Goal: Check status: Check status

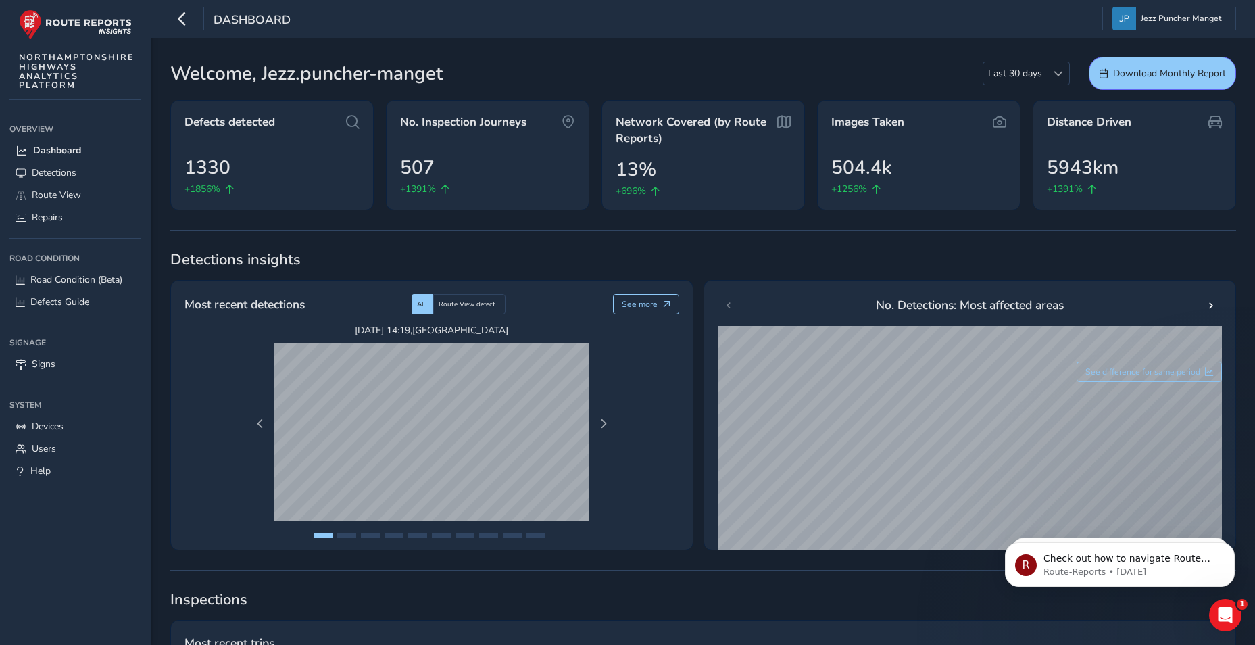
click at [201, 20] on div "Dashboard" at bounding box center [230, 19] width 120 height 24
click at [194, 15] on div "Dashboard" at bounding box center [230, 19] width 120 height 24
click at [191, 15] on button "button" at bounding box center [182, 19] width 24 height 24
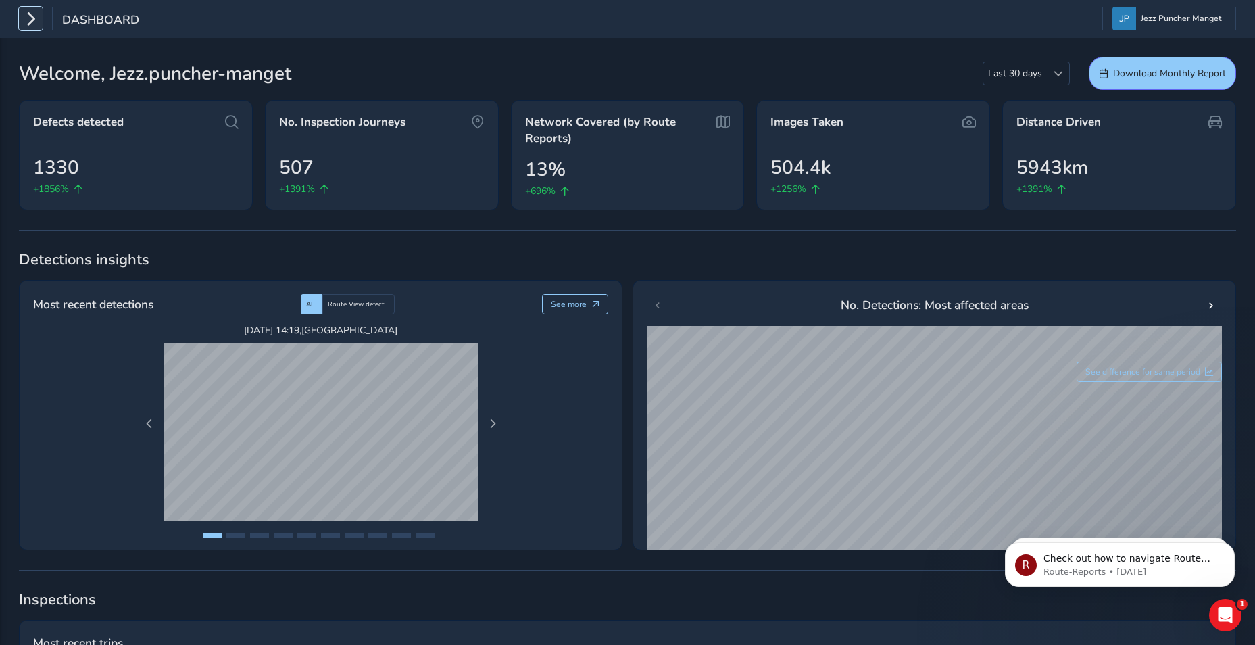
click at [37, 20] on icon "button" at bounding box center [31, 19] width 14 height 24
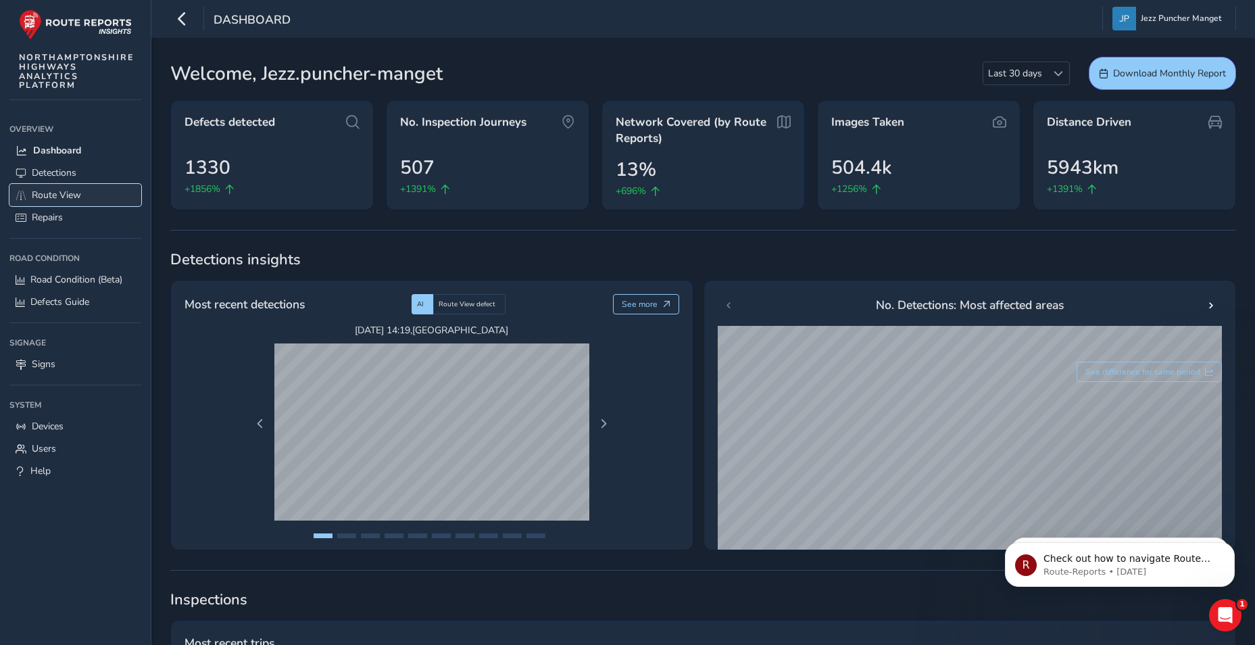
click at [43, 195] on span "Route View" at bounding box center [56, 195] width 49 height 13
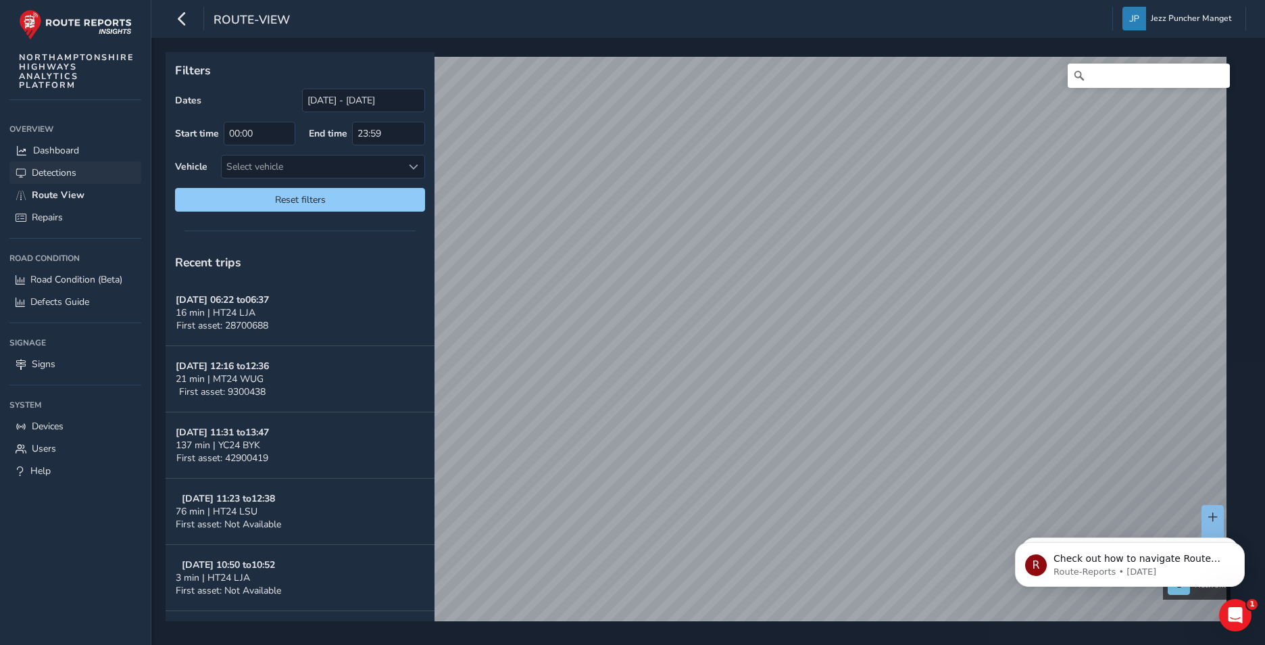
drag, startPoint x: 70, startPoint y: 170, endPoint x: 157, endPoint y: 159, distance: 87.9
click at [70, 170] on span "Detections" at bounding box center [54, 172] width 45 height 13
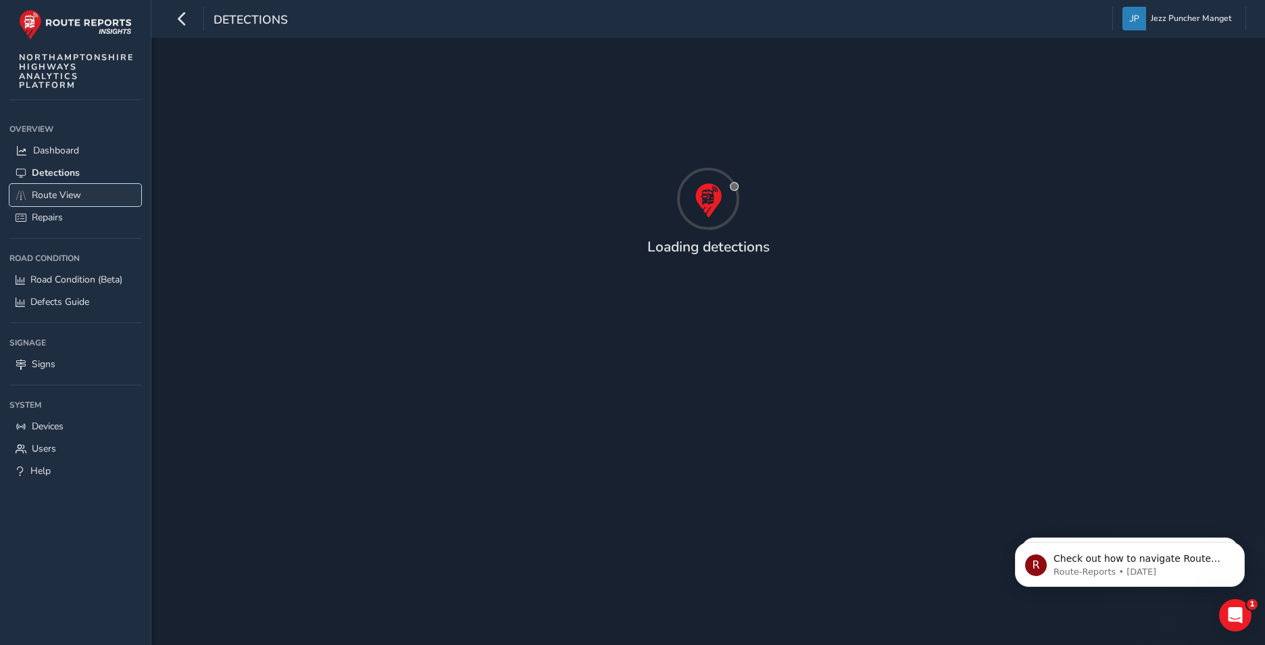
click at [79, 189] on span "Route View" at bounding box center [56, 195] width 49 height 13
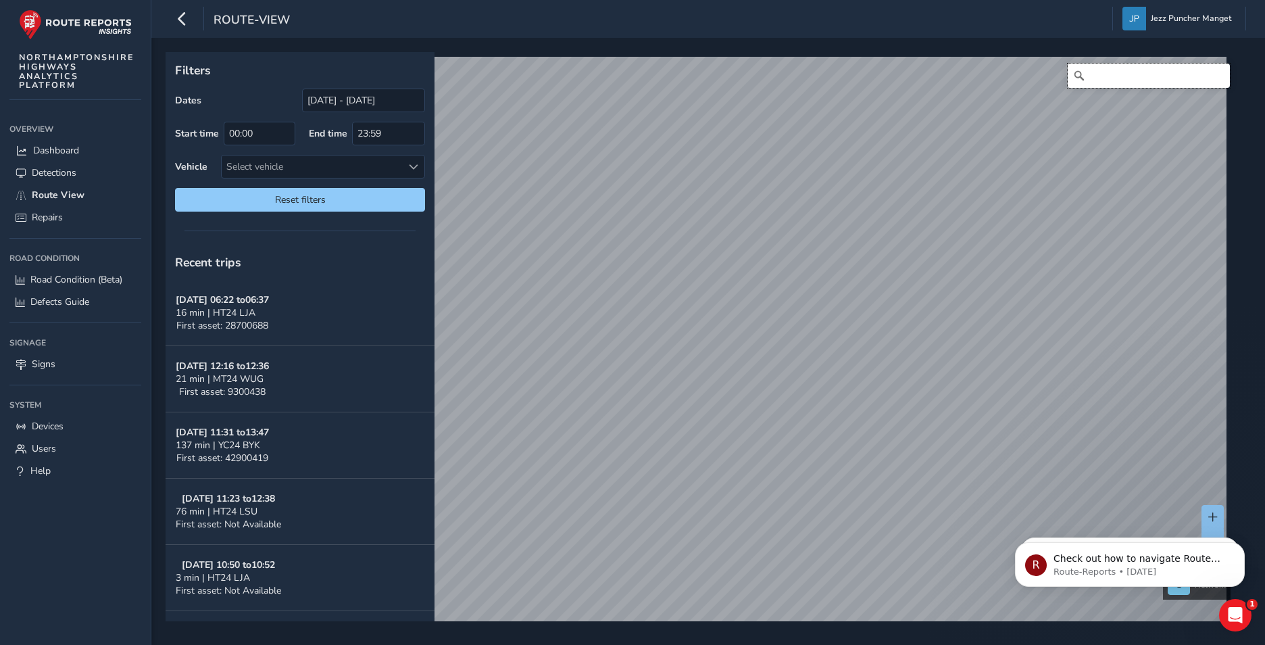
click at [1108, 73] on input "Search" at bounding box center [1149, 76] width 162 height 24
click at [1172, 82] on input "Search" at bounding box center [1149, 76] width 162 height 24
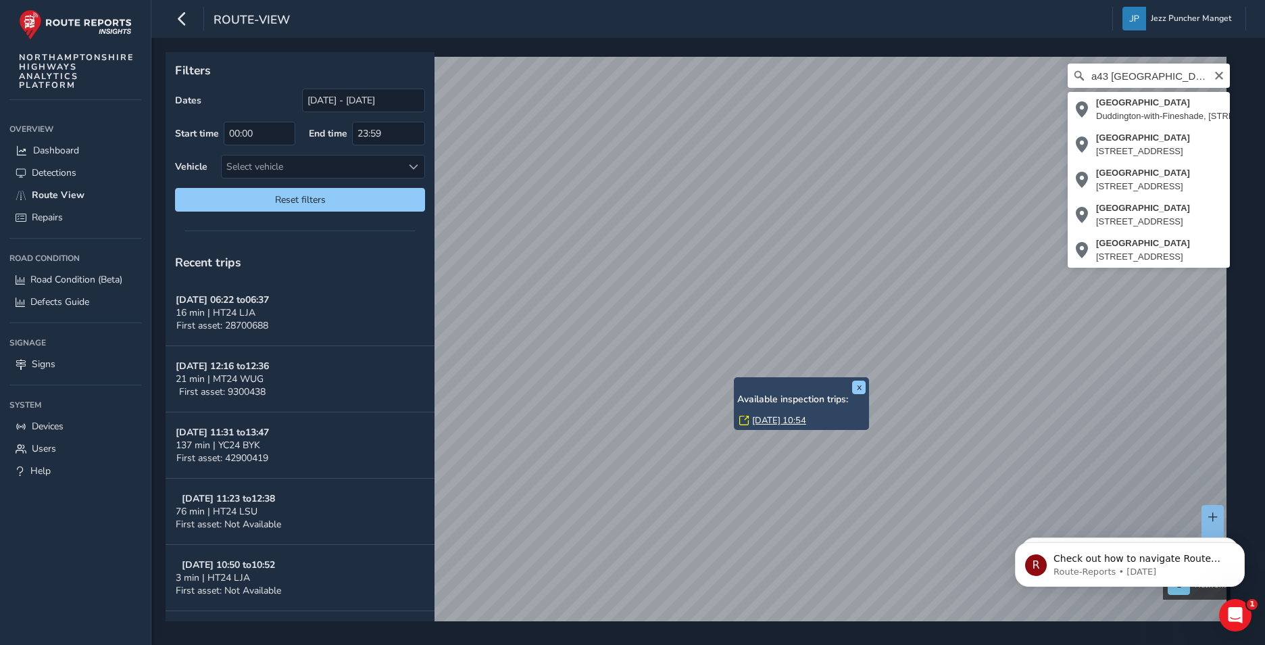
type input "Stamford Road, Duddington-with-Fineshade, Blatherwycke, North Northamptonshire,…"
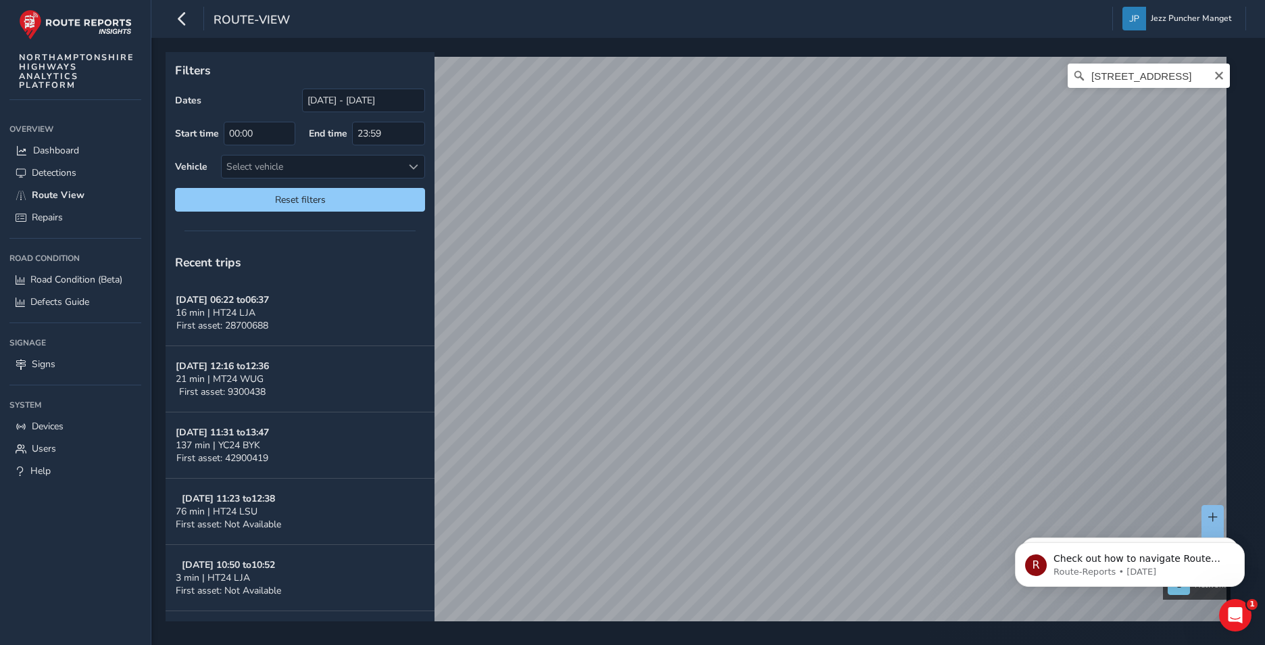
click at [548, 621] on div "Filters Dates 23/08/2025 - 22/09/2025 Start time 00:00 End time 23:59 Vehicle S…" at bounding box center [708, 341] width 1114 height 607
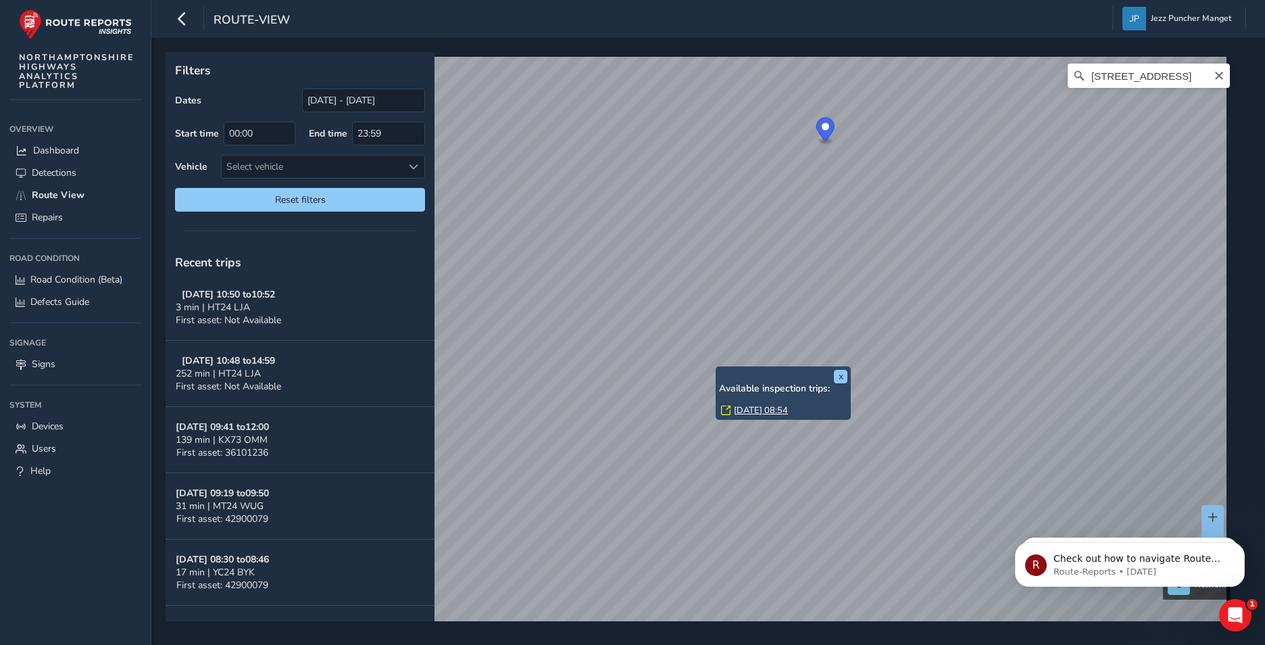
click at [725, 374] on div "x Available inspection trips: Wed, 17 Sep, 08:54 Filters Dates 23/08/2025 - 22/…" at bounding box center [704, 336] width 1076 height 569
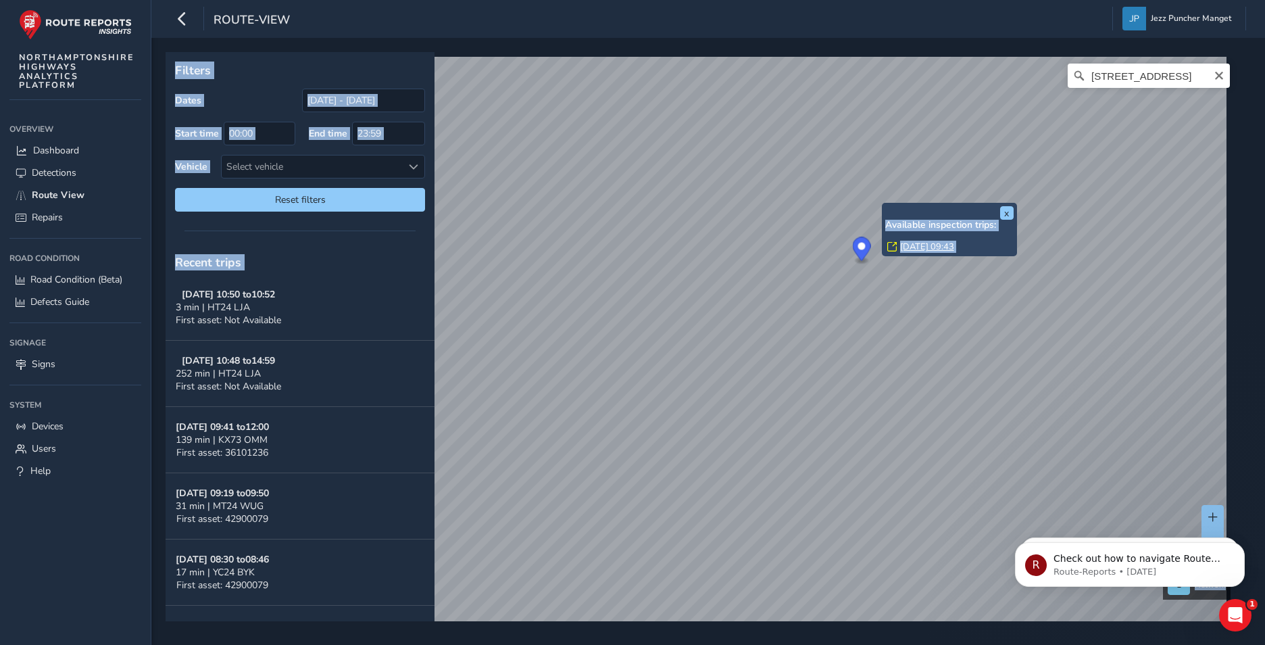
click at [766, 334] on div "x Available inspection trips: Wed, 17 Sep, 09:43 Filters Dates 23/08/2025 - 22/…" at bounding box center [704, 336] width 1076 height 569
click at [1004, 210] on button "x" at bounding box center [1007, 213] width 14 height 14
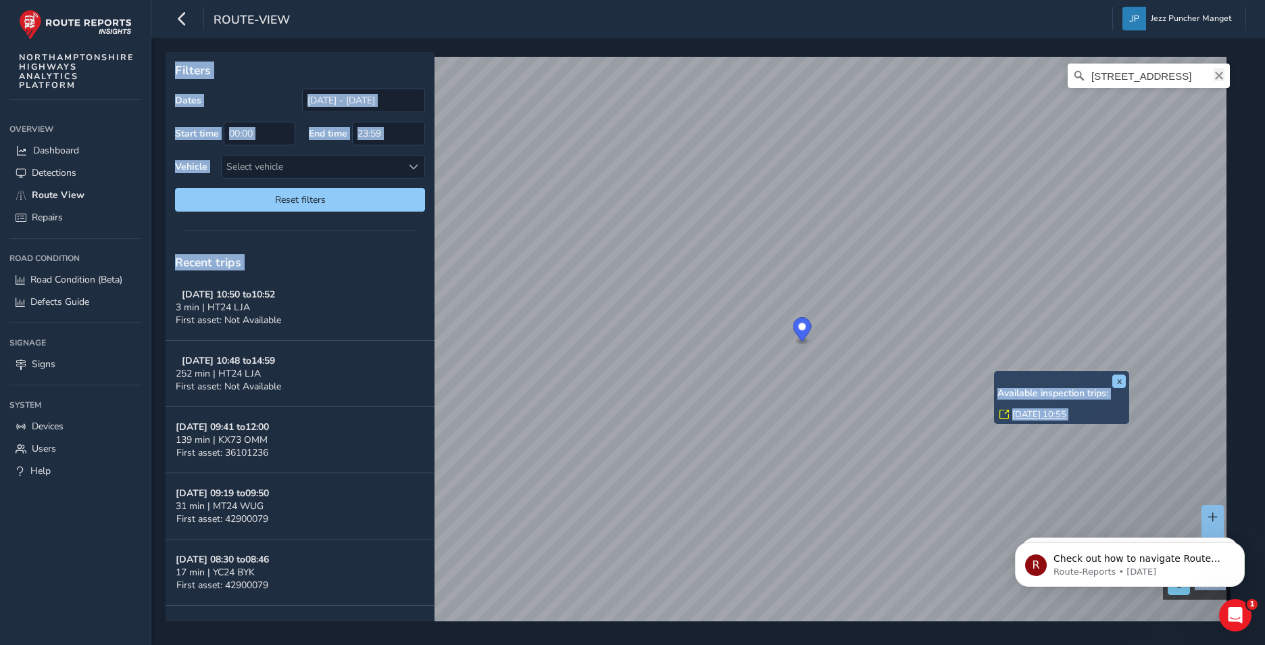
click at [1215, 76] on icon "Clear" at bounding box center [1219, 76] width 8 height 8
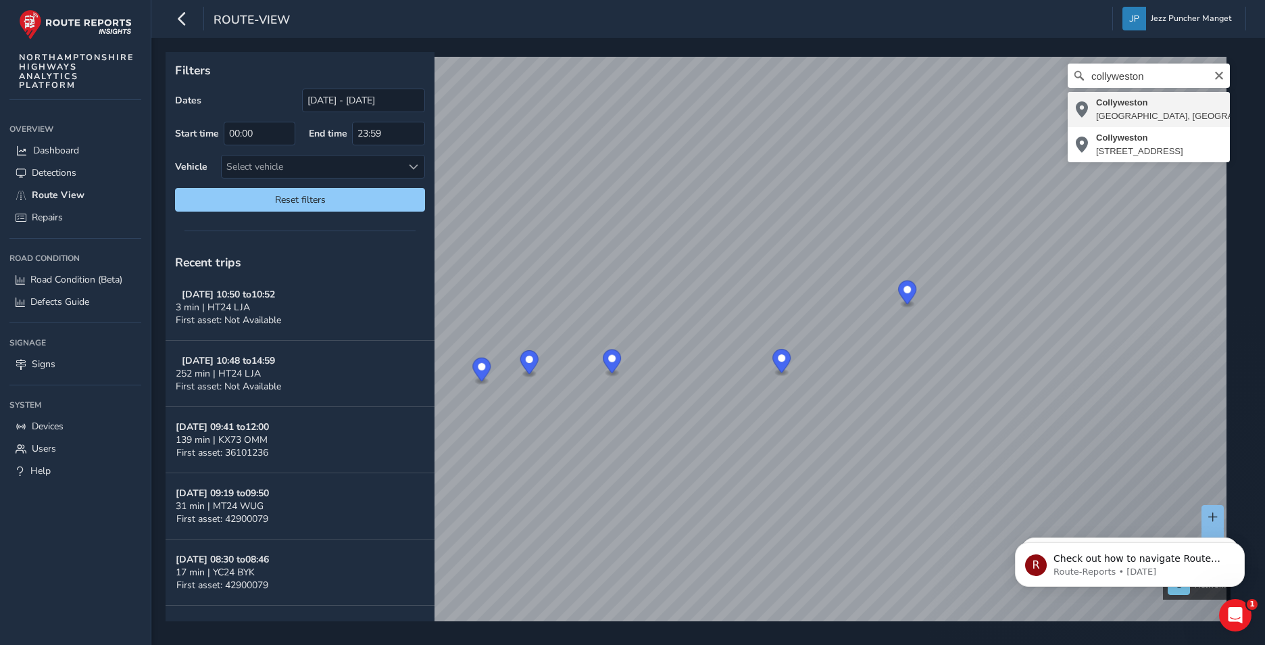
type input "Collyweston, North Northamptonshire, England, United Kingdom"
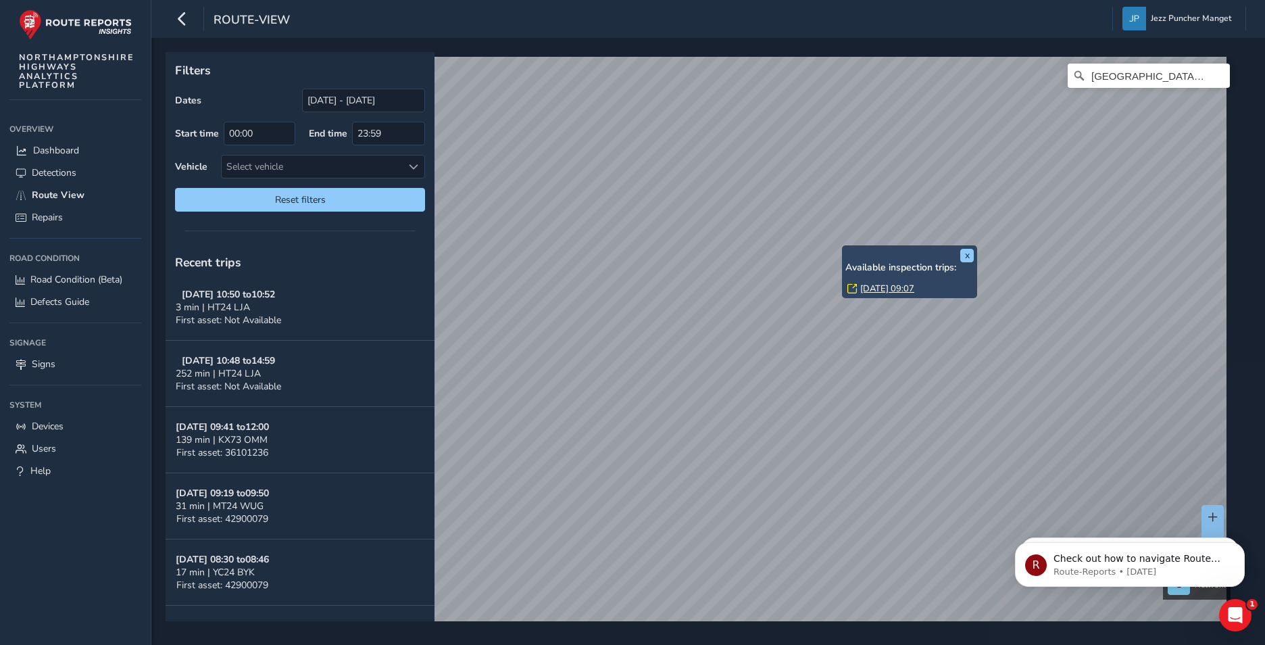
click at [843, 249] on div "x Available inspection trips: Wed, 17 Sep, 09:07" at bounding box center [909, 271] width 135 height 53
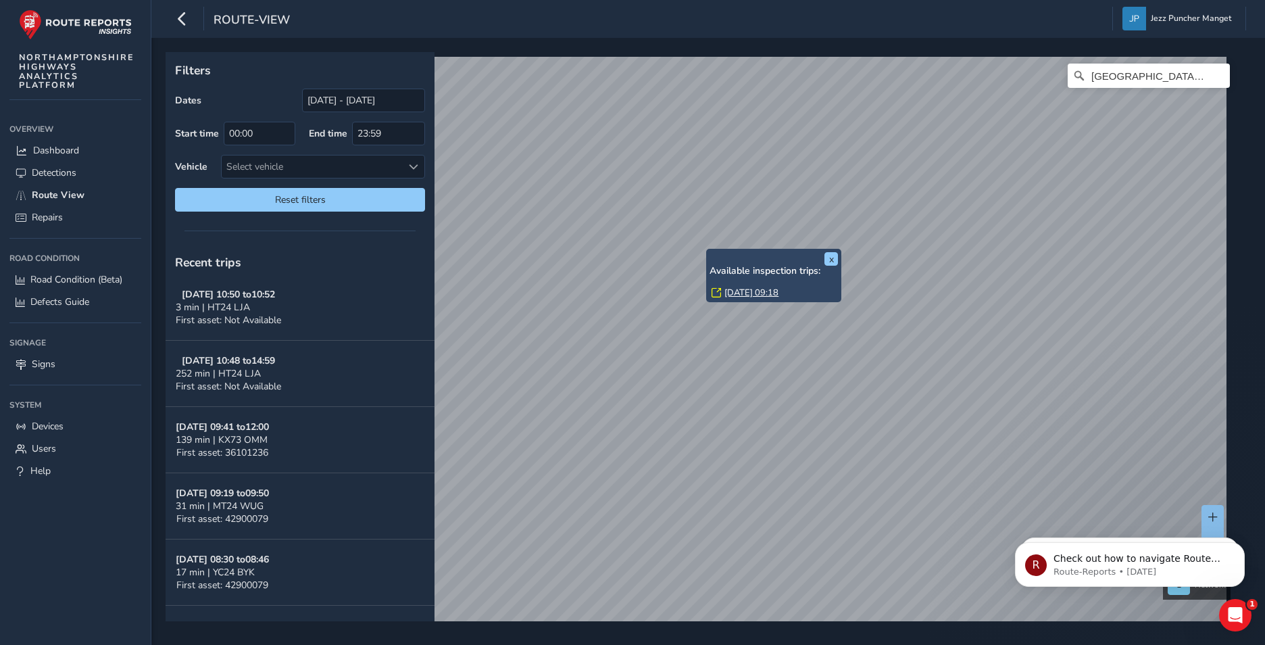
click at [711, 253] on div "x Available inspection trips: Wed, 17 Sep, 09:18" at bounding box center [774, 275] width 128 height 47
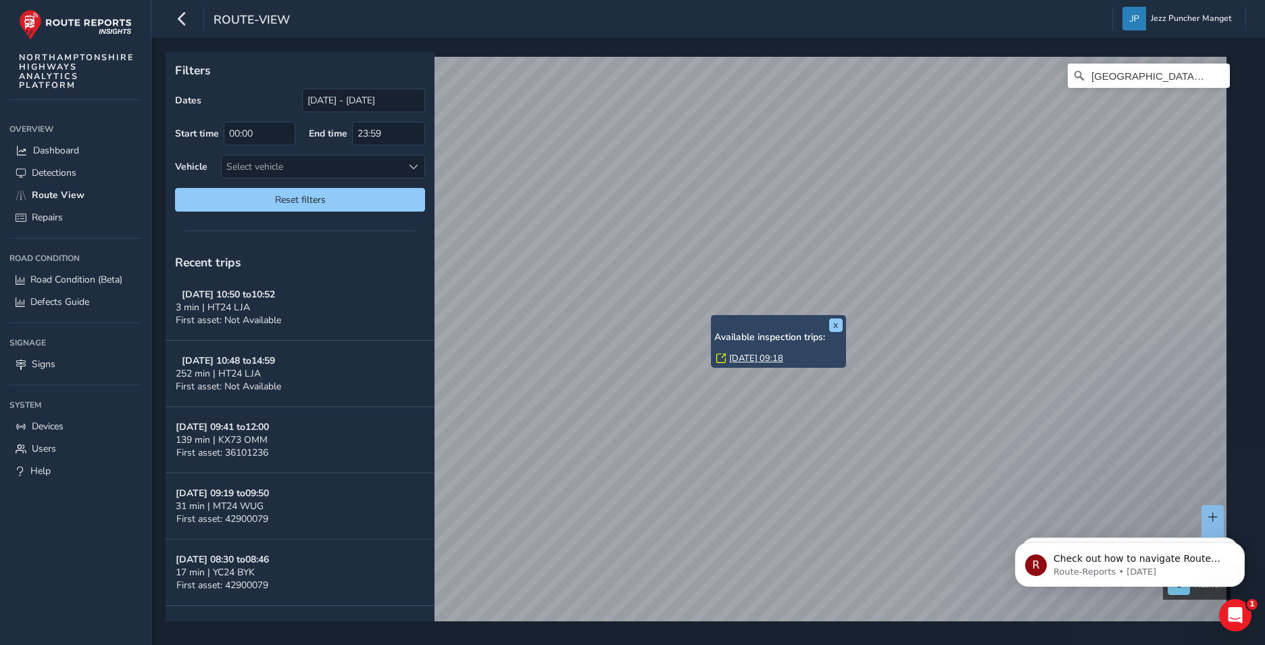
click at [746, 341] on h6 "Available inspection trips:" at bounding box center [778, 337] width 128 height 11
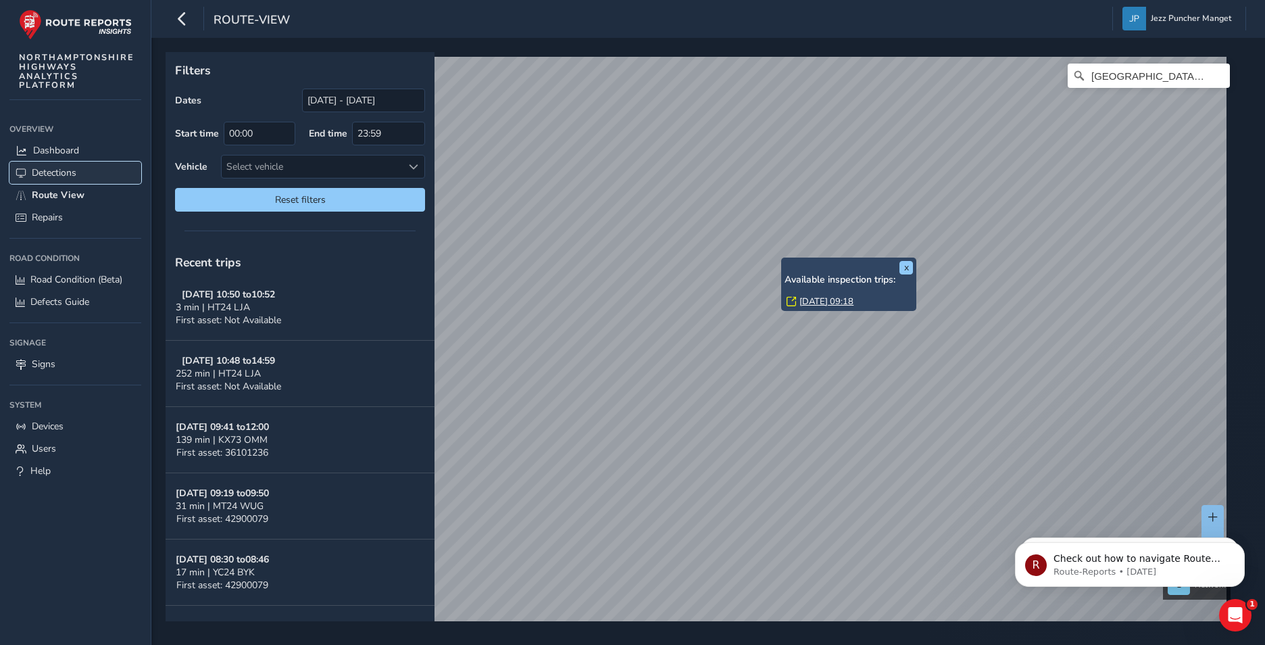
click at [68, 171] on span "Detections" at bounding box center [54, 172] width 45 height 13
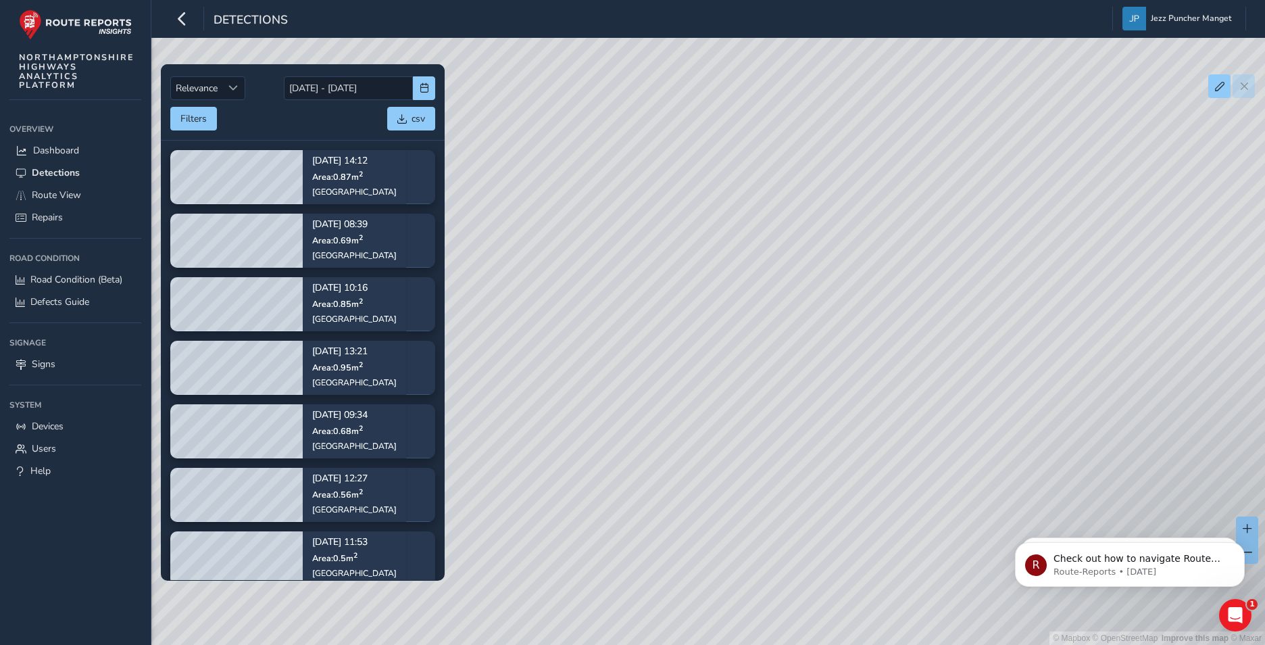
drag, startPoint x: 802, startPoint y: 168, endPoint x: 758, endPoint y: 255, distance: 97.6
click at [758, 255] on div "© Mapbox © OpenStreetMap Improve this map © Maxar" at bounding box center [632, 322] width 1265 height 645
drag, startPoint x: 704, startPoint y: 343, endPoint x: 761, endPoint y: 180, distance: 172.1
click at [870, 151] on div "© Mapbox © OpenStreetMap Improve this map © Maxar" at bounding box center [632, 322] width 1265 height 645
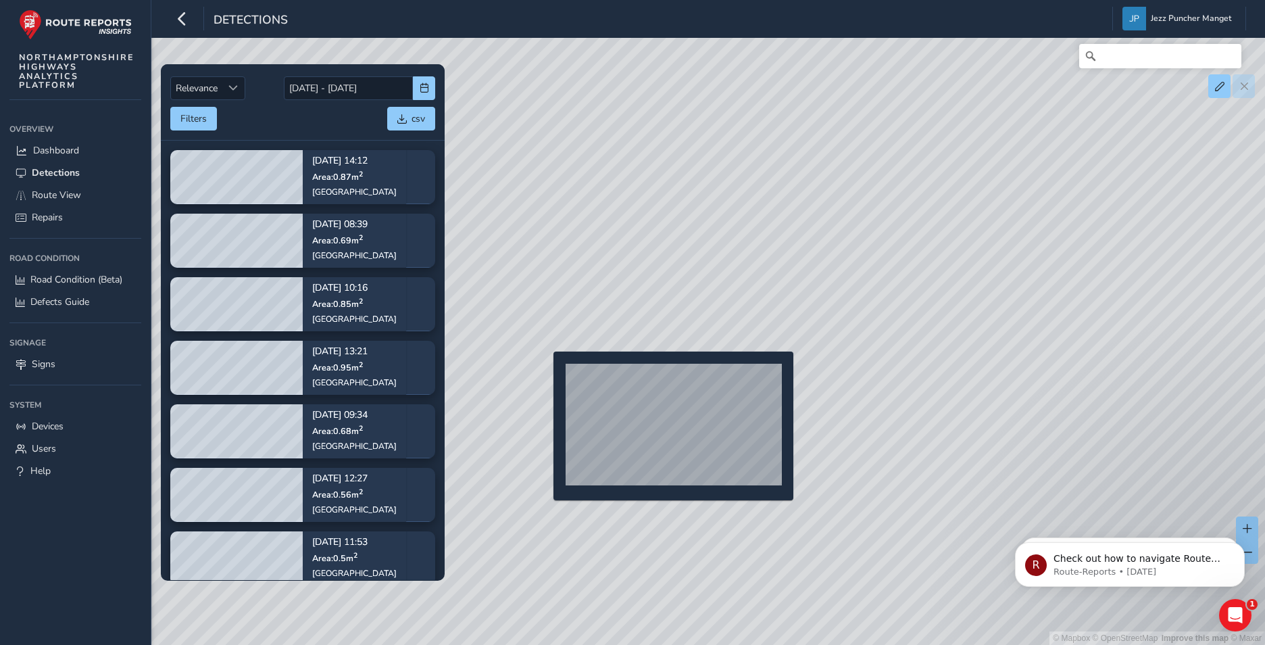
click at [545, 373] on div "© Mapbox © OpenStreetMap Improve this map © Maxar" at bounding box center [632, 322] width 1265 height 645
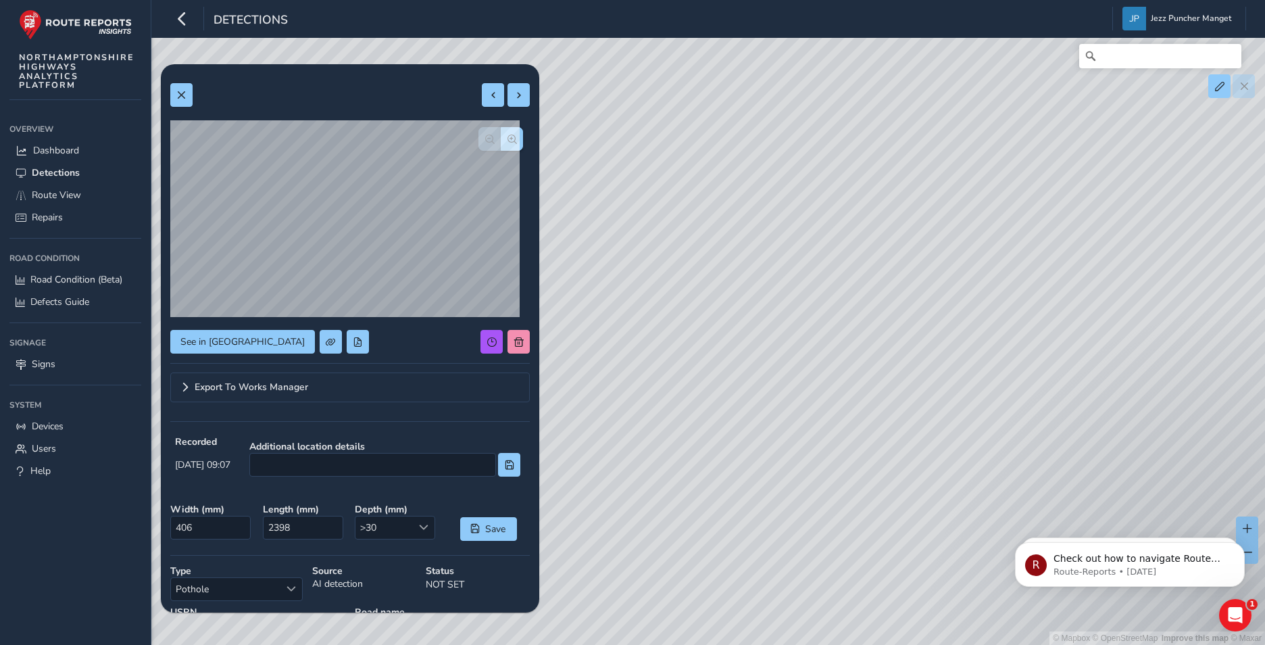
click at [243, 140] on div "See in Route View Export To Works Manager Recorded Sep 17 2025, 09:07 Additiona…" at bounding box center [350, 405] width 360 height 662
click at [228, 334] on button "See in [GEOGRAPHIC_DATA]" at bounding box center [242, 342] width 145 height 24
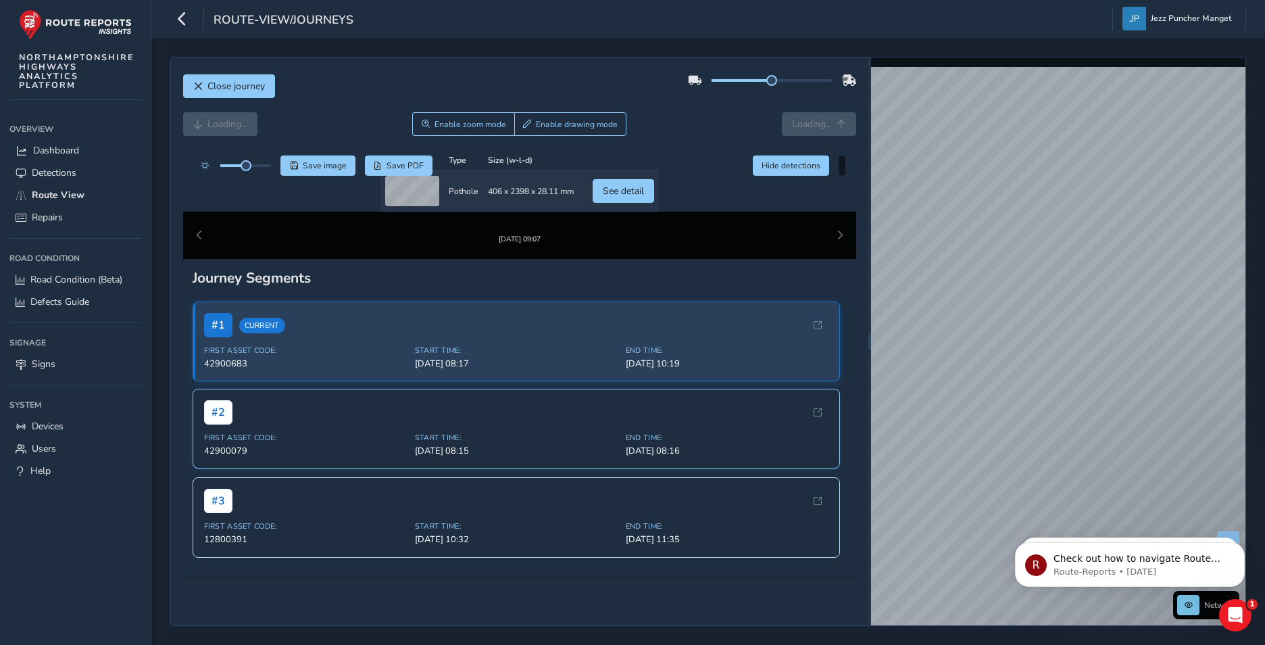
scroll to position [370, 0]
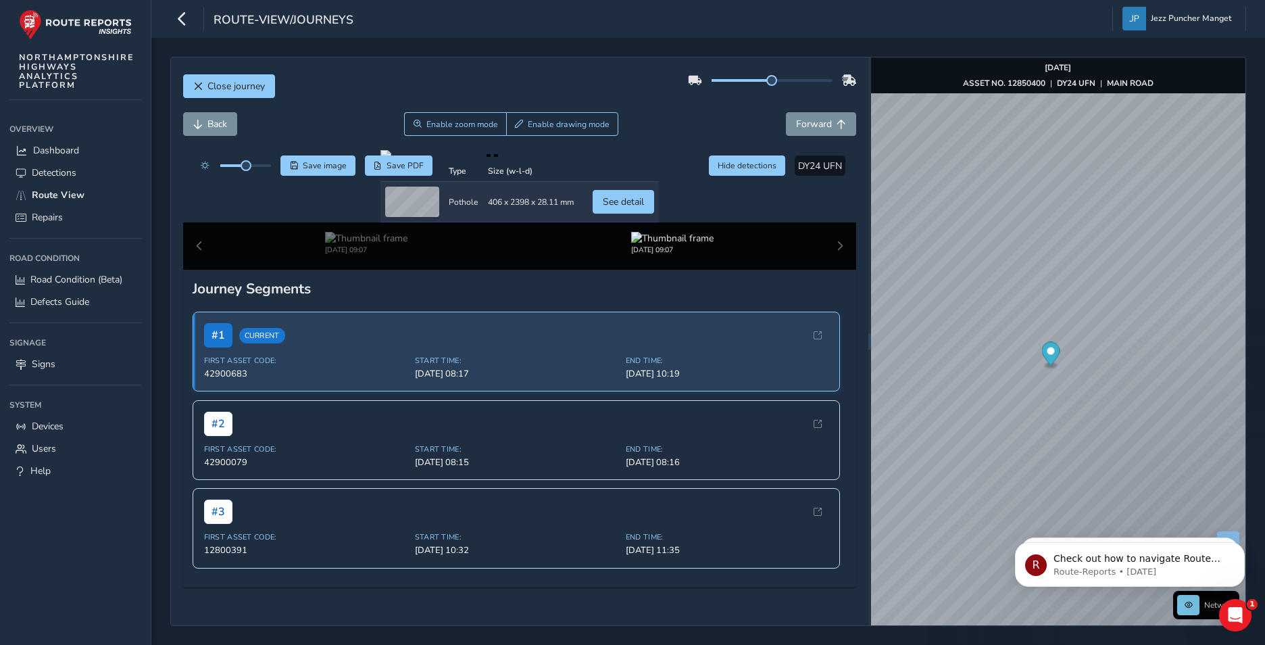
click at [629, 366] on span "End Time:" at bounding box center [727, 360] width 203 height 10
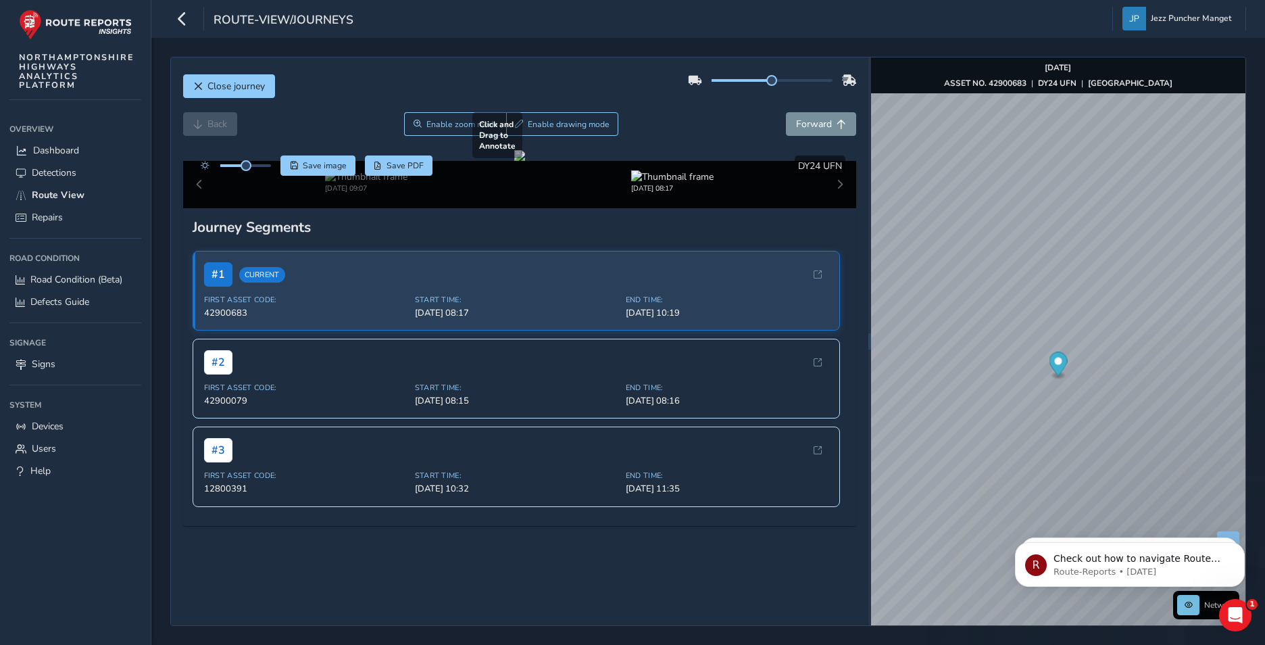
click at [525, 161] on div at bounding box center [519, 155] width 11 height 11
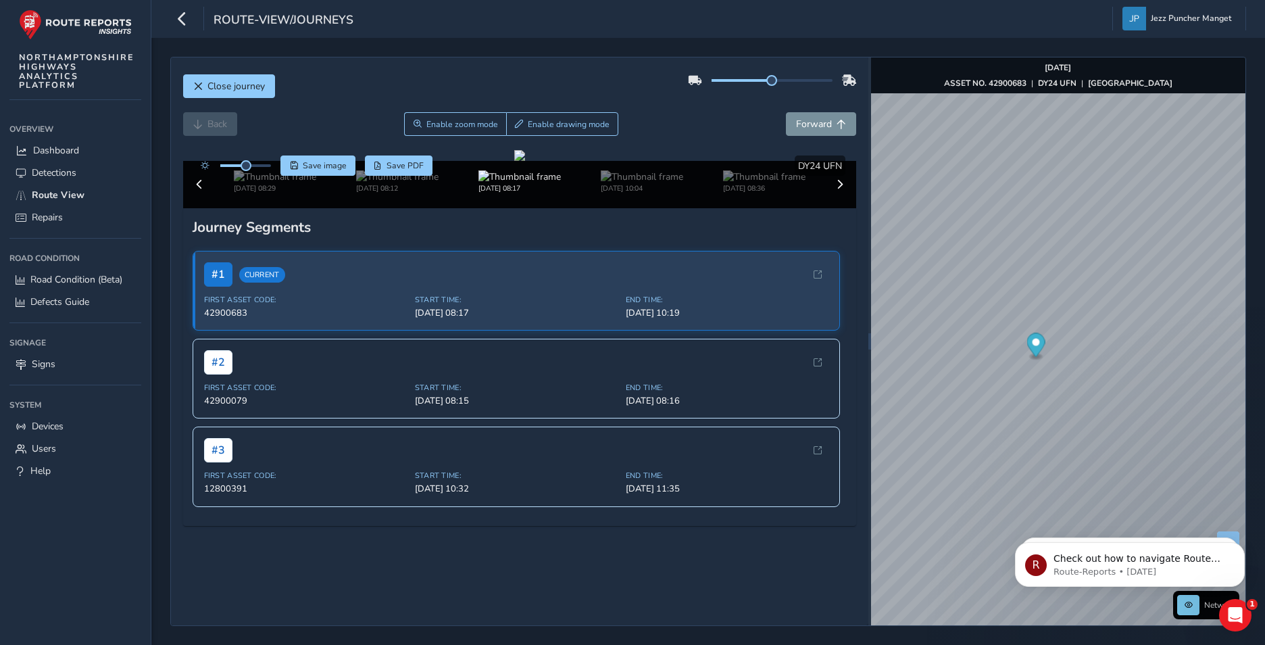
click at [225, 118] on div "Back Enable zoom mode Enable drawing mode Forward" at bounding box center [520, 124] width 674 height 24
click at [296, 105] on div "Close journey" at bounding box center [520, 91] width 674 height 43
click at [468, 418] on div "# 2 First Asset Code: 42900079 Start Time: Sep 17, 08:15 End Time: Sep 17, 08:16" at bounding box center [517, 378] width 648 height 80
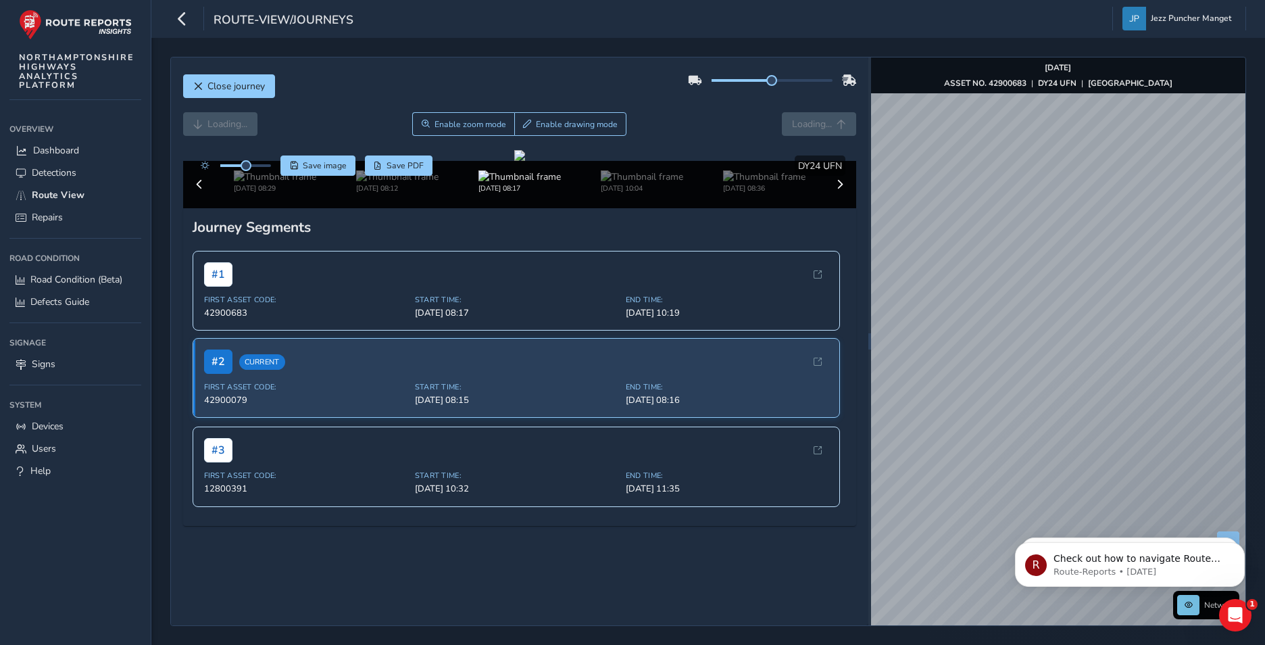
scroll to position [309, 0]
click at [408, 286] on div "# 1" at bounding box center [516, 274] width 625 height 24
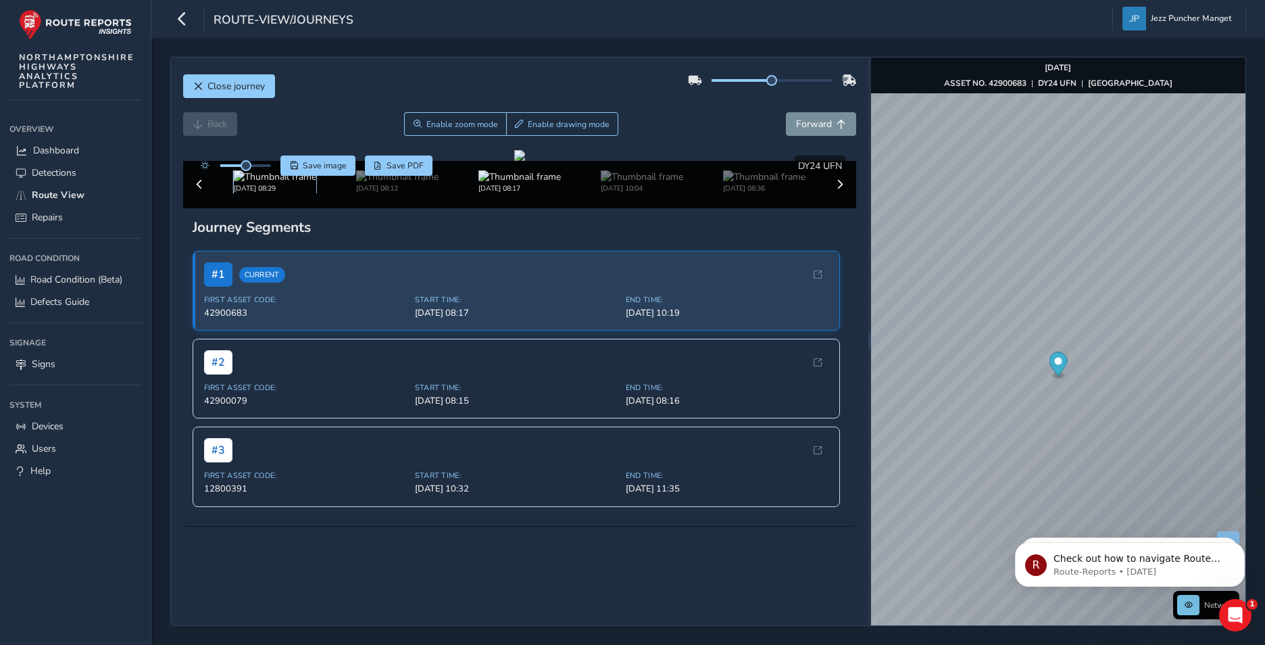
click at [262, 183] on img at bounding box center [275, 176] width 82 height 13
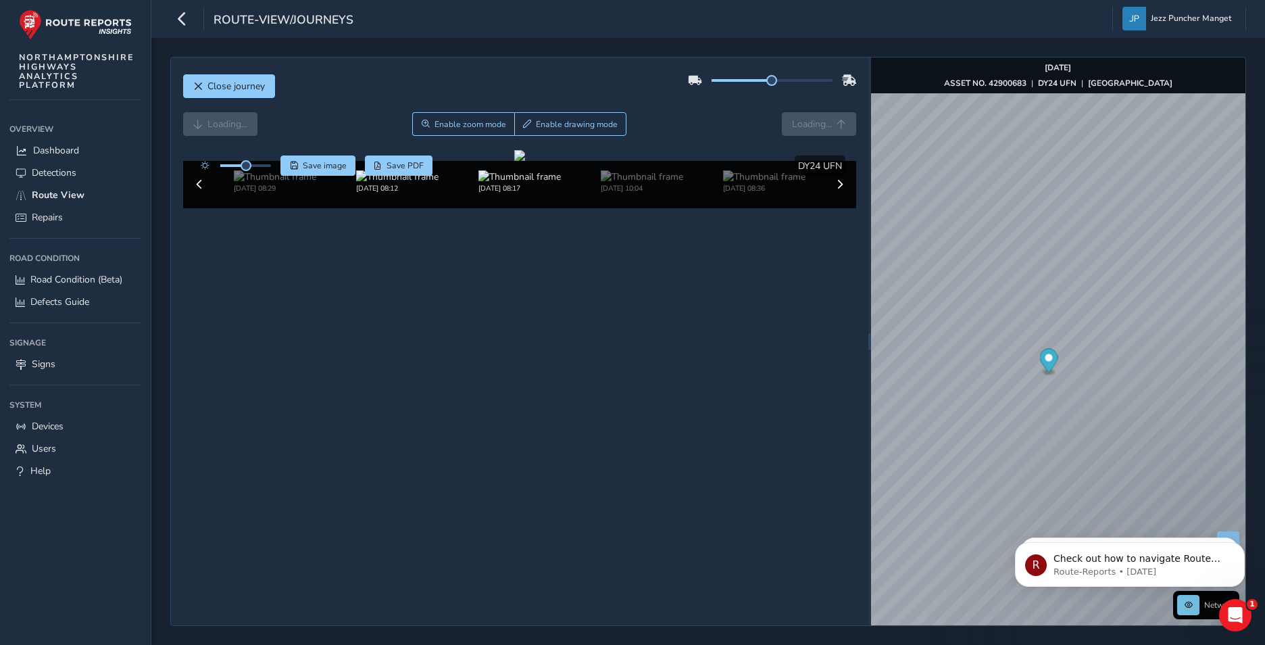
click at [338, 193] on div "Sep 18 2025, 08:12" at bounding box center [397, 181] width 122 height 23
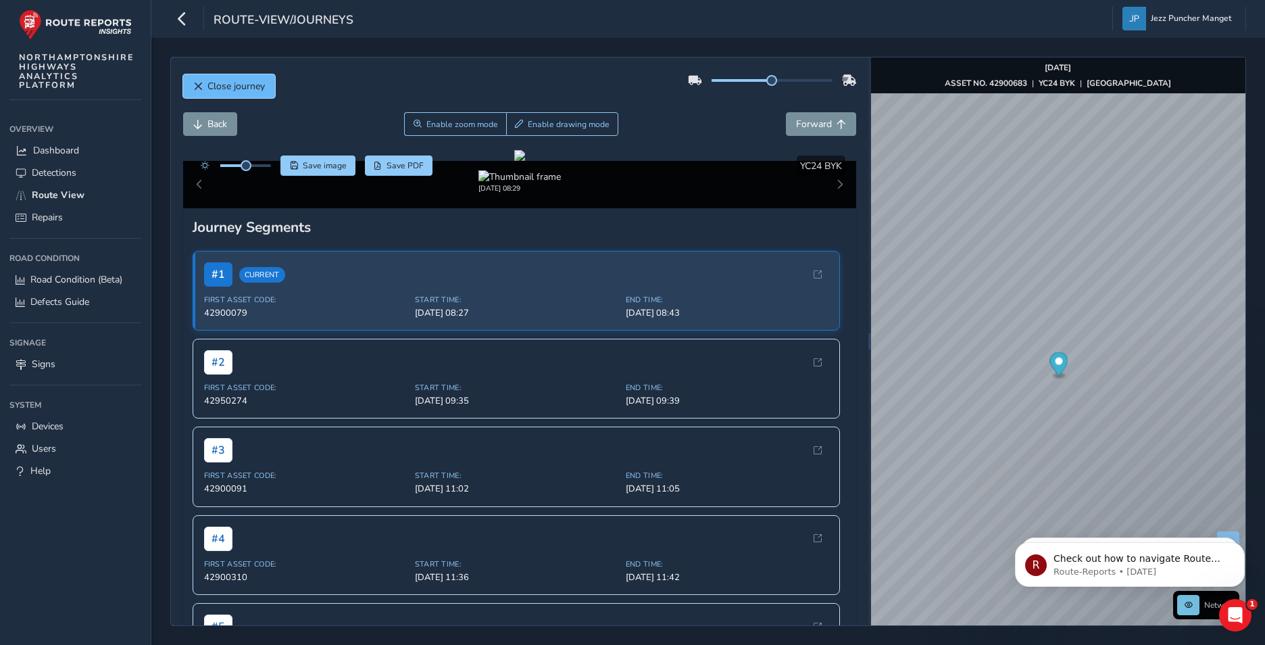
click at [220, 90] on span "Close journey" at bounding box center [235, 86] width 57 height 13
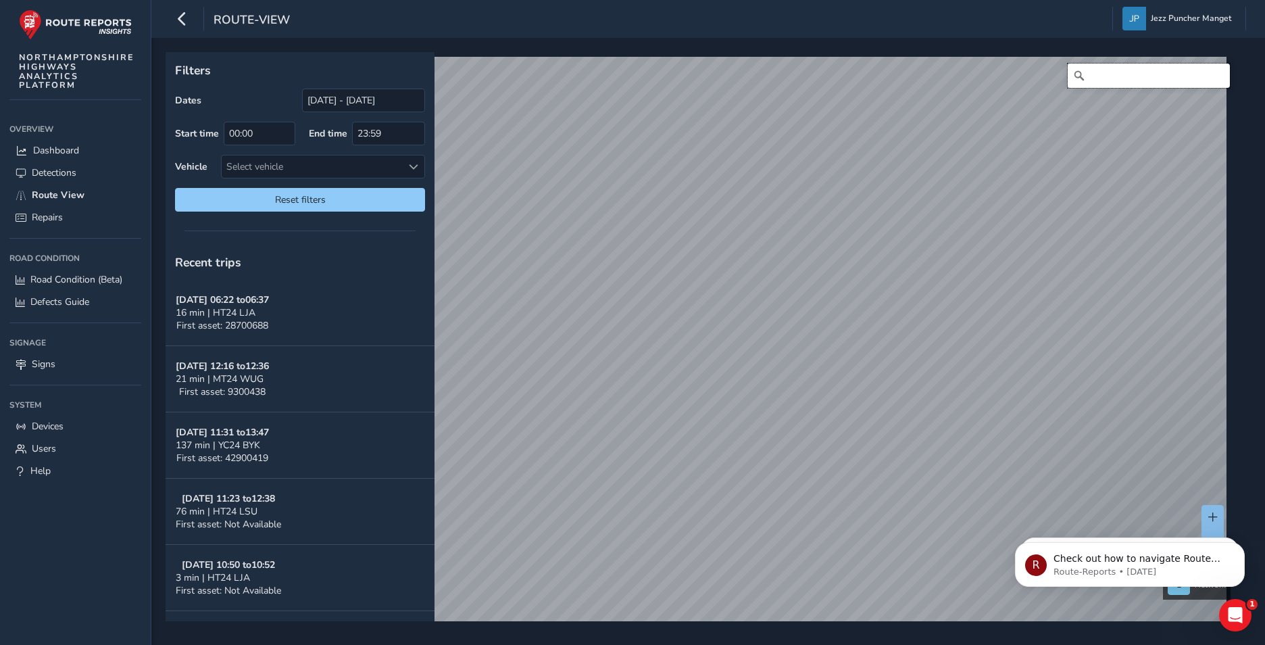
click at [1122, 67] on input "Search" at bounding box center [1149, 76] width 162 height 24
click at [1140, 66] on input "collyweston" at bounding box center [1149, 76] width 162 height 24
click at [1140, 69] on input "collyweston" at bounding box center [1149, 76] width 162 height 24
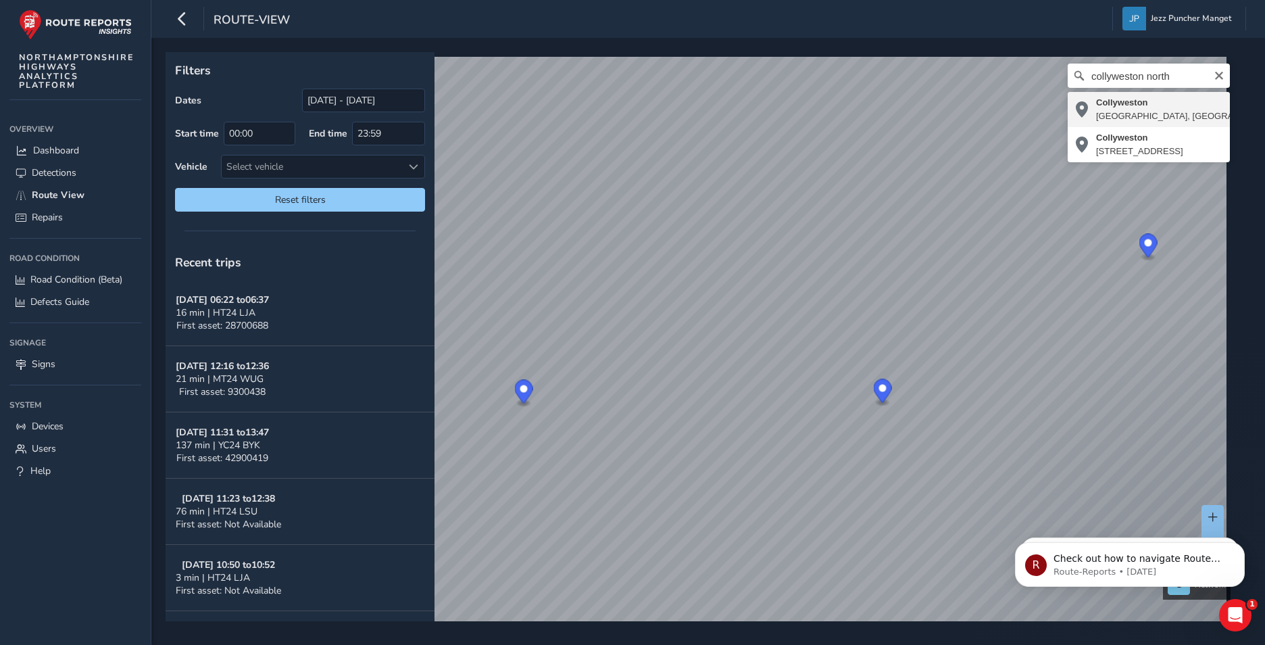
type input "Collyweston, North Northamptonshire, England, United Kingdom"
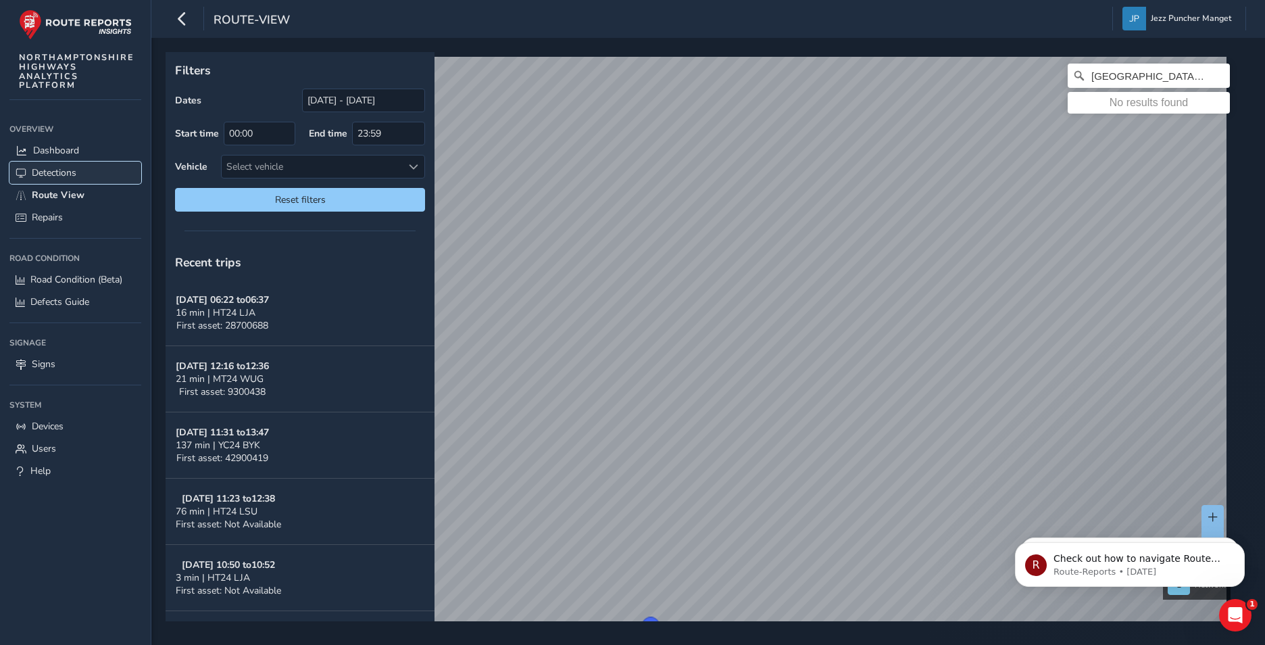
click at [67, 167] on span "Detections" at bounding box center [54, 172] width 45 height 13
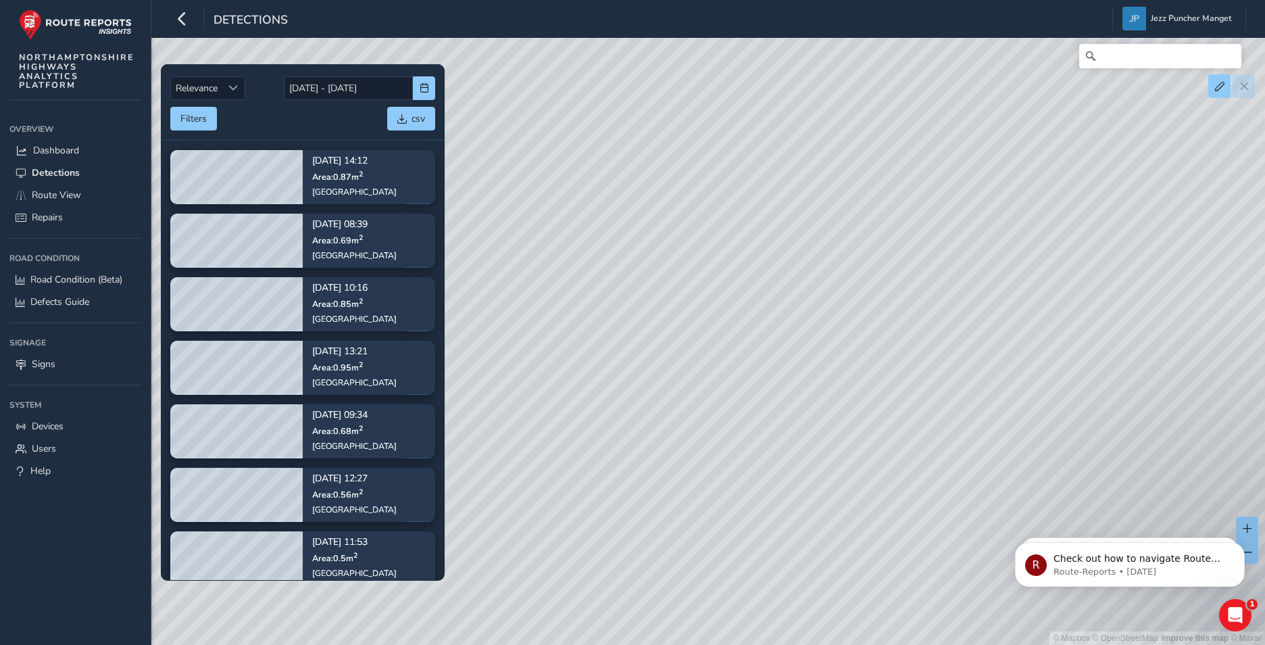
drag, startPoint x: 762, startPoint y: 257, endPoint x: 543, endPoint y: 364, distance: 243.9
click at [543, 364] on div "© Mapbox © OpenStreetMap Improve this map © Maxar" at bounding box center [632, 322] width 1265 height 645
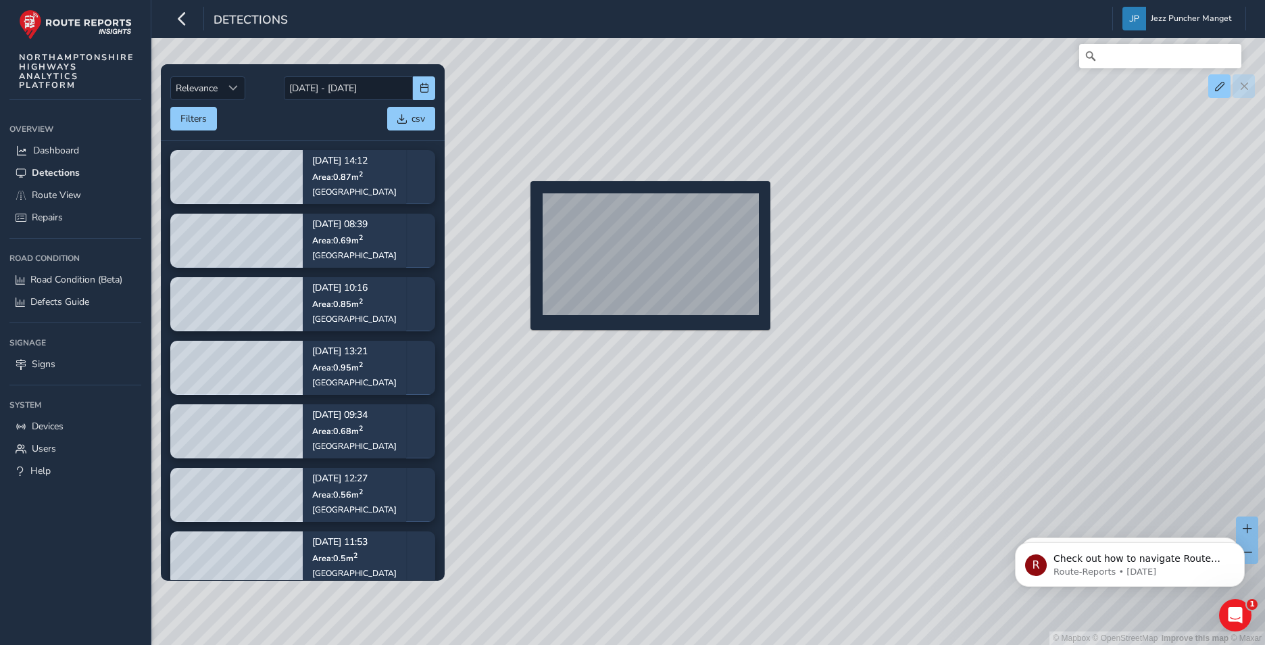
click at [522, 203] on div "© Mapbox © OpenStreetMap Improve this map © Maxar" at bounding box center [632, 322] width 1265 height 645
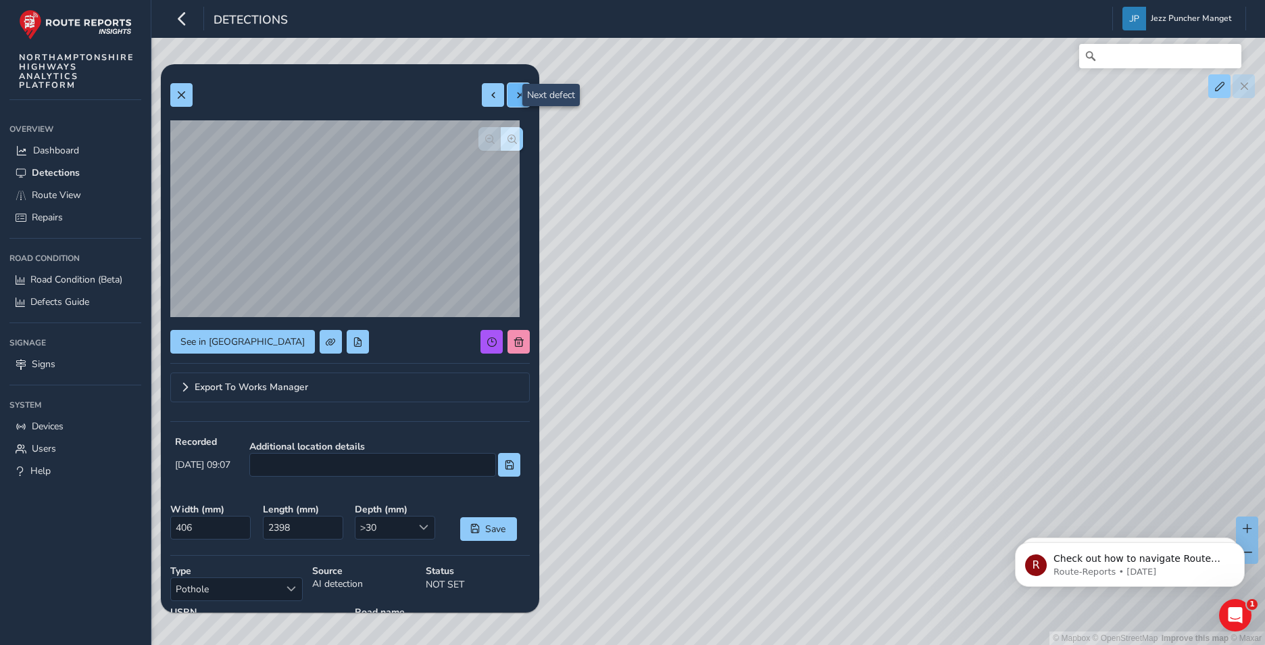
click at [514, 93] on span at bounding box center [518, 95] width 9 height 9
type input "826"
type input "2623"
click at [493, 95] on button at bounding box center [493, 95] width 22 height 24
type input "406"
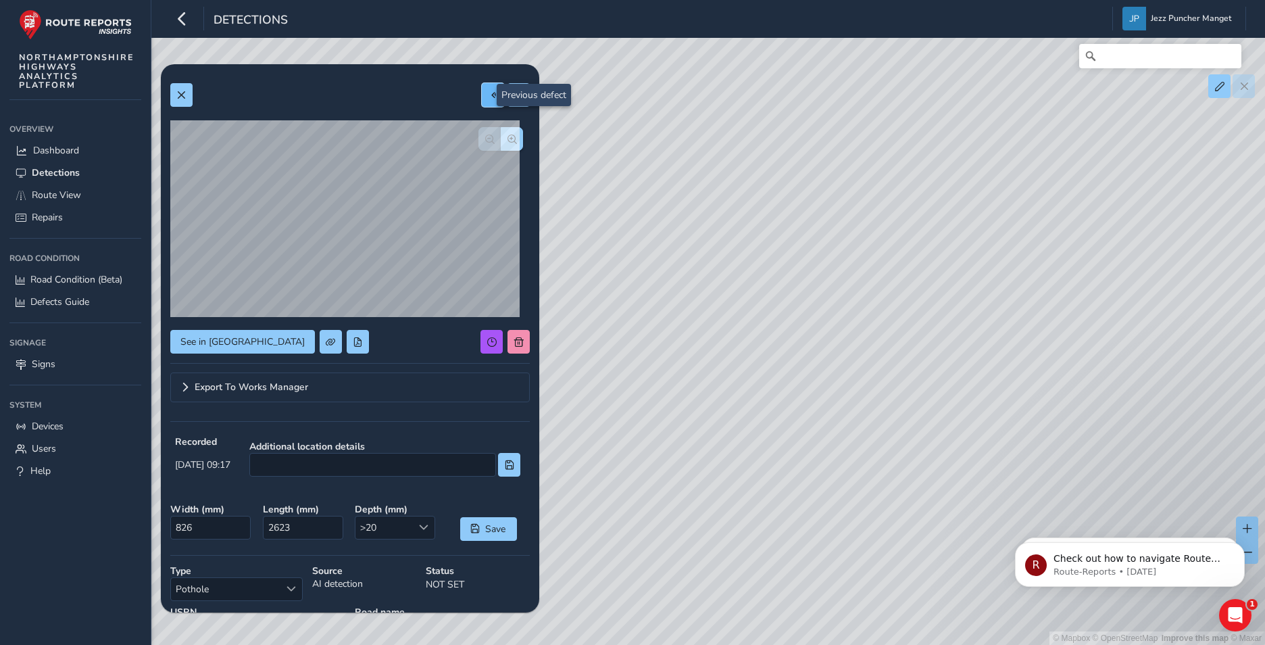
type input "2398"
drag, startPoint x: 714, startPoint y: 396, endPoint x: 898, endPoint y: 150, distance: 306.7
click at [898, 150] on div "© Mapbox © OpenStreetMap Improve this map © Maxar" at bounding box center [632, 322] width 1265 height 645
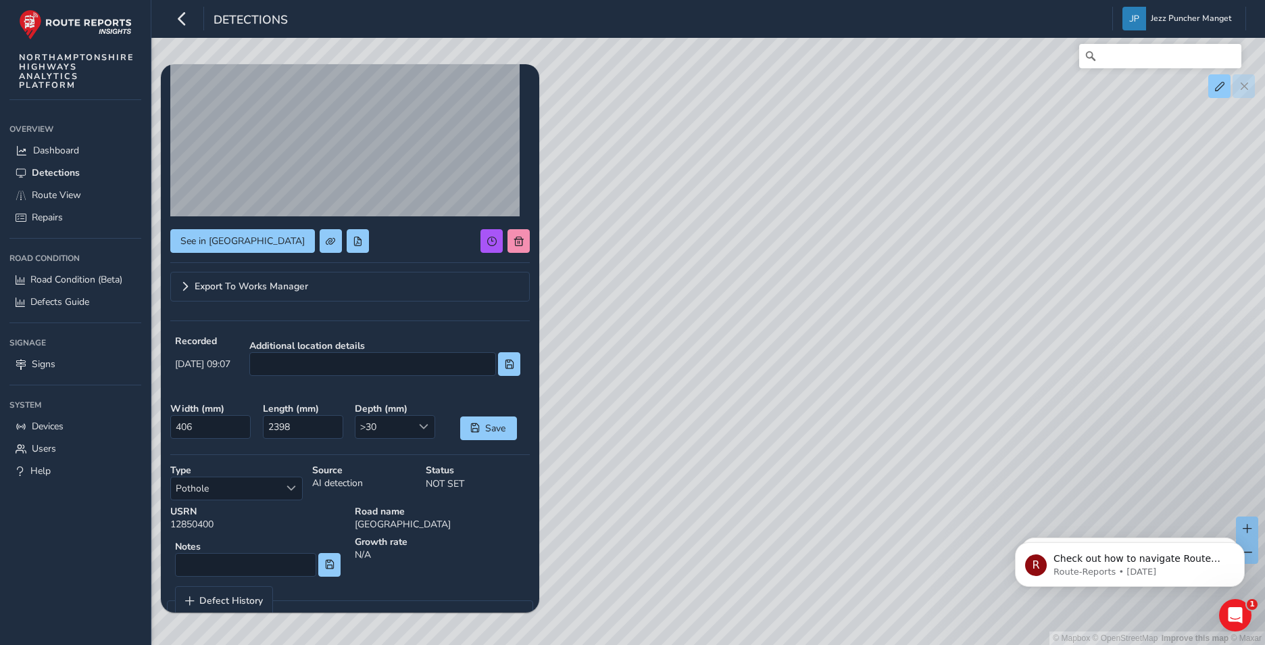
scroll to position [132, 0]
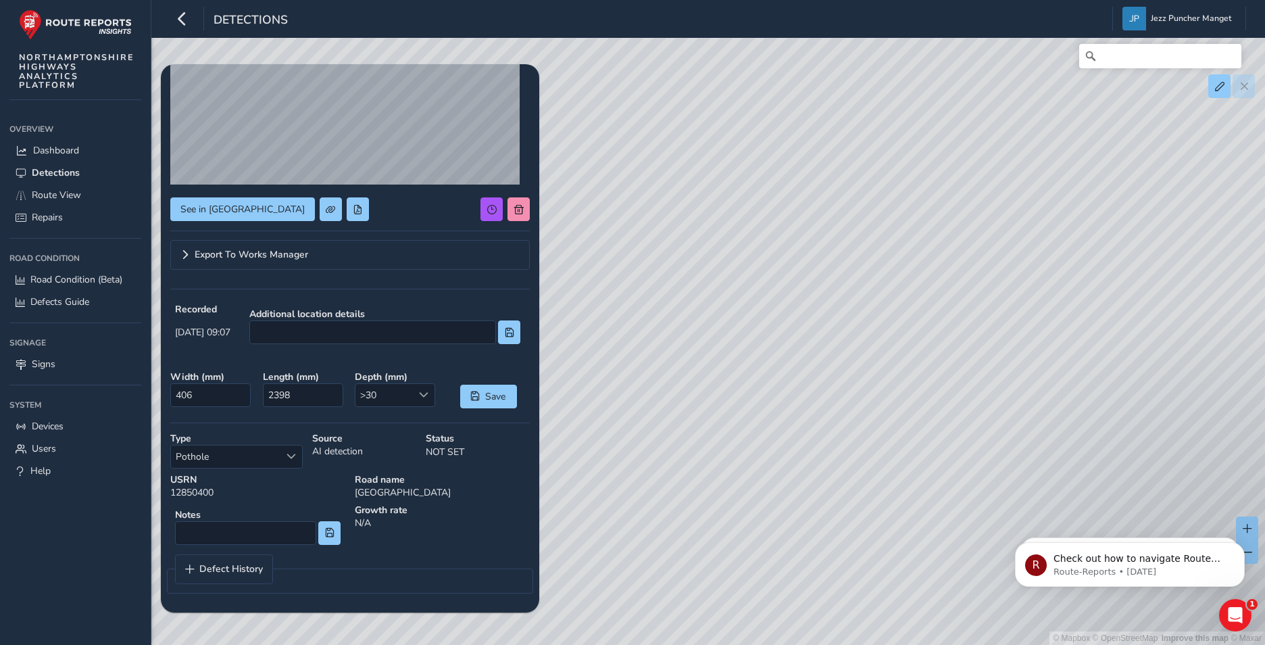
drag, startPoint x: 730, startPoint y: 384, endPoint x: 779, endPoint y: 312, distance: 87.0
click at [779, 312] on div "© Mapbox © OpenStreetMap Improve this map © Maxar" at bounding box center [632, 322] width 1265 height 645
drag, startPoint x: 825, startPoint y: 349, endPoint x: 880, endPoint y: 253, distance: 110.8
click at [880, 253] on div "© Mapbox © OpenStreetMap Improve this map © Maxar" at bounding box center [632, 322] width 1265 height 645
drag, startPoint x: 623, startPoint y: 606, endPoint x: 690, endPoint y: 377, distance: 238.7
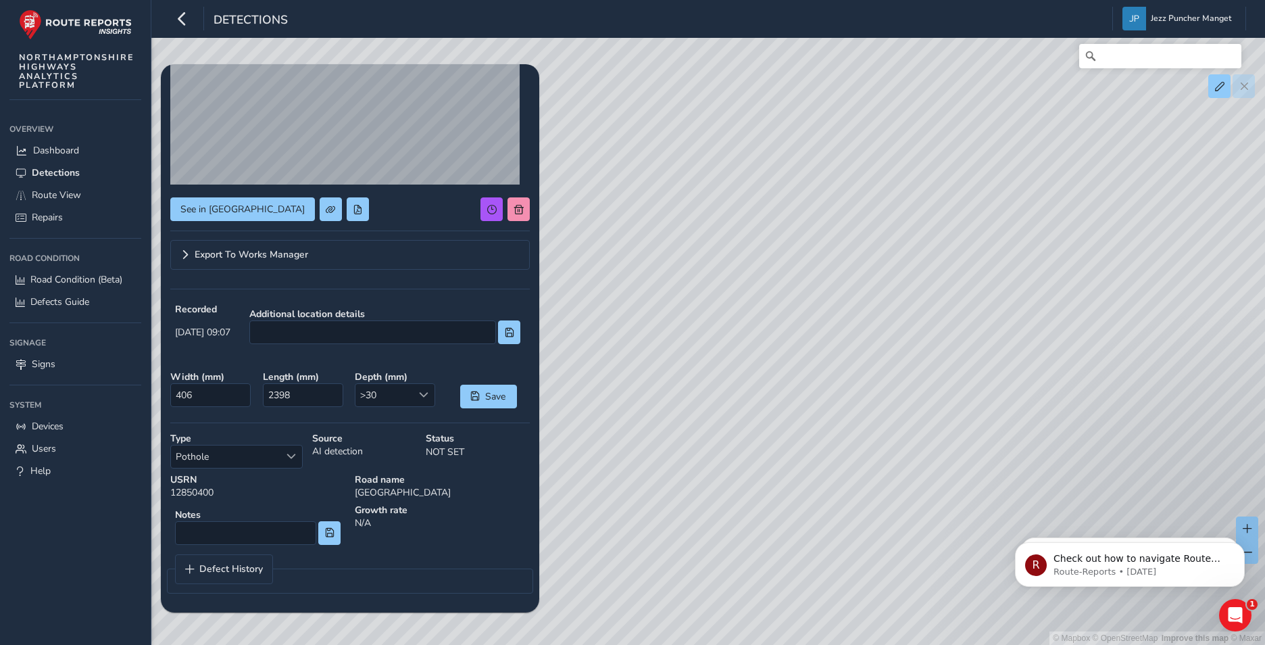
click at [690, 377] on div "© Mapbox © OpenStreetMap Improve this map © Maxar" at bounding box center [632, 322] width 1265 height 645
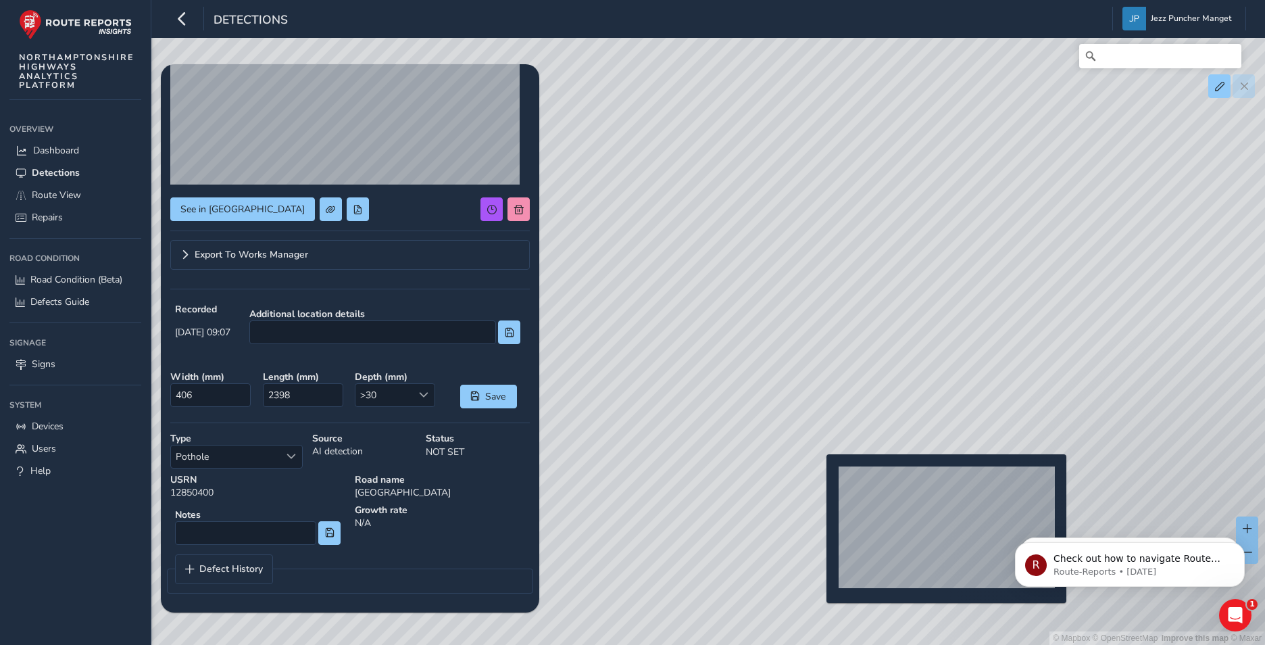
drag, startPoint x: 806, startPoint y: 447, endPoint x: 725, endPoint y: 260, distance: 203.1
click at [725, 260] on div "© Mapbox © OpenStreetMap Improve this map © Maxar" at bounding box center [632, 322] width 1265 height 645
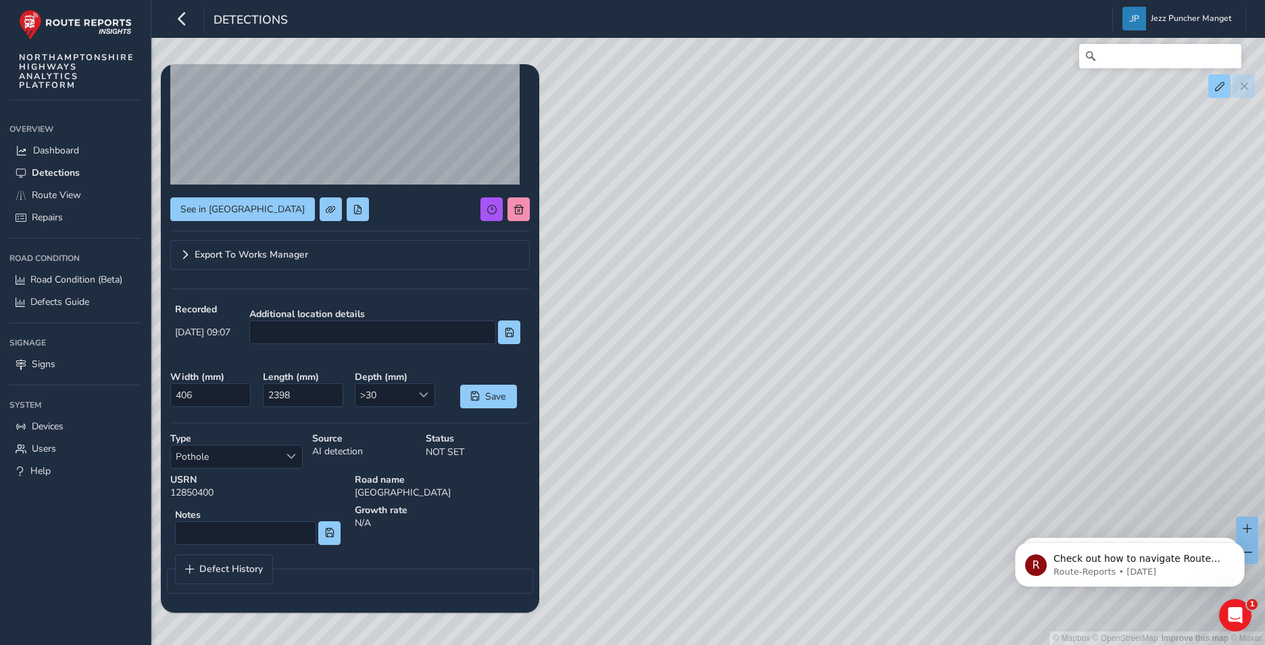
drag, startPoint x: 814, startPoint y: 157, endPoint x: 804, endPoint y: 415, distance: 257.7
click at [804, 415] on div "© Mapbox © OpenStreetMap Improve this map © Maxar" at bounding box center [632, 322] width 1265 height 645
drag, startPoint x: 868, startPoint y: 348, endPoint x: 827, endPoint y: 353, distance: 40.9
click at [823, 353] on div "© Mapbox © OpenStreetMap Improve this map © Maxar" at bounding box center [632, 322] width 1265 height 645
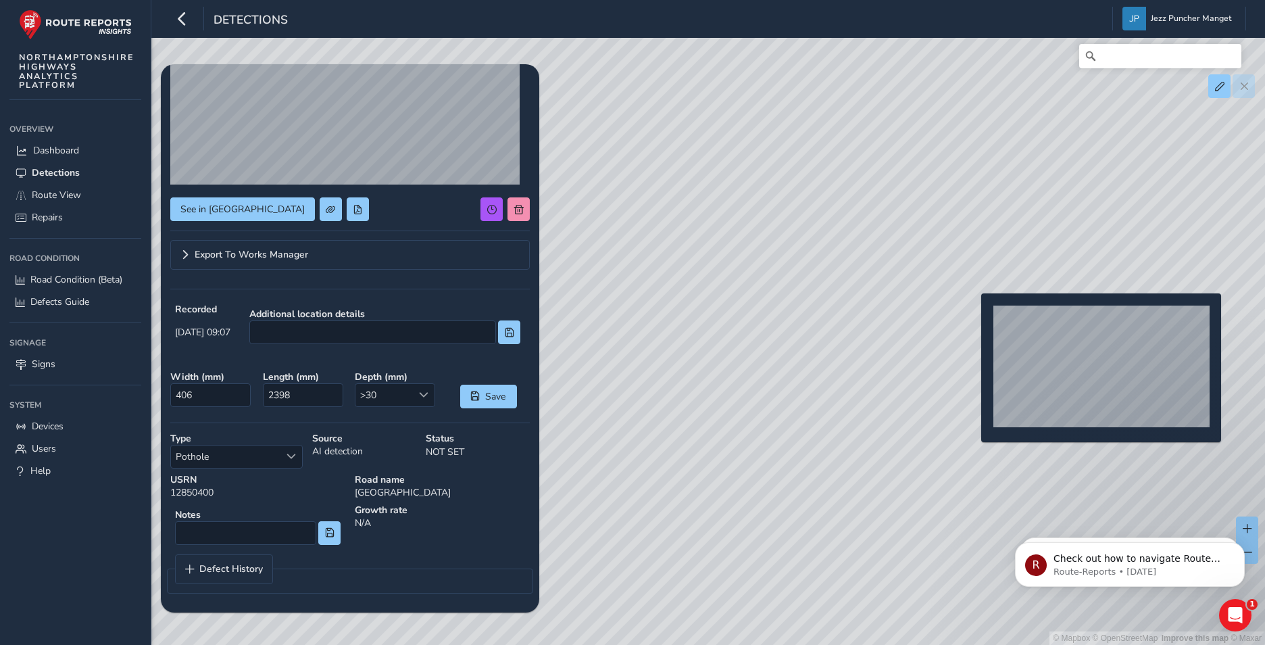
click at [973, 315] on div "© Mapbox © OpenStreetMap Improve this map © Maxar" at bounding box center [632, 322] width 1265 height 645
type input "514"
type input "616"
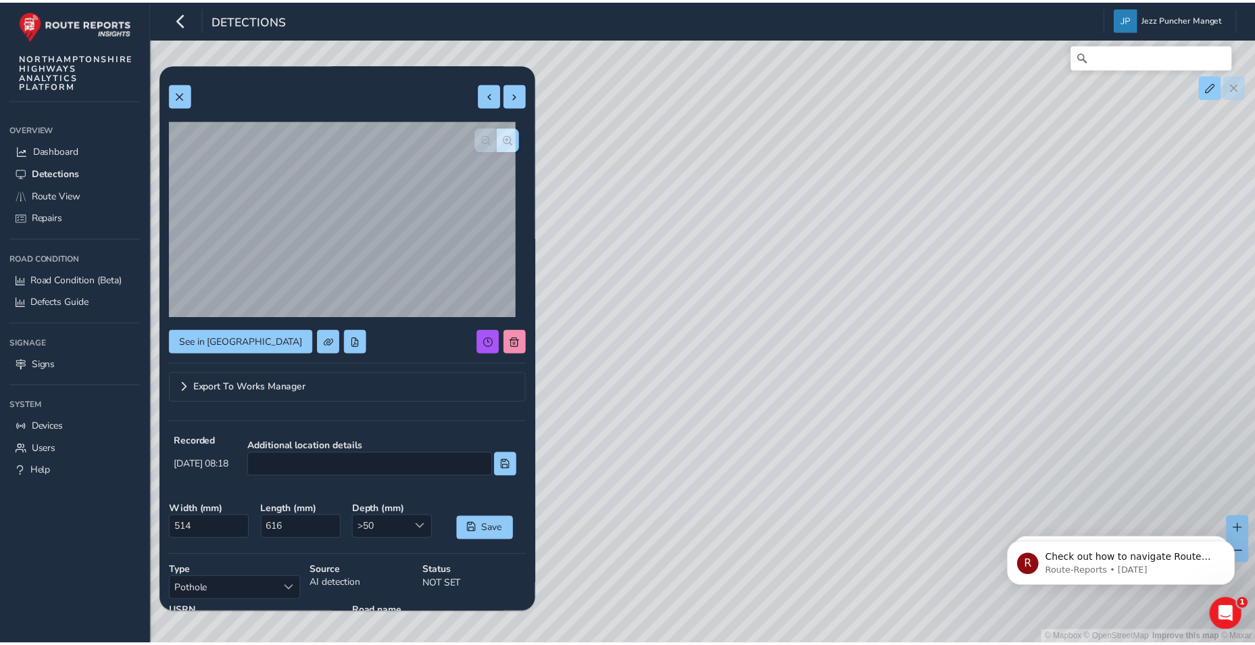
scroll to position [132, 0]
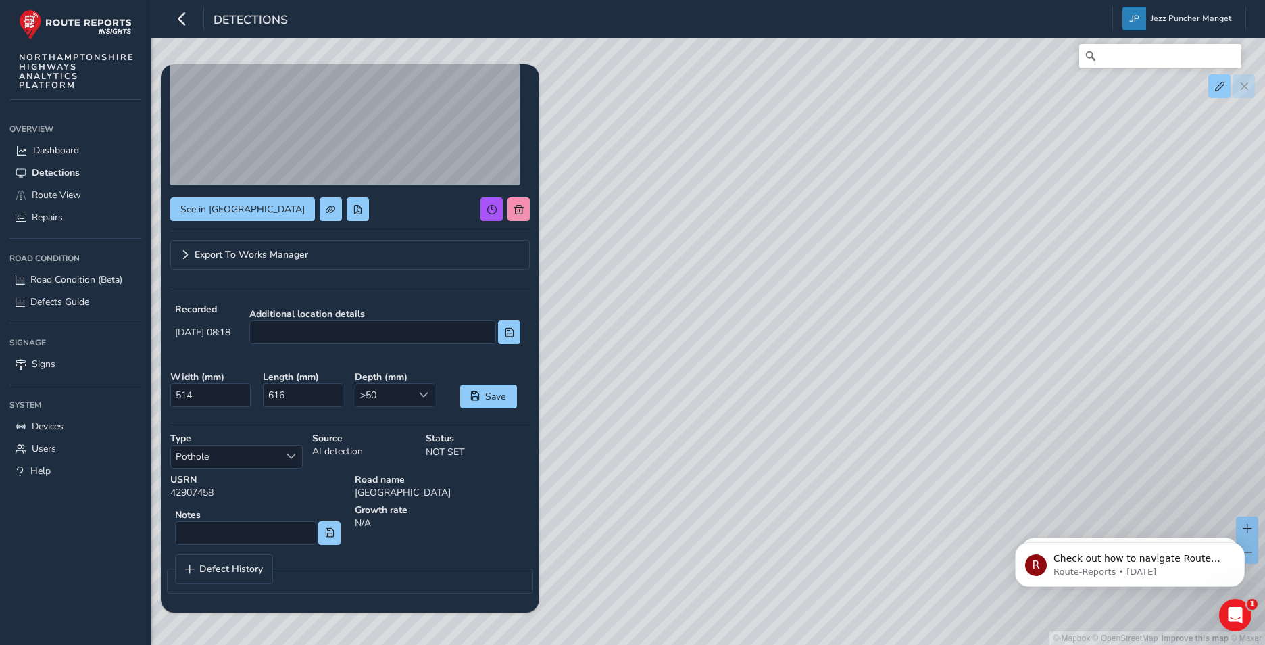
drag, startPoint x: 960, startPoint y: 380, endPoint x: 820, endPoint y: 440, distance: 152.3
click at [820, 440] on div "© Mapbox © OpenStreetMap Improve this map © Maxar" at bounding box center [632, 322] width 1265 height 645
drag, startPoint x: 797, startPoint y: 434, endPoint x: 852, endPoint y: 301, distance: 144.2
click at [852, 301] on div "© Mapbox © OpenStreetMap Improve this map © Maxar" at bounding box center [632, 322] width 1265 height 645
drag, startPoint x: 762, startPoint y: 518, endPoint x: 801, endPoint y: 450, distance: 78.4
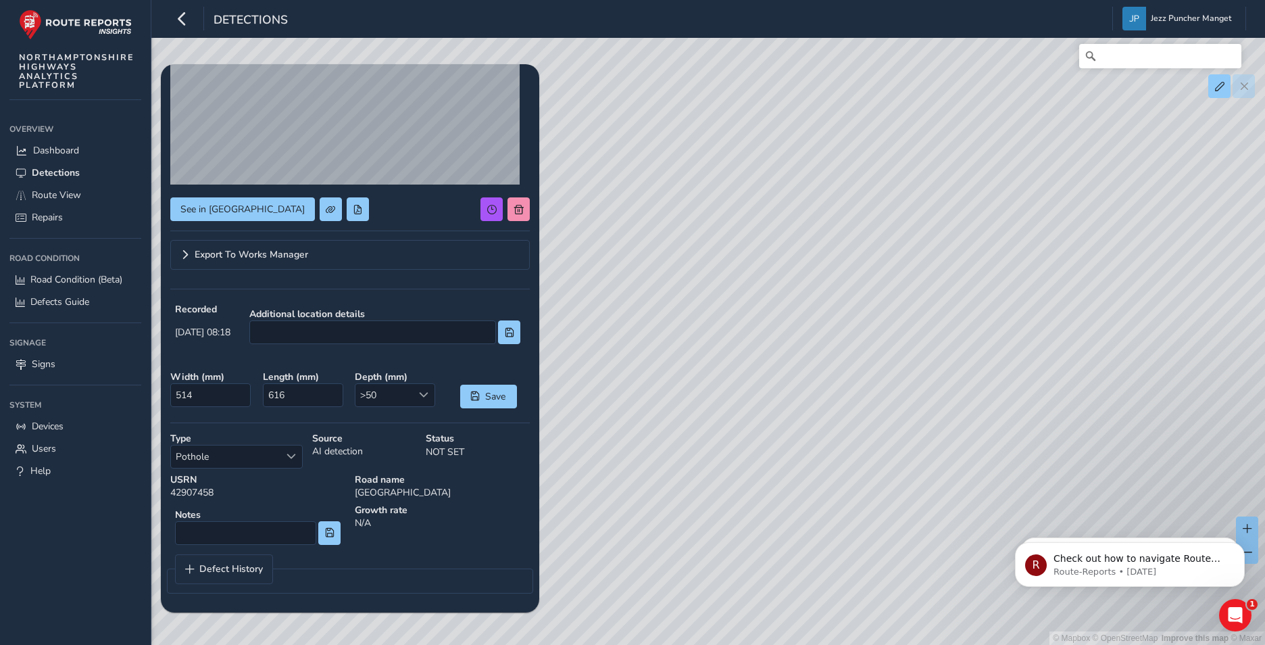
click at [801, 450] on div "© Mapbox © OpenStreetMap Improve this map © Maxar" at bounding box center [632, 322] width 1265 height 645
drag, startPoint x: 923, startPoint y: 487, endPoint x: 860, endPoint y: 310, distance: 188.1
click at [935, 531] on div "© Mapbox © OpenStreetMap Improve this map © Maxar" at bounding box center [632, 322] width 1265 height 645
drag, startPoint x: 835, startPoint y: 244, endPoint x: 854, endPoint y: 433, distance: 190.2
click at [854, 433] on div "© Mapbox © OpenStreetMap Improve this map © Maxar" at bounding box center [632, 322] width 1265 height 645
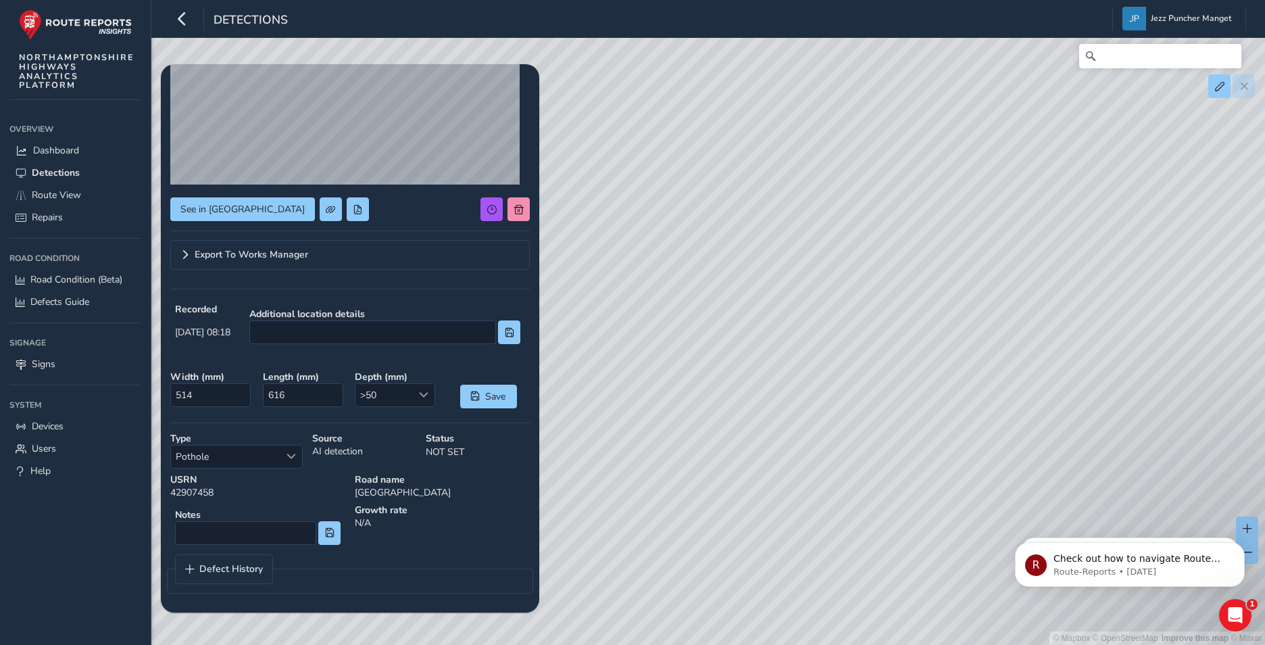
drag, startPoint x: 854, startPoint y: 346, endPoint x: 790, endPoint y: 352, distance: 64.5
click at [790, 352] on div "© Mapbox © OpenStreetMap Improve this map © Maxar" at bounding box center [632, 322] width 1265 height 645
drag, startPoint x: 841, startPoint y: 506, endPoint x: 841, endPoint y: 374, distance: 131.8
click at [841, 374] on div "© Mapbox © OpenStreetMap Improve this map © Maxar" at bounding box center [632, 322] width 1265 height 645
drag, startPoint x: 769, startPoint y: 527, endPoint x: 829, endPoint y: 183, distance: 349.1
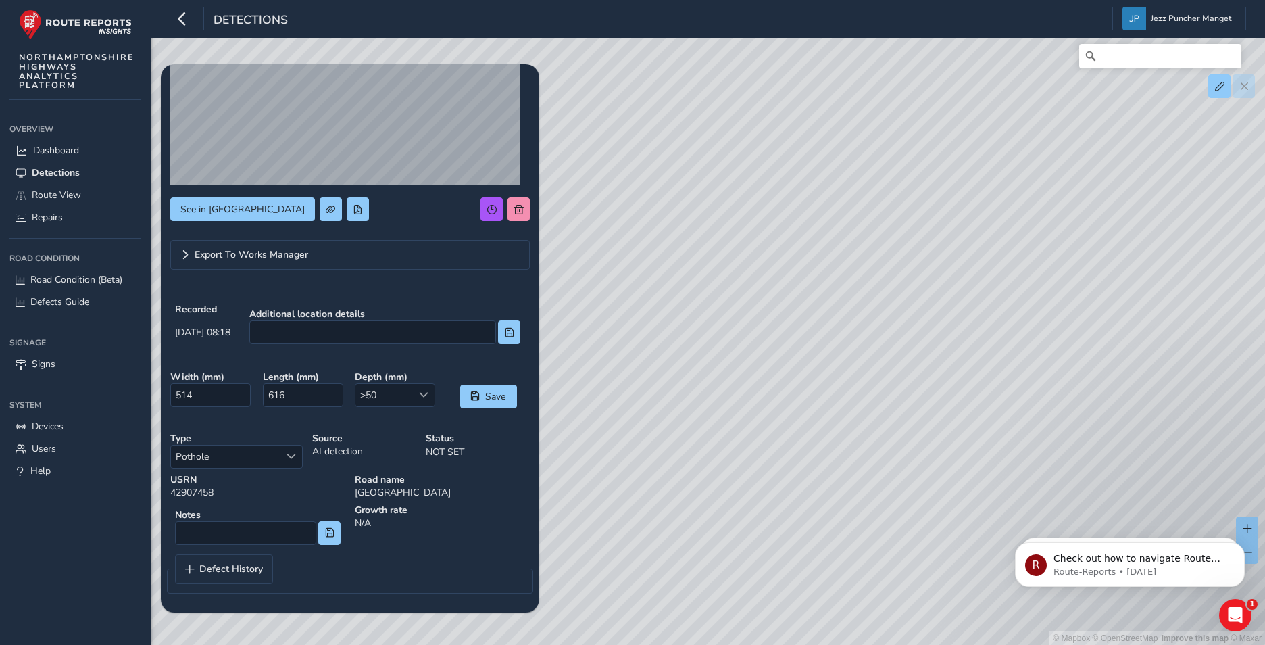
click at [829, 186] on div "© Mapbox © OpenStreetMap Improve this map © Maxar" at bounding box center [632, 322] width 1265 height 645
drag, startPoint x: 766, startPoint y: 458, endPoint x: 731, endPoint y: 283, distance: 178.0
click at [731, 283] on div "© Mapbox © OpenStreetMap Improve this map © Maxar" at bounding box center [632, 322] width 1265 height 645
drag, startPoint x: 787, startPoint y: 395, endPoint x: 774, endPoint y: 378, distance: 22.2
click at [774, 378] on div "© Mapbox © OpenStreetMap Improve this map © Maxar" at bounding box center [632, 322] width 1265 height 645
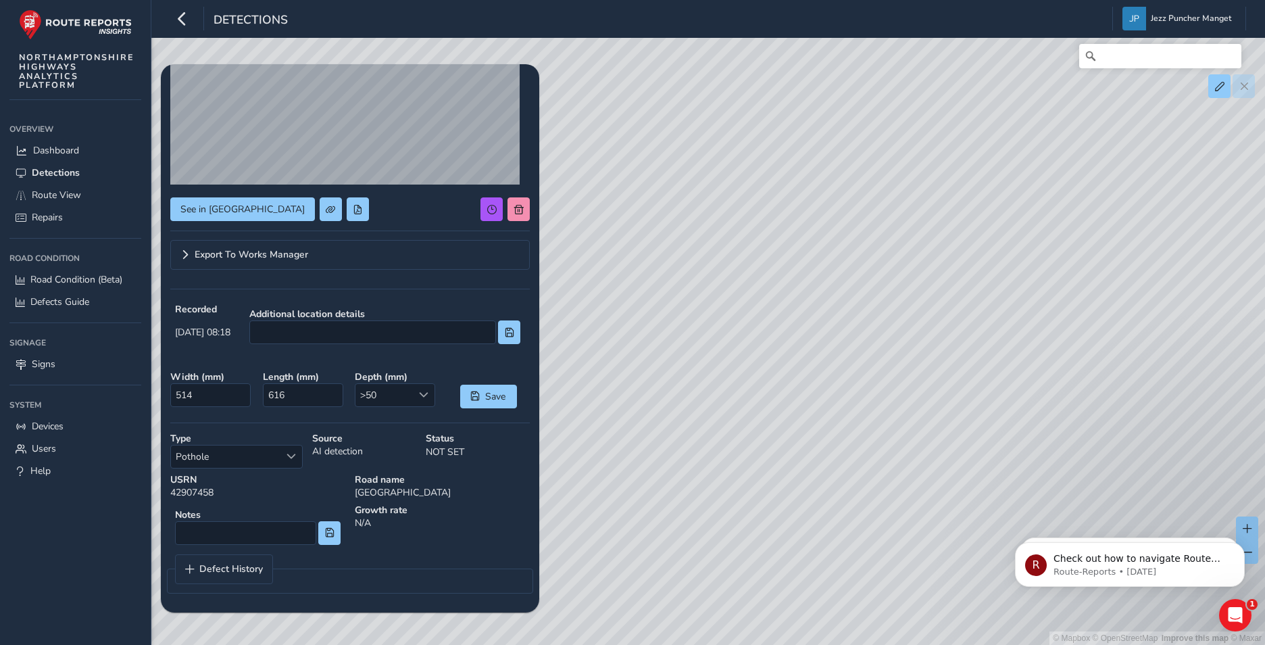
drag, startPoint x: 674, startPoint y: 341, endPoint x: 885, endPoint y: 348, distance: 211.0
click at [885, 347] on div "© Mapbox © OpenStreetMap Improve this map © Maxar" at bounding box center [632, 322] width 1265 height 645
drag, startPoint x: 775, startPoint y: 381, endPoint x: 841, endPoint y: 276, distance: 123.0
click at [837, 248] on div "© Mapbox © OpenStreetMap Improve this map © Maxar" at bounding box center [632, 322] width 1265 height 645
drag, startPoint x: 841, startPoint y: 278, endPoint x: 738, endPoint y: 435, distance: 186.9
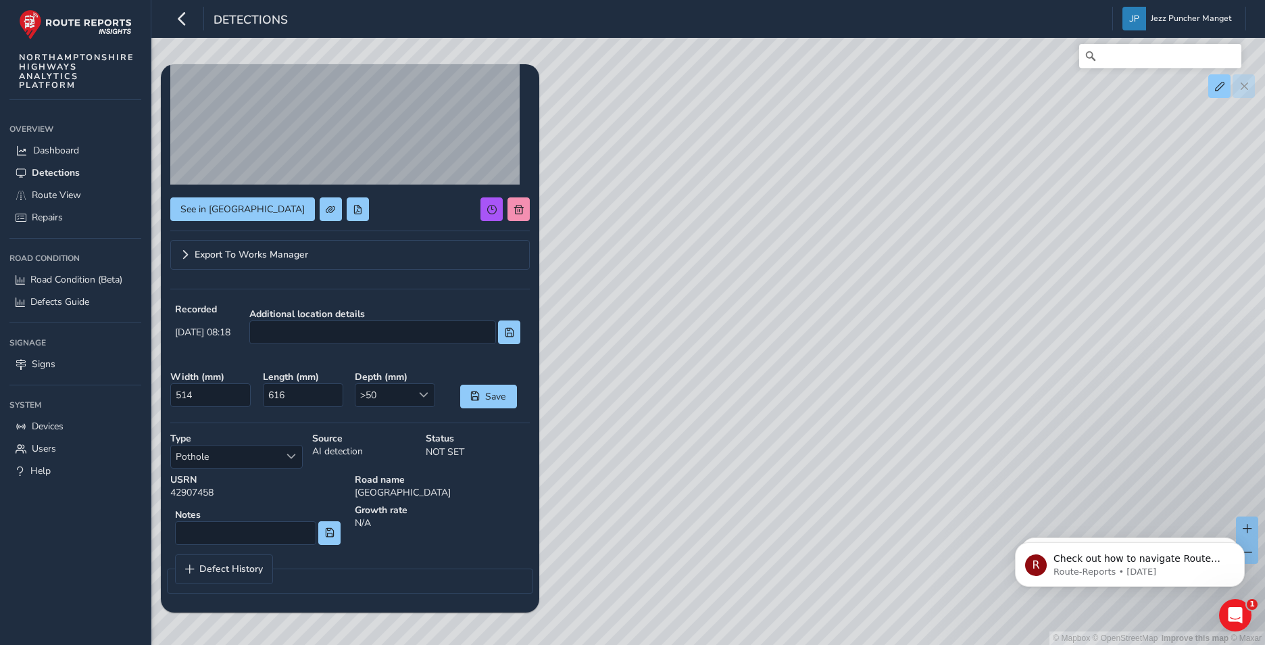
click at [739, 434] on div "© Mapbox © OpenStreetMap Improve this map © Maxar" at bounding box center [632, 322] width 1265 height 645
drag, startPoint x: 805, startPoint y: 314, endPoint x: 610, endPoint y: 425, distance: 224.9
click at [610, 425] on div "© Mapbox © OpenStreetMap Improve this map © Maxar" at bounding box center [632, 322] width 1265 height 645
drag, startPoint x: 901, startPoint y: 457, endPoint x: 850, endPoint y: 483, distance: 57.1
click at [862, 502] on div "© Mapbox © OpenStreetMap Improve this map © Maxar" at bounding box center [632, 322] width 1265 height 645
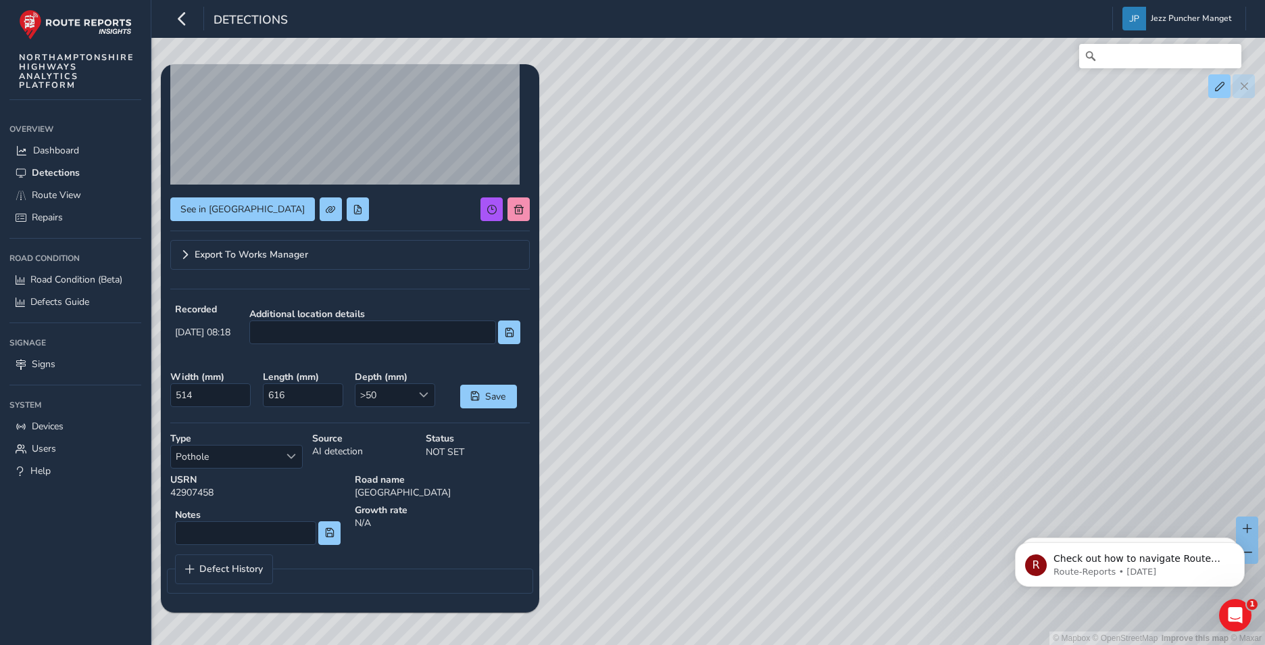
drag, startPoint x: 964, startPoint y: 579, endPoint x: 871, endPoint y: 386, distance: 213.7
click at [877, 394] on div "© Mapbox © OpenStreetMap Improve this map © Maxar" at bounding box center [632, 322] width 1265 height 645
drag, startPoint x: 866, startPoint y: 476, endPoint x: 697, endPoint y: 220, distance: 306.5
click at [699, 220] on div "© Mapbox © OpenStreetMap Improve this map © Maxar" at bounding box center [632, 322] width 1265 height 645
drag, startPoint x: 879, startPoint y: 377, endPoint x: 758, endPoint y: 479, distance: 158.3
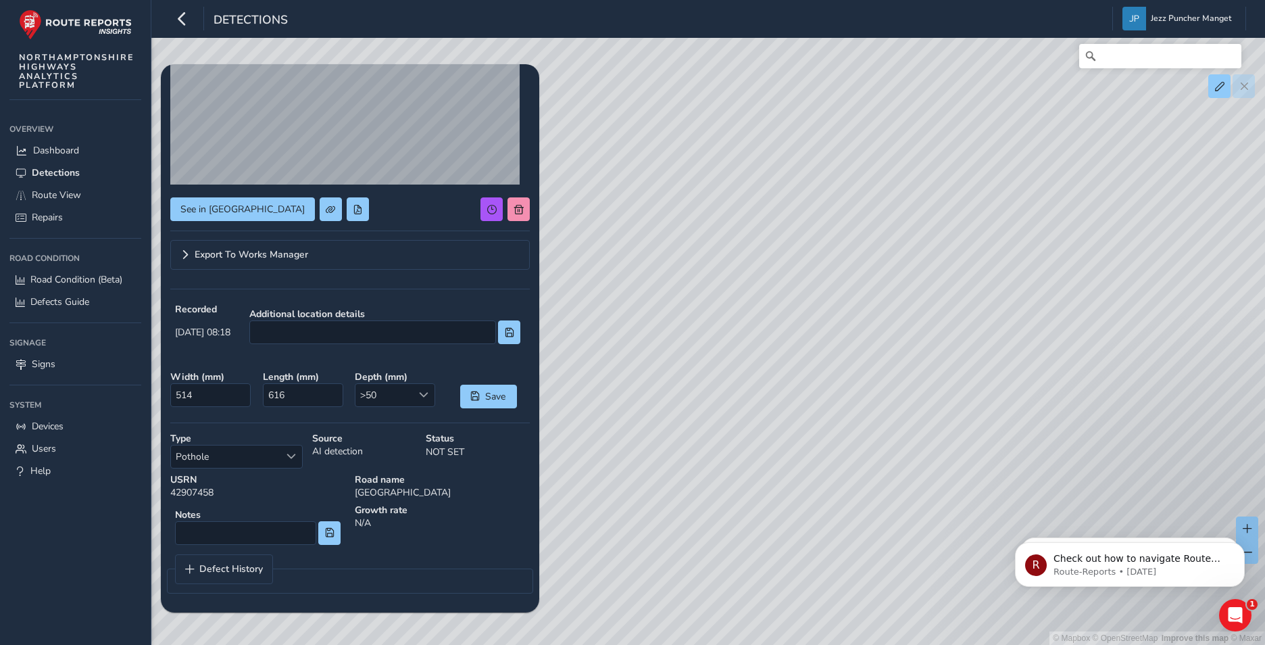
click at [758, 479] on div "© Mapbox © OpenStreetMap Improve this map © Maxar" at bounding box center [632, 322] width 1265 height 645
click at [976, 447] on div "© Mapbox © OpenStreetMap Improve this map © Maxar" at bounding box center [632, 322] width 1265 height 645
click at [838, 307] on div "© Mapbox © OpenStreetMap Improve this map © Maxar" at bounding box center [632, 322] width 1265 height 645
drag, startPoint x: 910, startPoint y: 481, endPoint x: 1008, endPoint y: 390, distance: 133.4
click at [956, 436] on div "© Mapbox © OpenStreetMap Improve this map © Maxar" at bounding box center [632, 322] width 1265 height 645
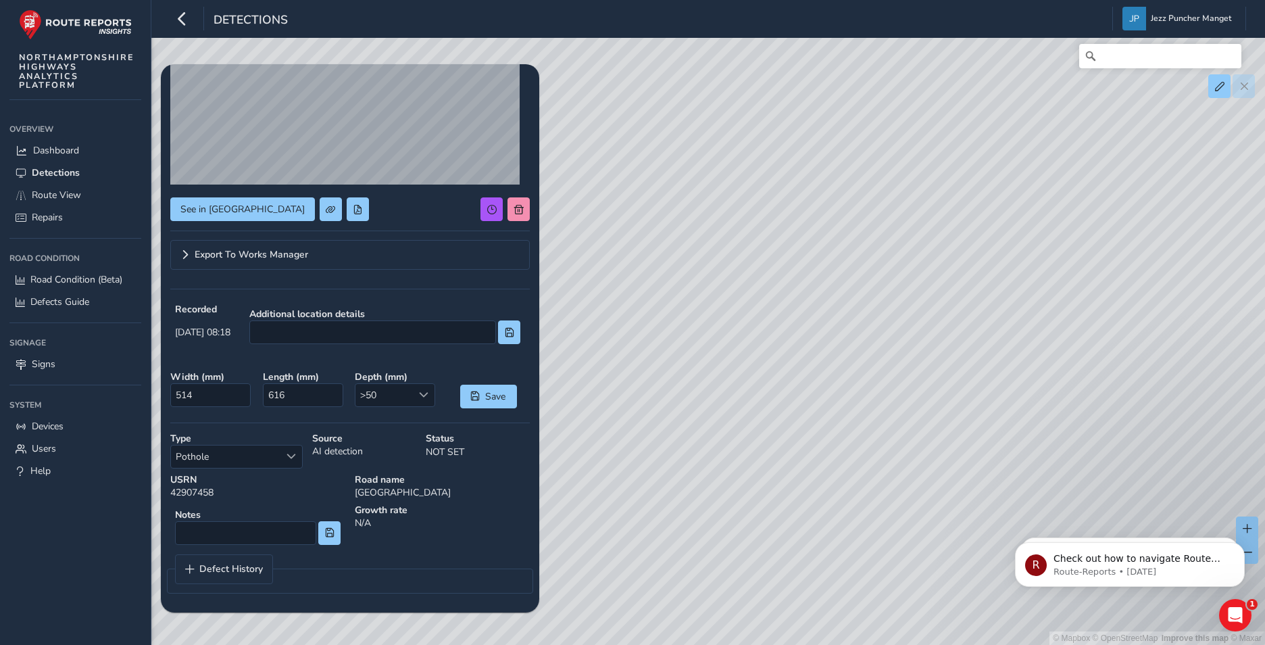
drag, startPoint x: 687, startPoint y: 410, endPoint x: 848, endPoint y: 365, distance: 167.6
click at [853, 365] on div "© Mapbox © OpenStreetMap Improve this map © Maxar" at bounding box center [632, 322] width 1265 height 645
drag, startPoint x: 679, startPoint y: 181, endPoint x: 758, endPoint y: 310, distance: 150.8
click at [758, 310] on div "© Mapbox © OpenStreetMap Improve this map © Maxar" at bounding box center [632, 322] width 1265 height 645
drag, startPoint x: 837, startPoint y: 255, endPoint x: 866, endPoint y: 320, distance: 70.8
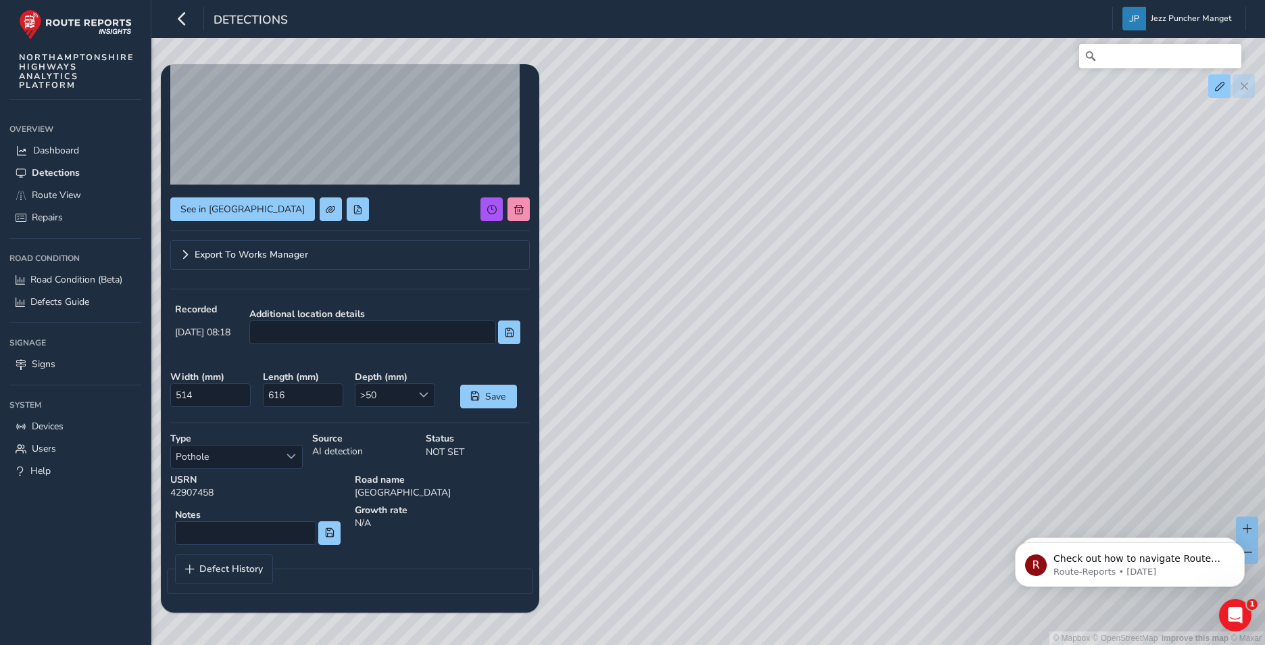
click at [866, 320] on div "© Mapbox © OpenStreetMap Improve this map © Maxar" at bounding box center [632, 322] width 1265 height 645
drag, startPoint x: 931, startPoint y: 247, endPoint x: 933, endPoint y: 337, distance: 89.9
click at [933, 337] on div "© Mapbox © OpenStreetMap Improve this map © Maxar" at bounding box center [632, 322] width 1265 height 645
drag, startPoint x: 761, startPoint y: 198, endPoint x: 810, endPoint y: 290, distance: 104.0
click at [810, 290] on div "© Mapbox © OpenStreetMap Improve this map © Maxar" at bounding box center [632, 322] width 1265 height 645
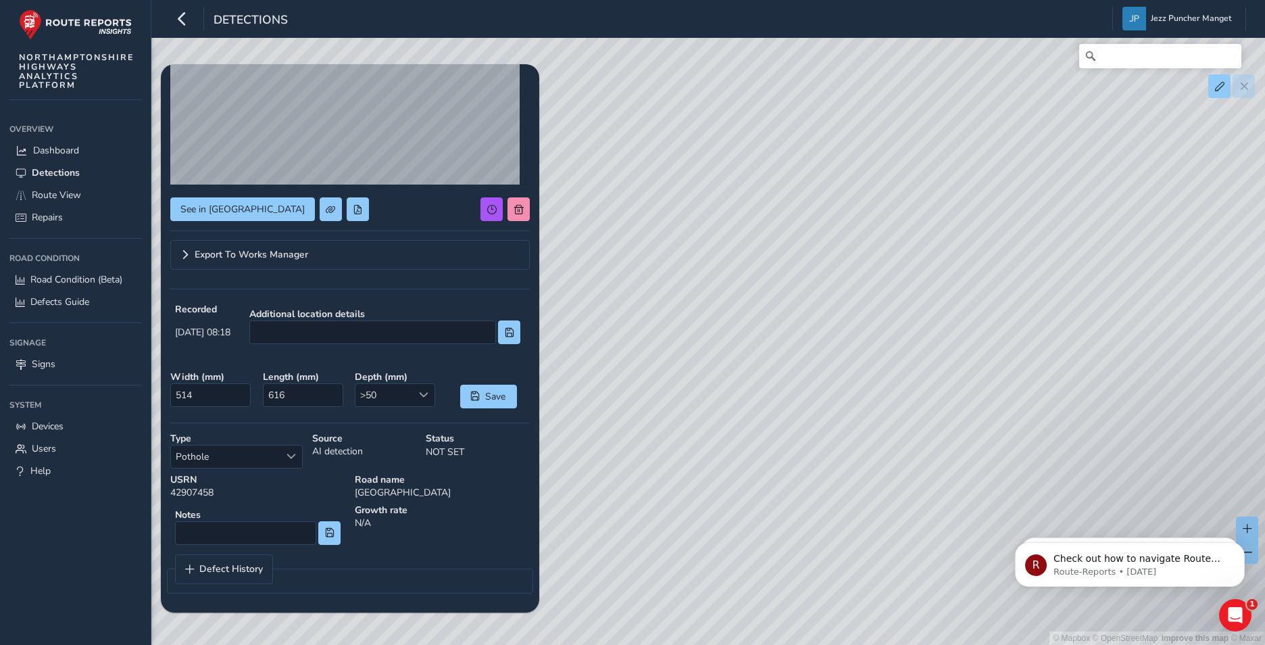
drag, startPoint x: 650, startPoint y: 163, endPoint x: 739, endPoint y: 343, distance: 201.3
click at [754, 353] on div "© Mapbox © OpenStreetMap Improve this map © Maxar" at bounding box center [632, 322] width 1265 height 645
drag, startPoint x: 857, startPoint y: 215, endPoint x: 919, endPoint y: 397, distance: 192.8
click at [932, 410] on div "© Mapbox © OpenStreetMap Improve this map © Maxar" at bounding box center [632, 322] width 1265 height 645
drag, startPoint x: 711, startPoint y: 200, endPoint x: 712, endPoint y: 339, distance: 138.6
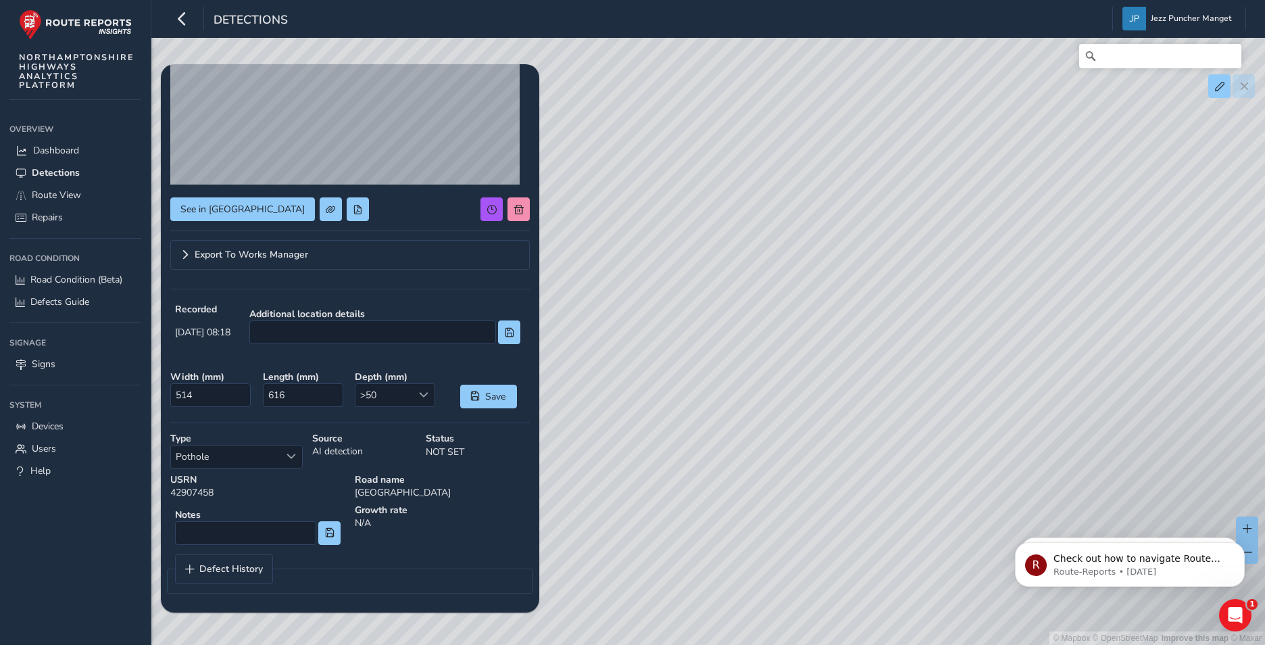
click at [712, 339] on div "© Mapbox © OpenStreetMap Improve this map © Maxar" at bounding box center [632, 322] width 1265 height 645
drag, startPoint x: 678, startPoint y: 245, endPoint x: 792, endPoint y: 487, distance: 266.9
click at [792, 487] on div "© Mapbox © OpenStreetMap Improve this map © Maxar" at bounding box center [632, 322] width 1265 height 645
drag, startPoint x: 646, startPoint y: 349, endPoint x: 925, endPoint y: 402, distance: 284.2
click at [904, 431] on div "© Mapbox © OpenStreetMap Improve this map © Maxar" at bounding box center [632, 322] width 1265 height 645
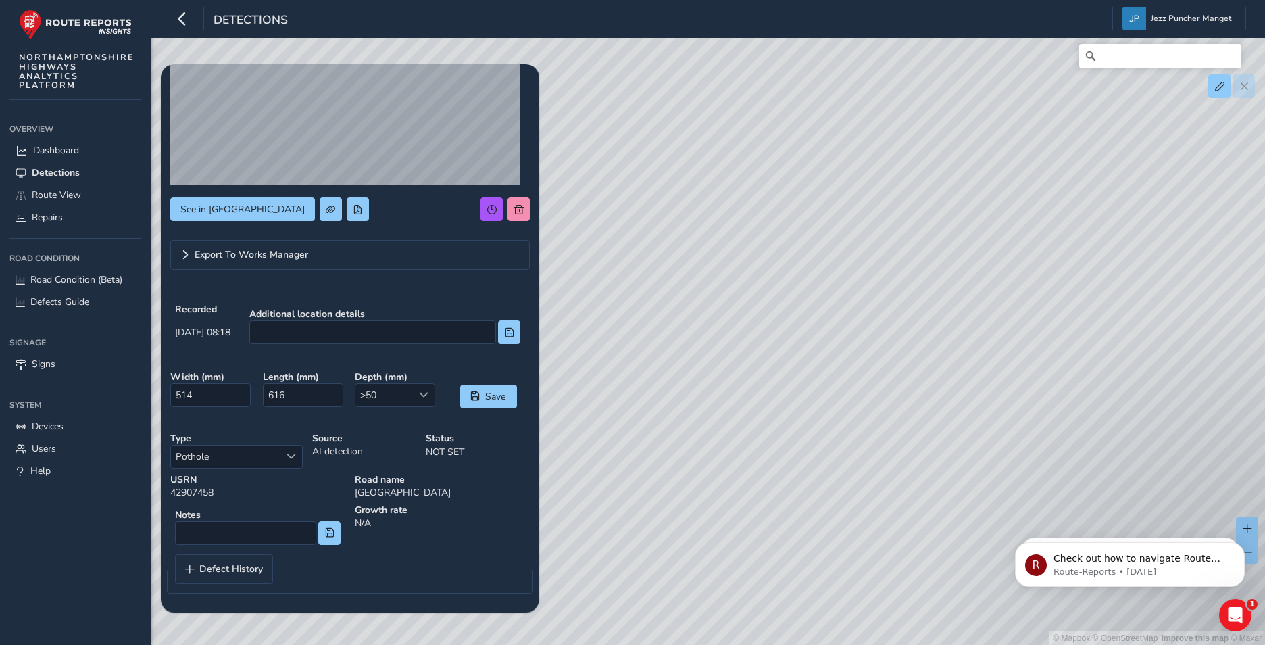
drag, startPoint x: 867, startPoint y: 458, endPoint x: 1019, endPoint y: 331, distance: 197.2
click at [1019, 331] on div "© Mapbox © OpenStreetMap Improve this map © Maxar" at bounding box center [632, 322] width 1265 height 645
drag, startPoint x: 889, startPoint y: 560, endPoint x: 777, endPoint y: 368, distance: 222.9
click at [756, 333] on div "© Mapbox © OpenStreetMap Improve this map © Maxar" at bounding box center [632, 322] width 1265 height 645
drag, startPoint x: 851, startPoint y: 519, endPoint x: 829, endPoint y: 329, distance: 191.2
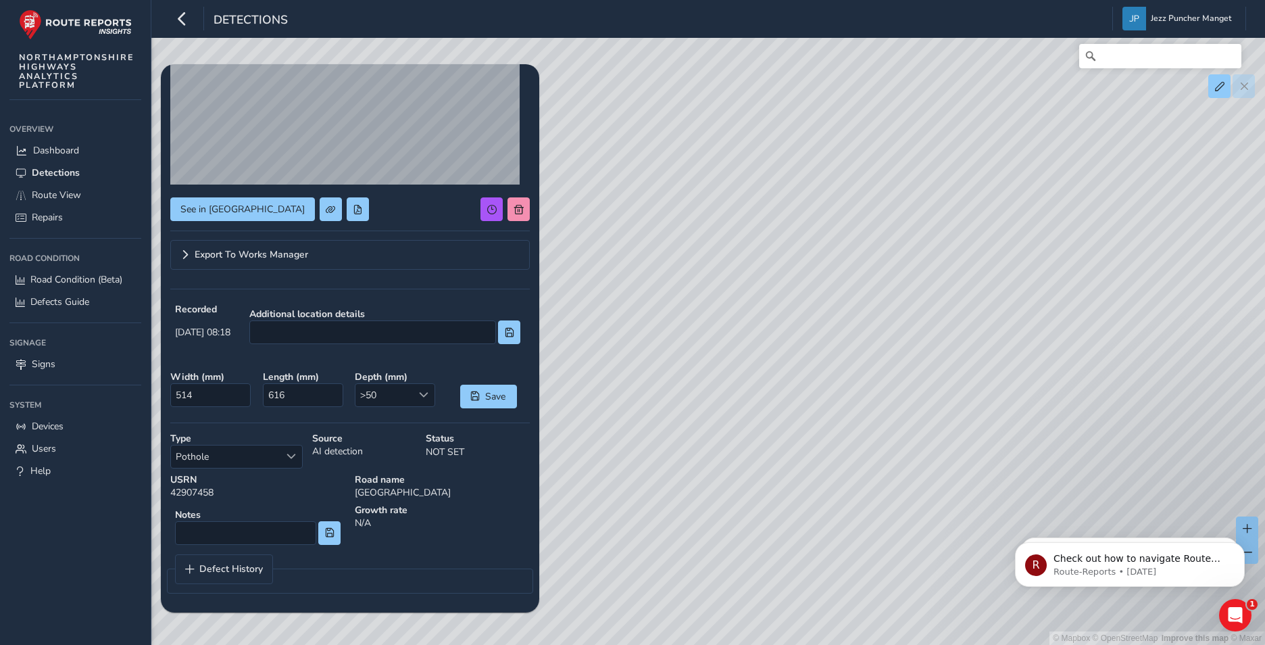
click at [829, 333] on div "© Mapbox © OpenStreetMap Improve this map © Maxar" at bounding box center [632, 322] width 1265 height 645
drag, startPoint x: 832, startPoint y: 353, endPoint x: 848, endPoint y: 335, distance: 24.0
click at [848, 293] on div "© Mapbox © OpenStreetMap Improve this map © Maxar" at bounding box center [632, 322] width 1265 height 645
drag, startPoint x: 929, startPoint y: 449, endPoint x: 815, endPoint y: 274, distance: 209.0
click at [815, 274] on div "© Mapbox © OpenStreetMap Improve this map © Maxar" at bounding box center [632, 322] width 1265 height 645
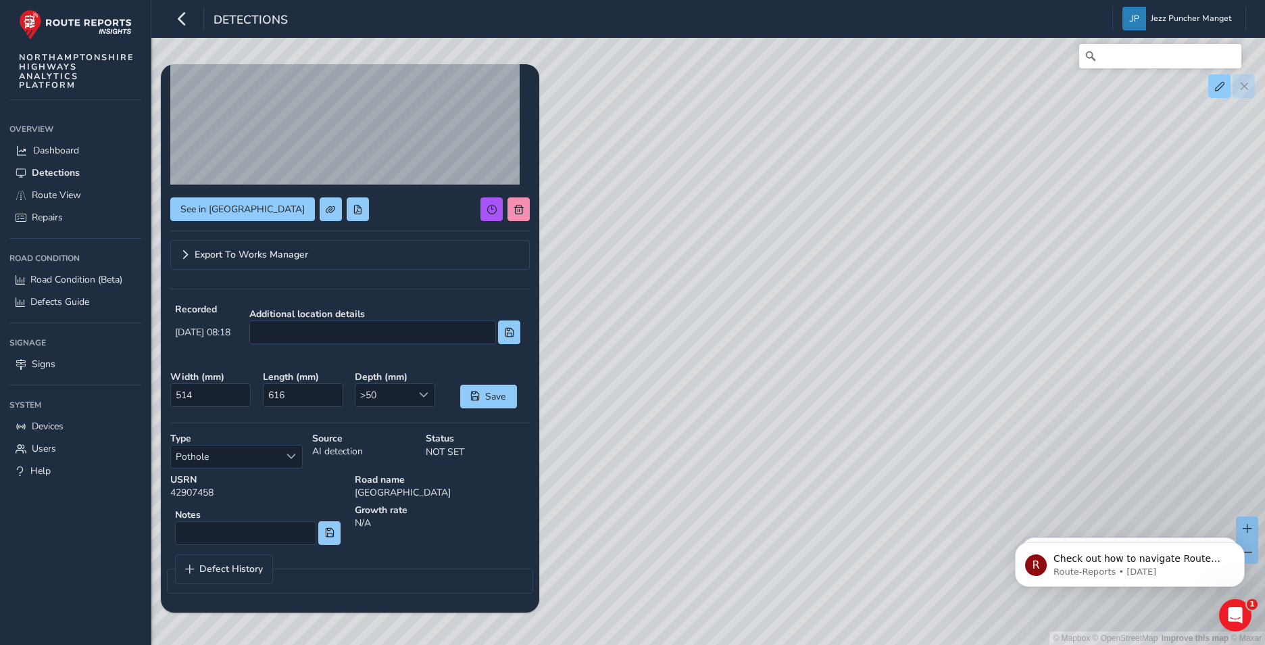
drag, startPoint x: 833, startPoint y: 284, endPoint x: 799, endPoint y: 380, distance: 102.0
click at [799, 380] on div "© Mapbox © OpenStreetMap Improve this map © Maxar" at bounding box center [632, 322] width 1265 height 645
click at [47, 371] on link "Signs" at bounding box center [75, 364] width 132 height 22
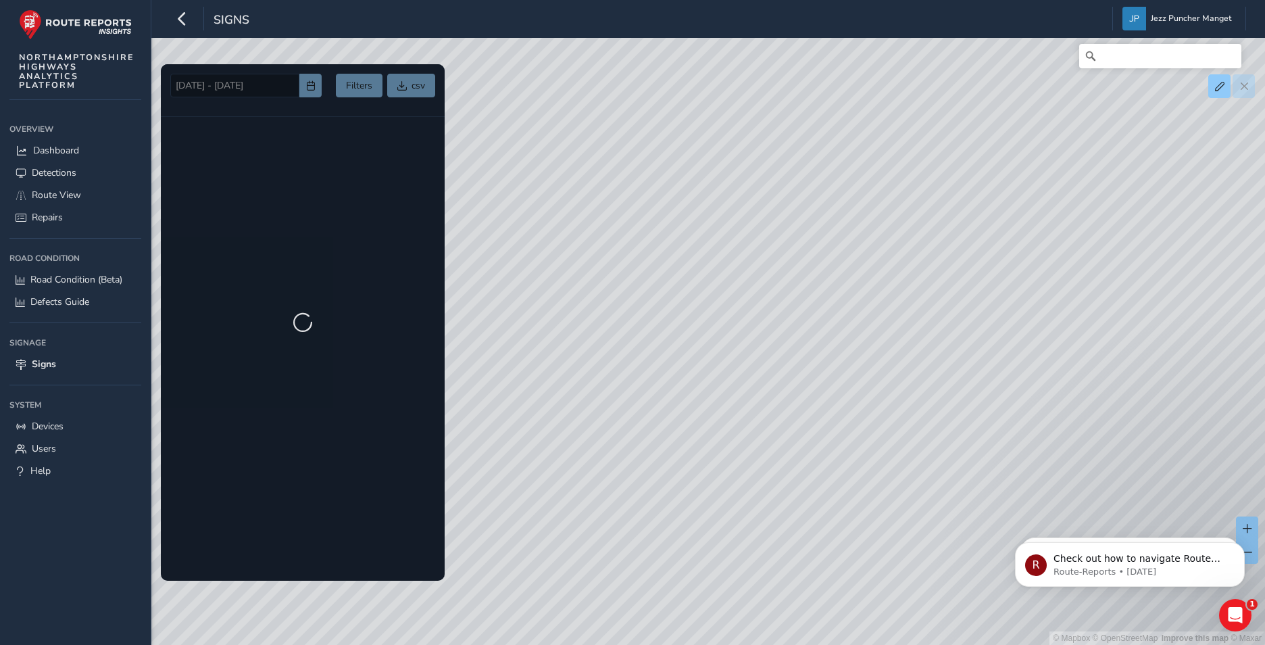
drag, startPoint x: 737, startPoint y: 294, endPoint x: 743, endPoint y: 392, distance: 98.2
click at [743, 392] on div "© Mapbox © OpenStreetMap Improve this map © Maxar" at bounding box center [632, 322] width 1265 height 645
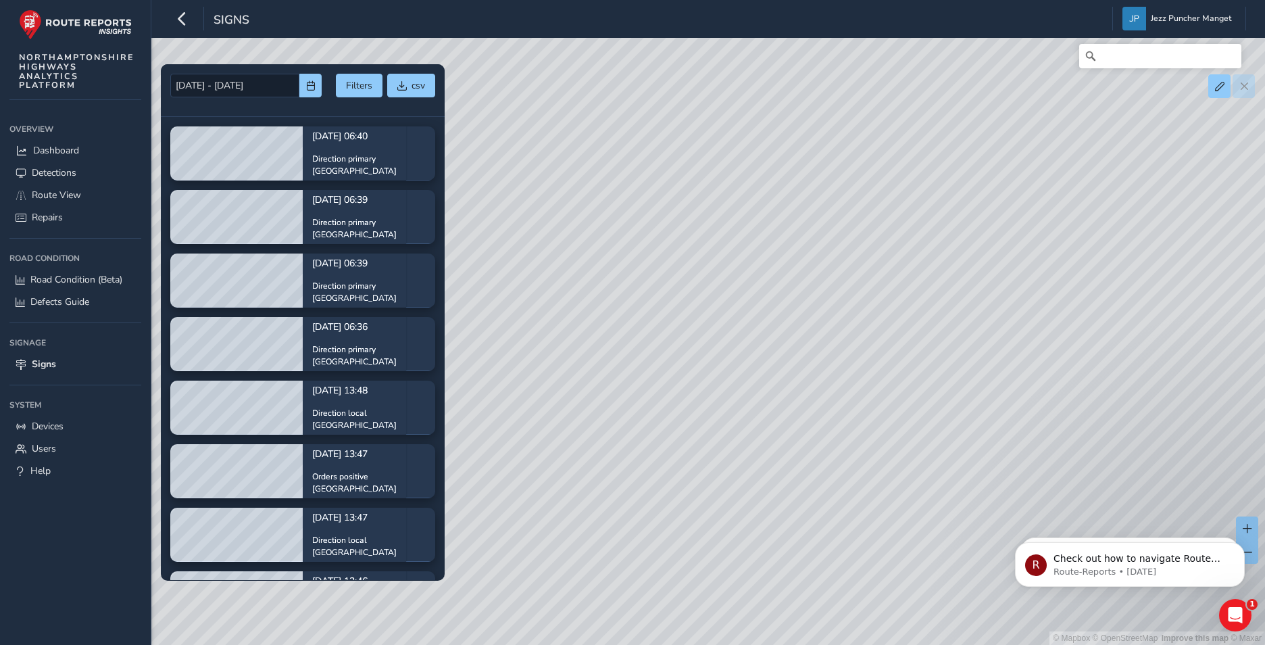
drag, startPoint x: 707, startPoint y: 305, endPoint x: 1026, endPoint y: 437, distance: 344.9
click at [1026, 437] on div "© Mapbox © OpenStreetMap Improve this map © Maxar" at bounding box center [632, 322] width 1265 height 645
click at [713, 244] on div "© Mapbox © OpenStreetMap Improve this map © Maxar" at bounding box center [632, 322] width 1265 height 645
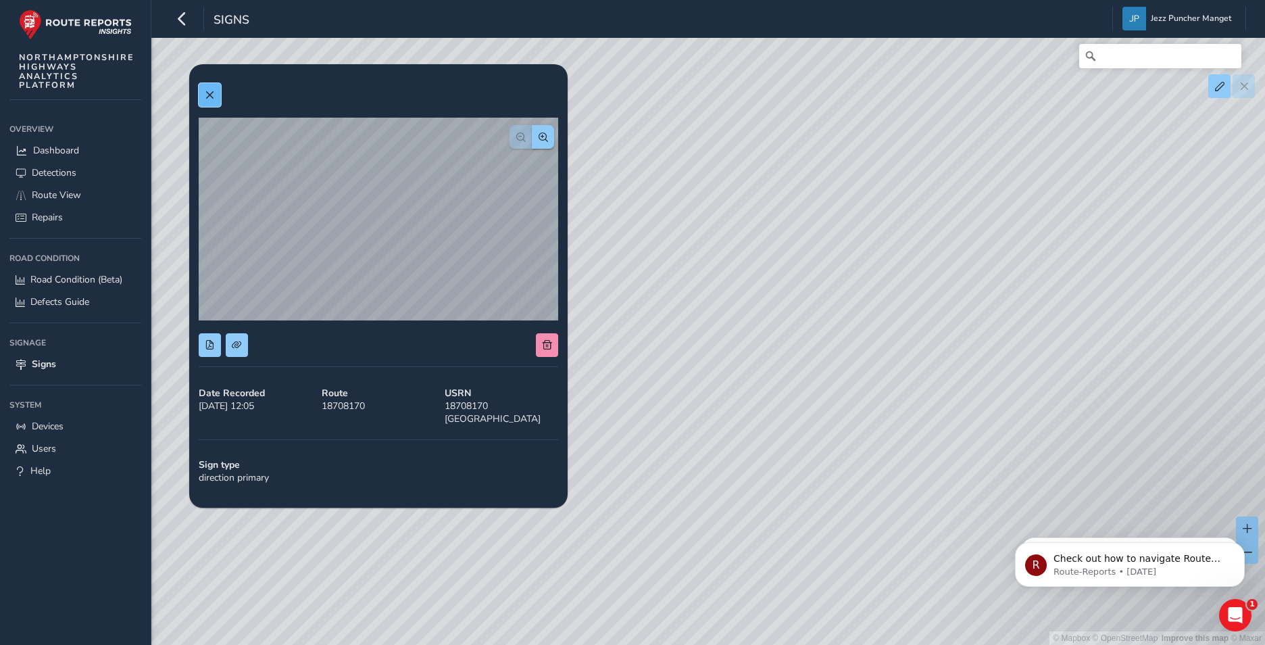
click at [203, 93] on button at bounding box center [210, 95] width 22 height 24
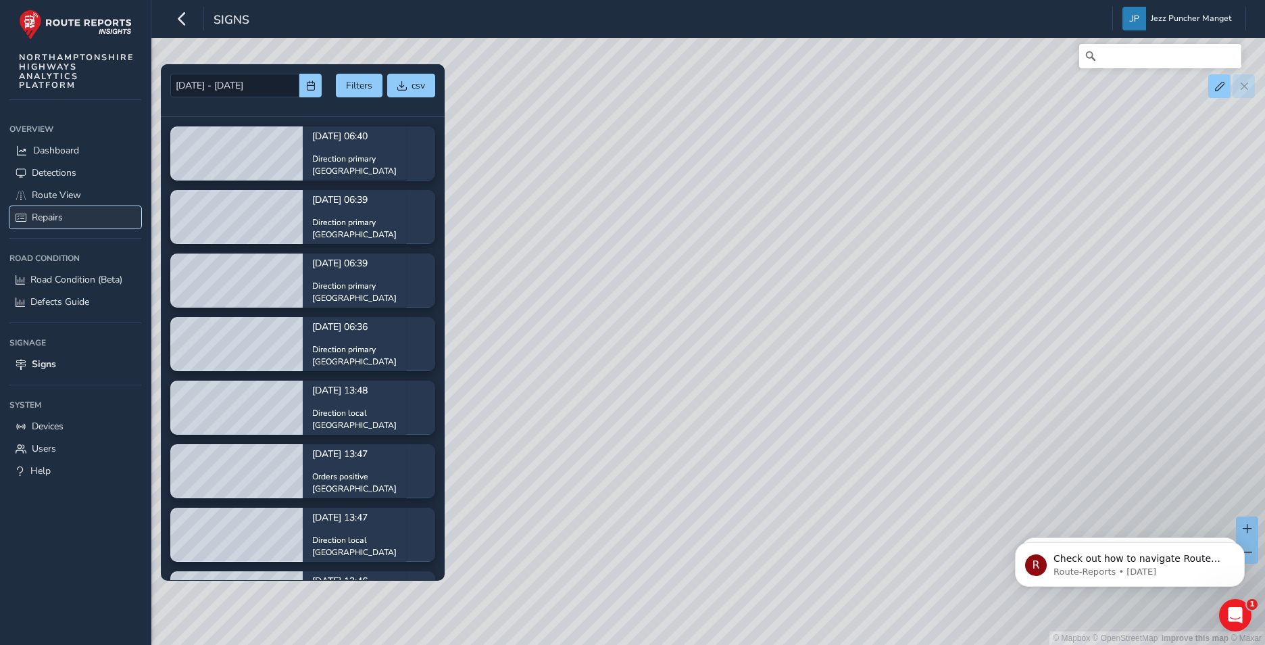
click at [48, 215] on span "Repairs" at bounding box center [47, 217] width 31 height 13
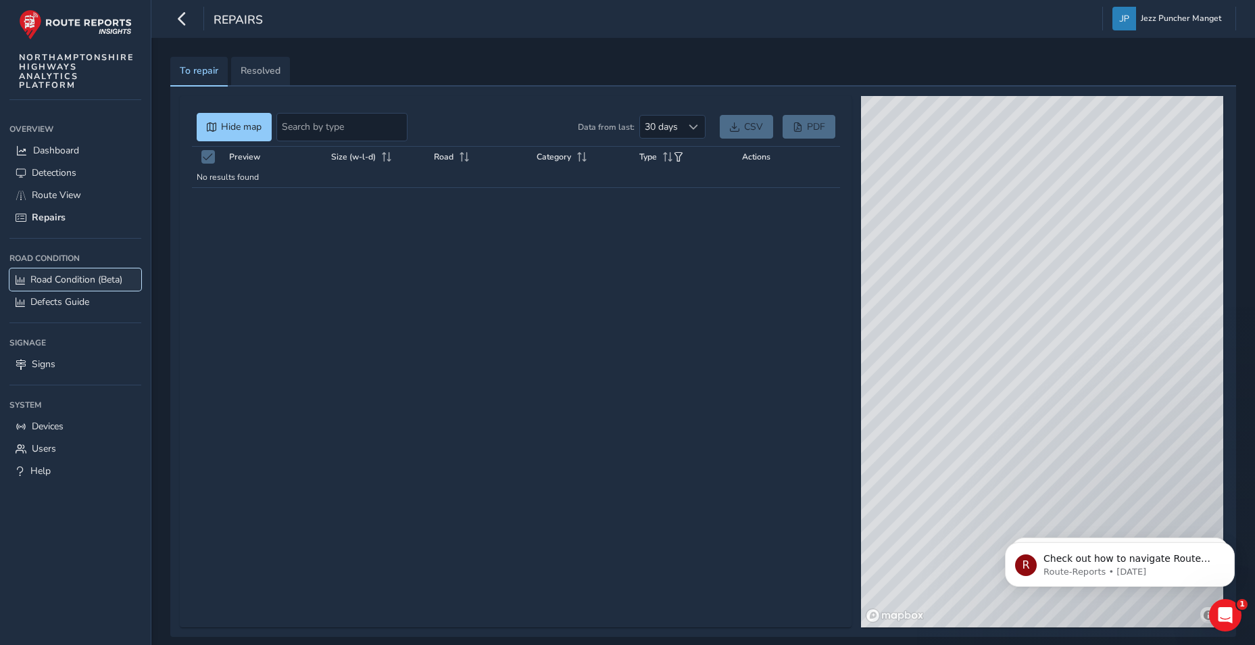
click at [70, 289] on link "Road Condition (Beta)" at bounding box center [75, 279] width 132 height 22
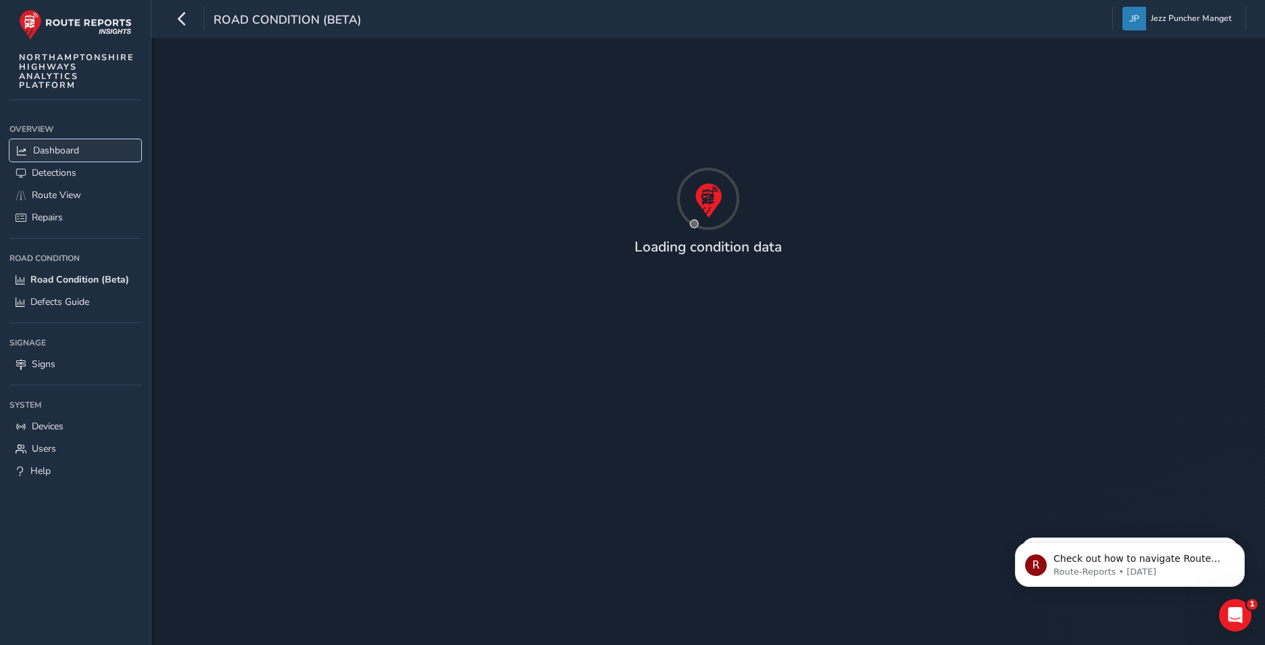
click at [98, 151] on link "Dashboard" at bounding box center [75, 150] width 132 height 22
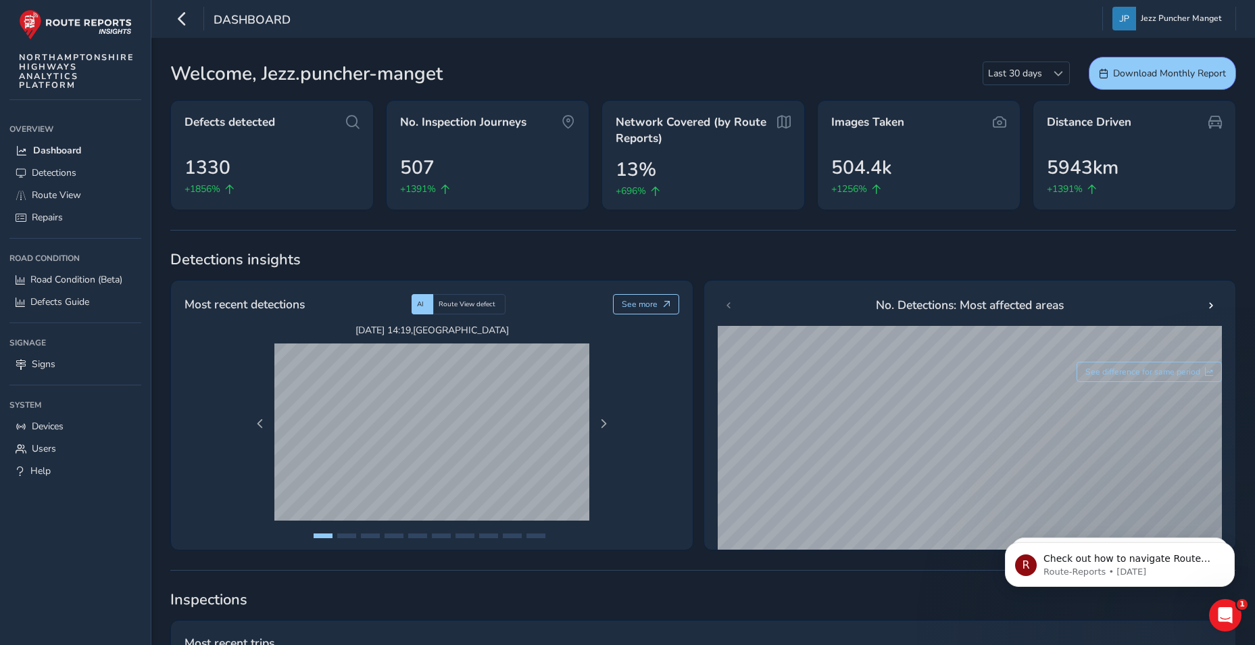
click at [593, 420] on div "Sep 19 2025, 14:19 , RYELAND ROAD Sep 19 2025, 14:56 , COTSWOLD AVENUE Sep 19 2…" at bounding box center [432, 424] width 372 height 200
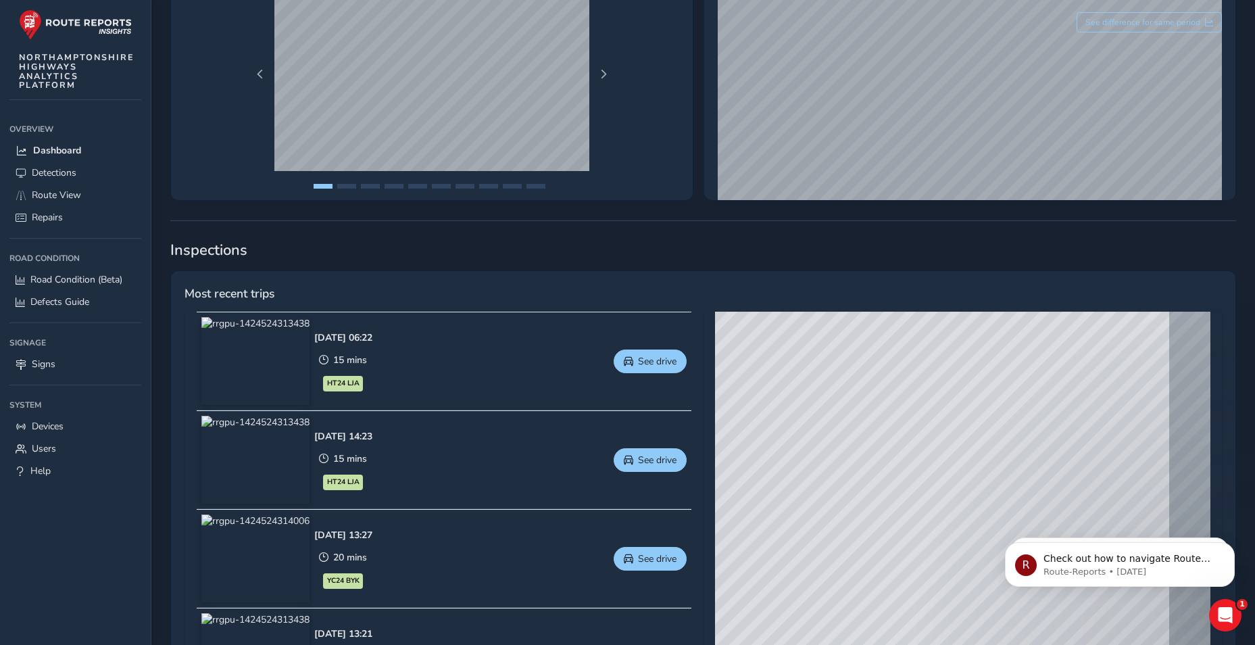
scroll to position [541, 0]
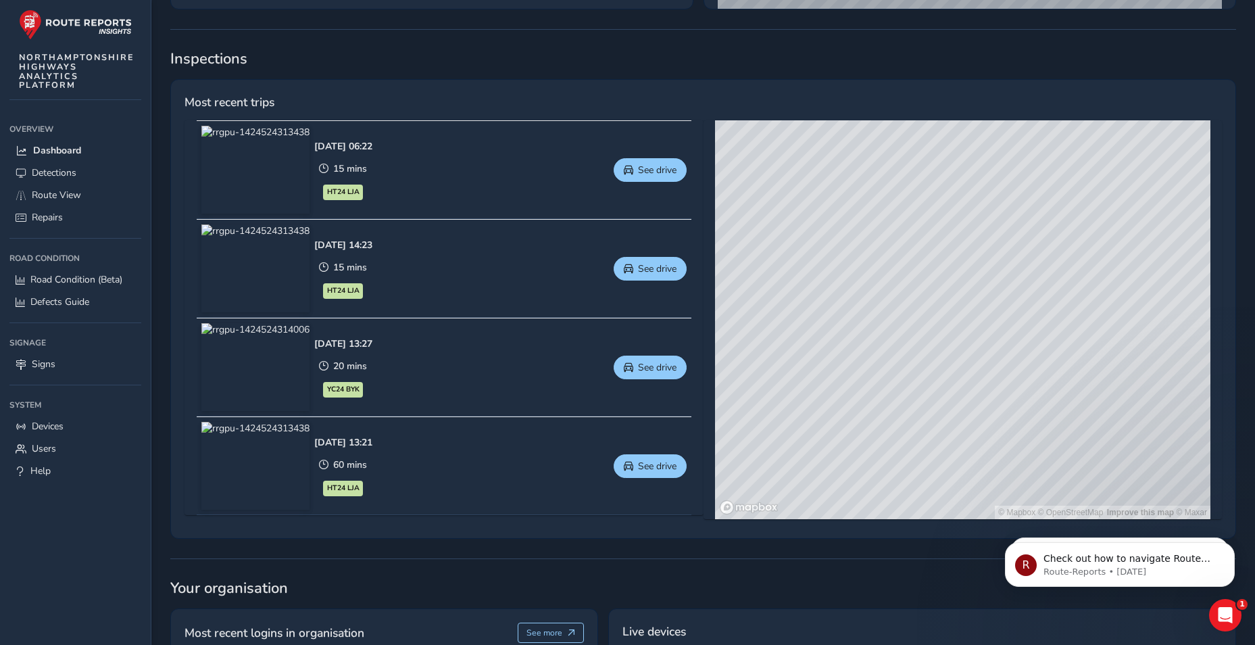
drag, startPoint x: 1001, startPoint y: 464, endPoint x: 959, endPoint y: 318, distance: 151.9
click at [973, 240] on div "© Mapbox © OpenStreetMap Improve this map © Maxar" at bounding box center [962, 319] width 495 height 399
drag, startPoint x: 978, startPoint y: 376, endPoint x: 964, endPoint y: 281, distance: 96.3
click at [964, 281] on div "© Mapbox © OpenStreetMap Improve this map © Maxar" at bounding box center [962, 319] width 495 height 399
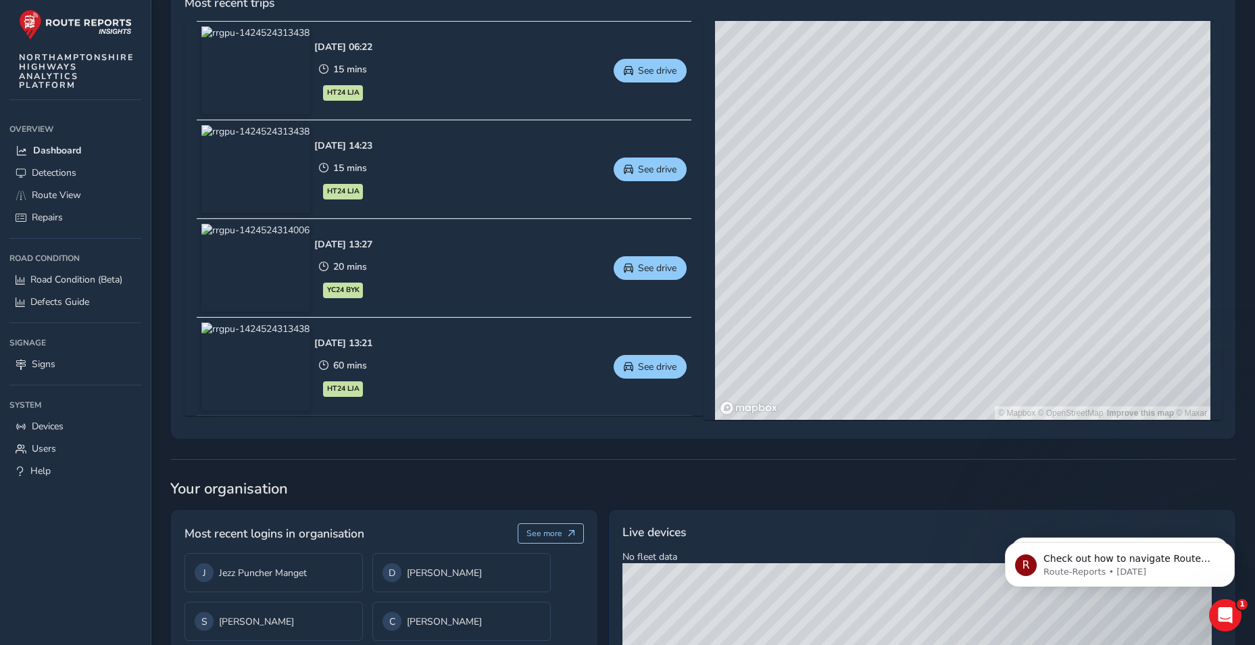
scroll to position [793, 0]
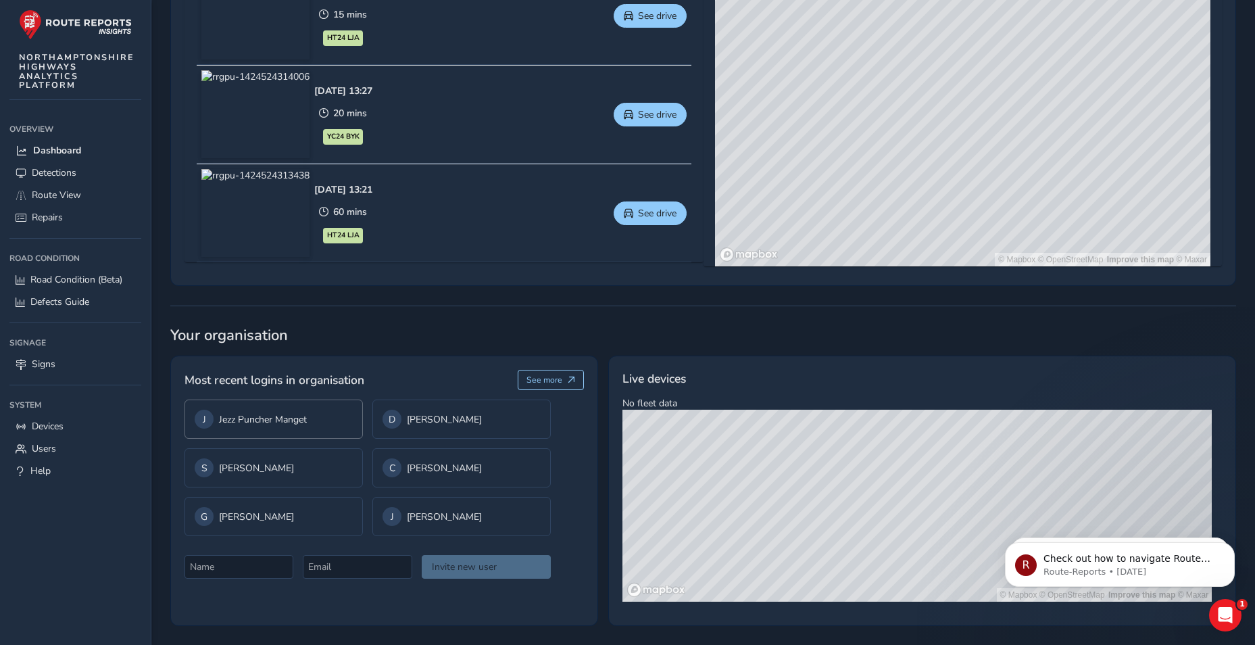
click at [319, 419] on div "J Jezz Puncher Manget" at bounding box center [274, 419] width 158 height 19
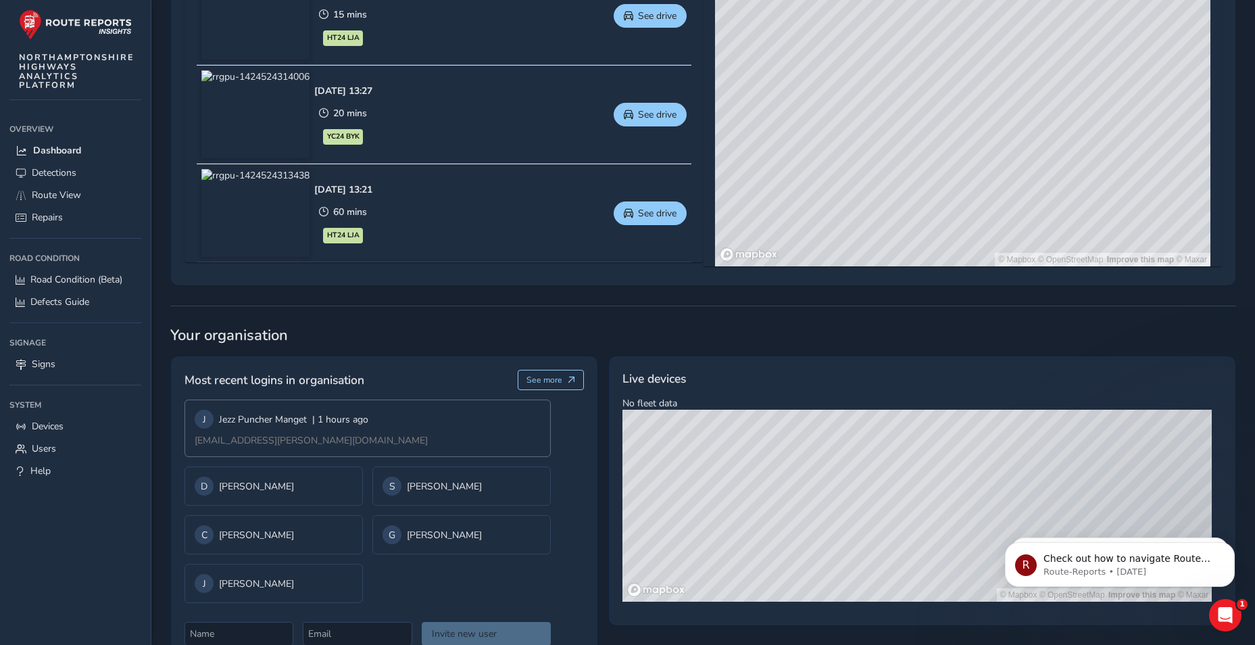
click at [308, 438] on span "jezz.puncher-manget@kier.co.uk" at bounding box center [311, 440] width 233 height 13
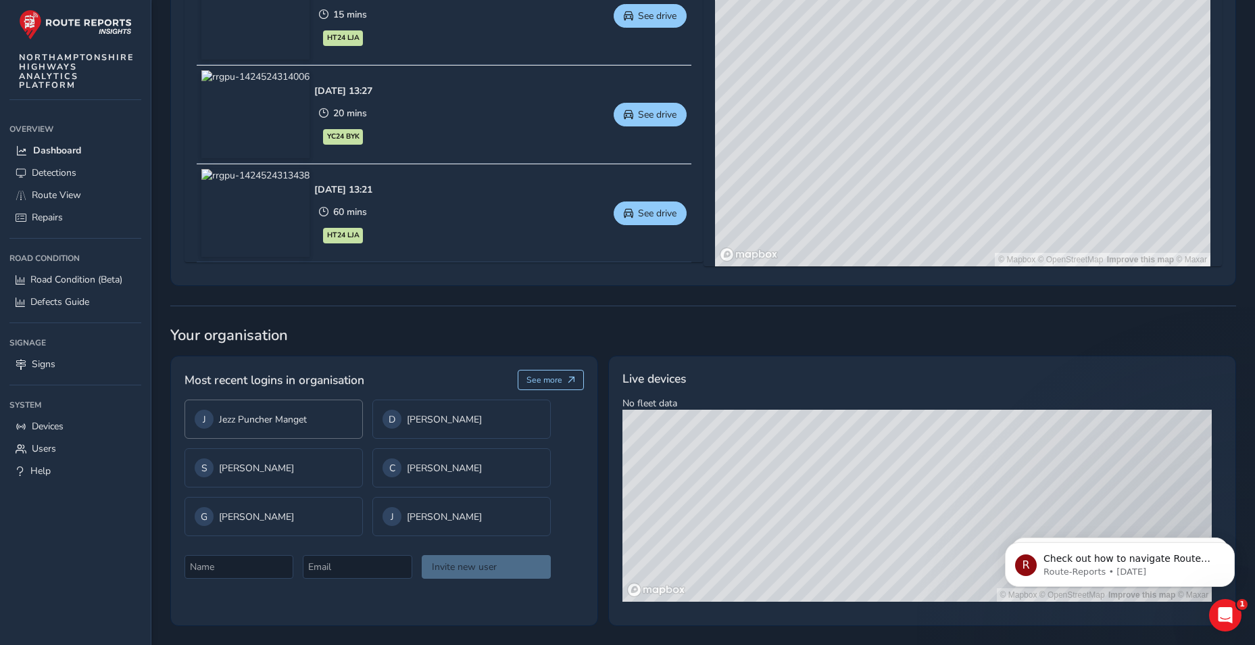
click at [318, 418] on div "J Jezz Puncher Manget" at bounding box center [274, 419] width 158 height 19
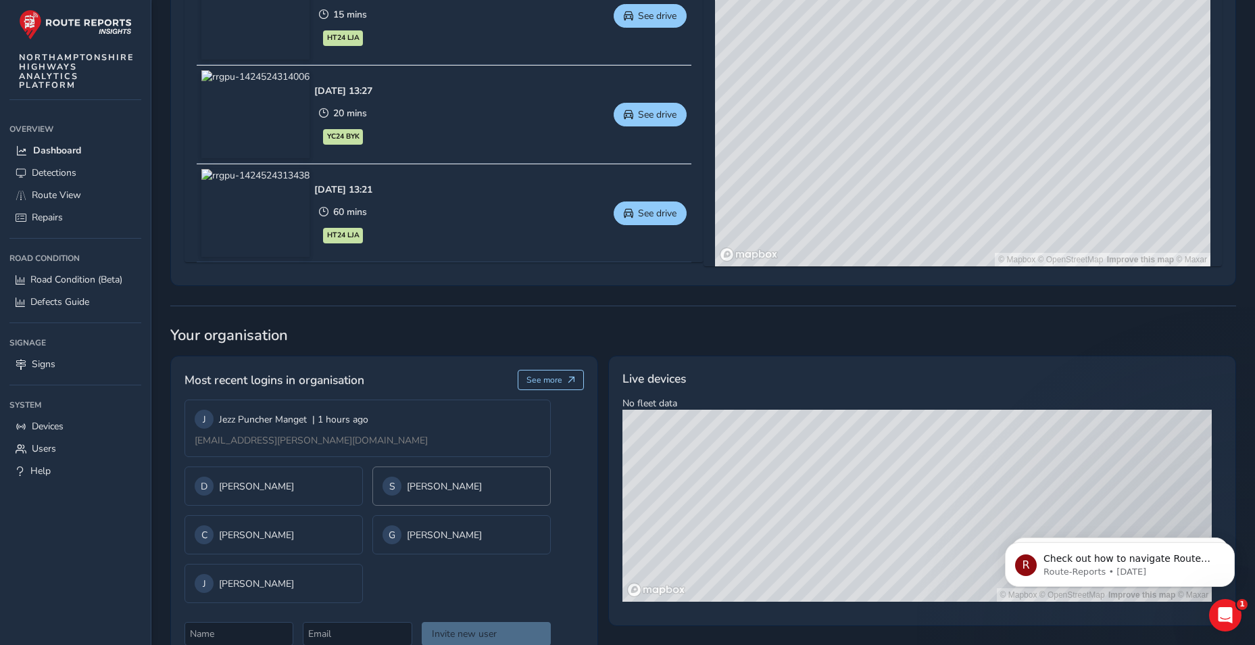
click at [460, 476] on div "S Shahbaz Khan" at bounding box center [462, 485] width 158 height 19
click at [443, 415] on div "D Darren Jeffs" at bounding box center [462, 419] width 158 height 19
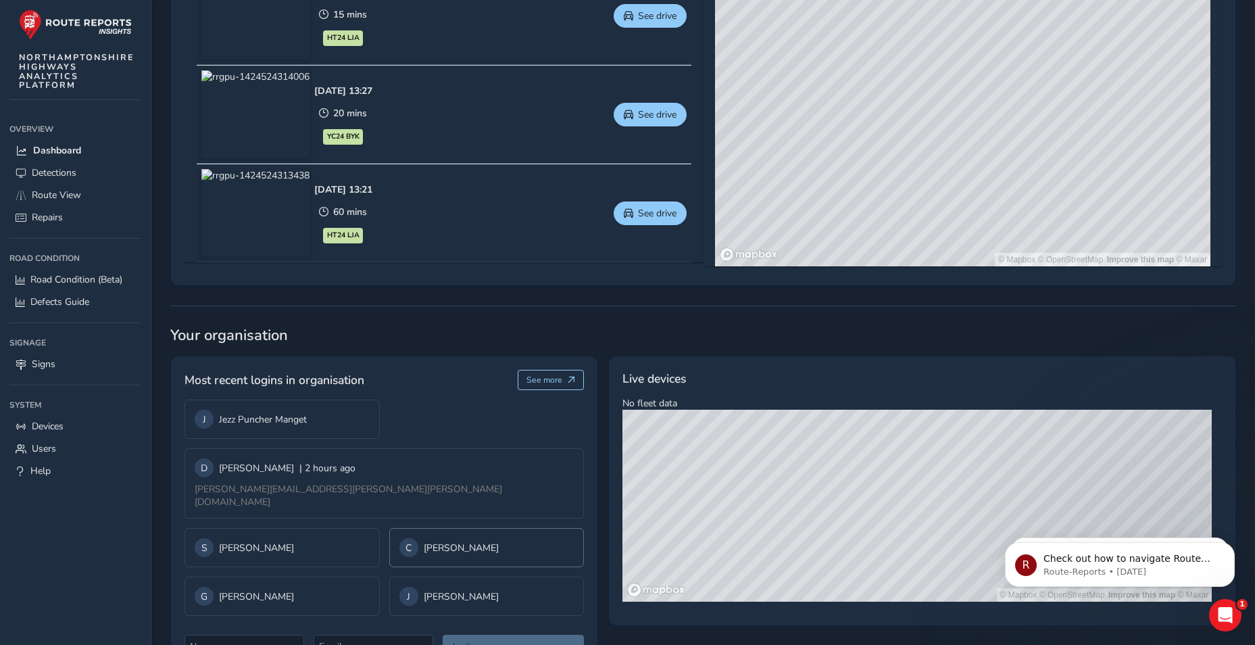
click at [399, 539] on div "C" at bounding box center [408, 547] width 19 height 19
click at [399, 587] on div "J Jake Sheridan" at bounding box center [486, 596] width 175 height 19
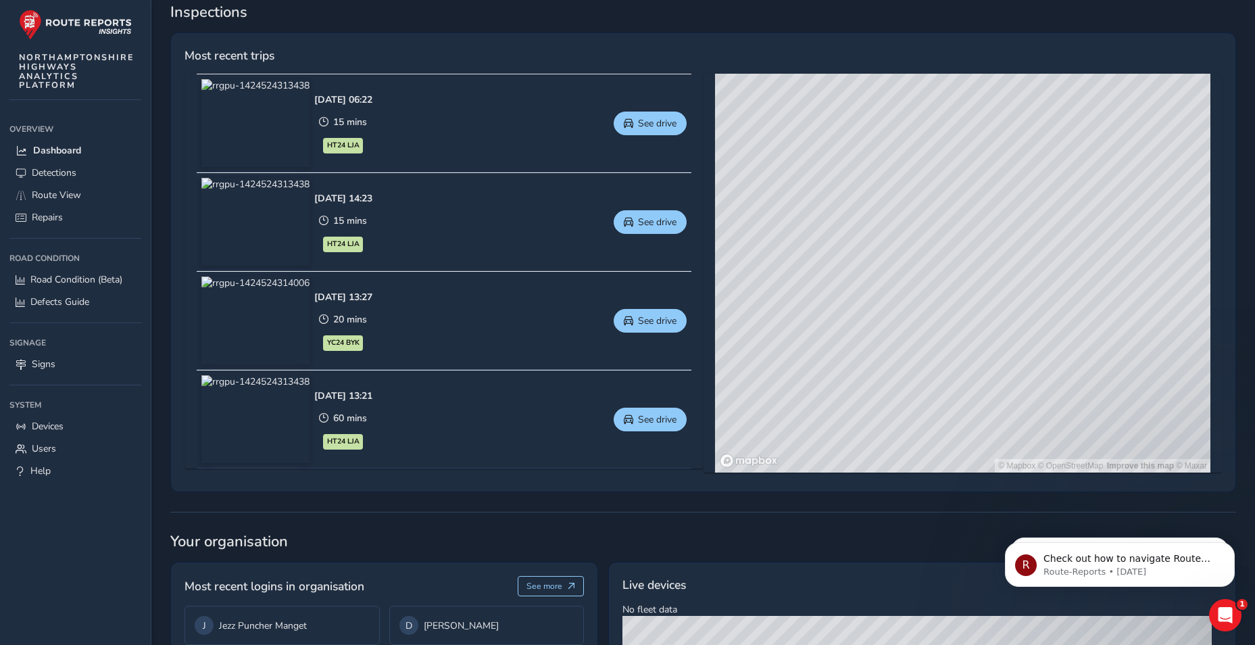
scroll to position [489, 0]
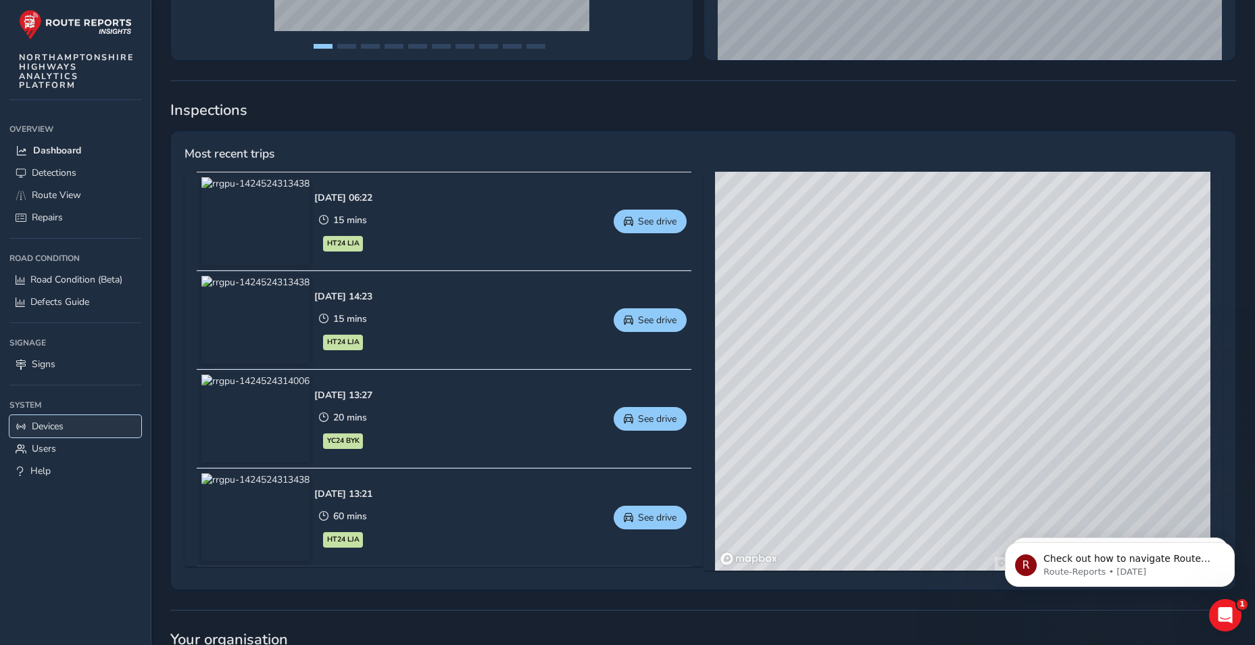
click at [55, 423] on span "Devices" at bounding box center [48, 426] width 32 height 13
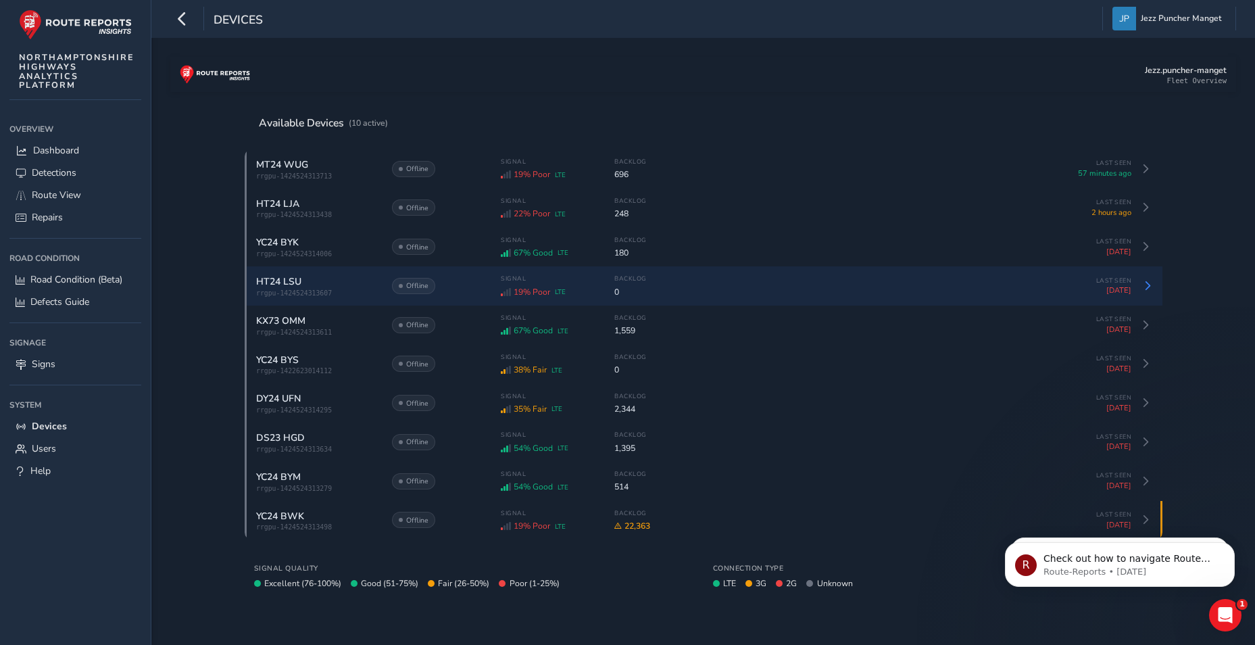
click at [306, 287] on div "HT24 LSU" at bounding box center [317, 281] width 122 height 13
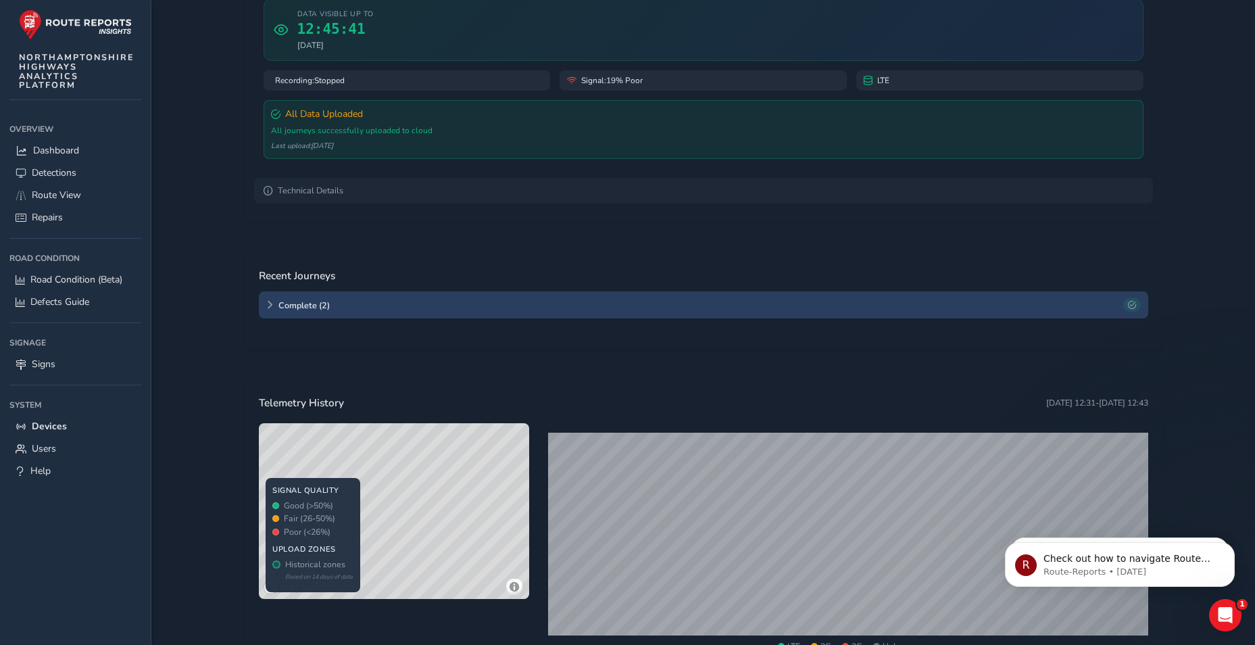
scroll to position [287, 0]
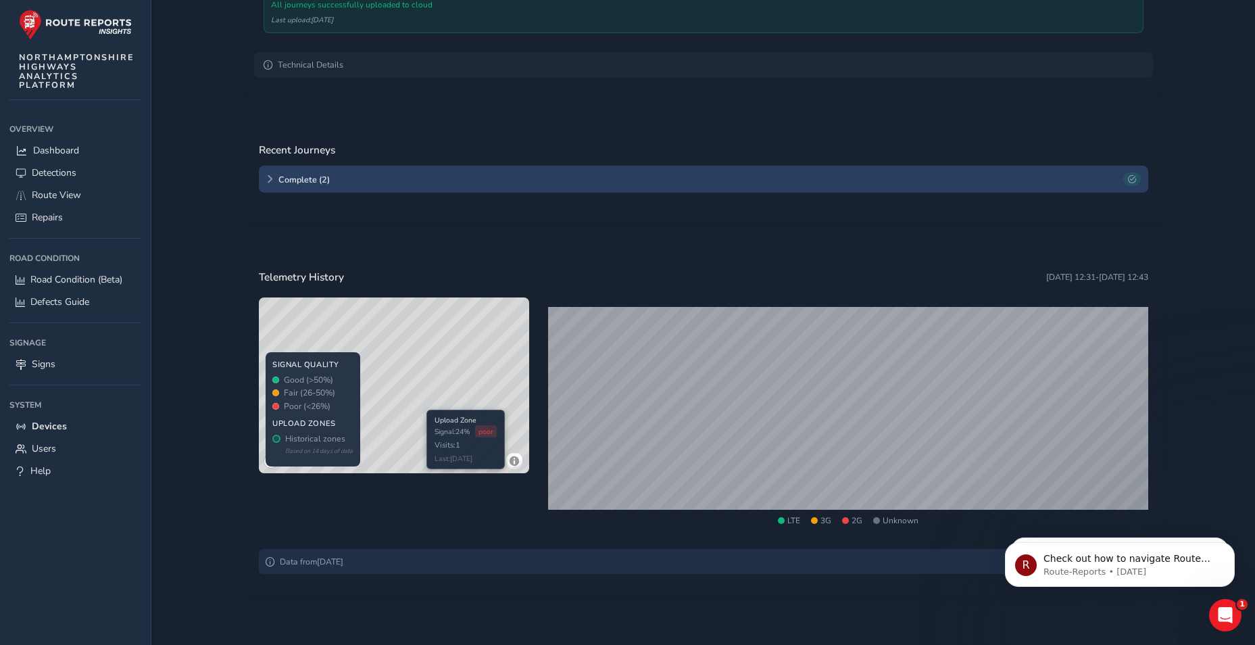
drag, startPoint x: 420, startPoint y: 416, endPoint x: 417, endPoint y: 404, distance: 12.5
click at [417, 404] on div "© Mapbox © OpenStreetMap Improve this map © Maxar" at bounding box center [394, 385] width 270 height 176
click at [428, 423] on div "© Mapbox © OpenStreetMap Improve this map © Maxar" at bounding box center [394, 385] width 270 height 176
drag, startPoint x: 395, startPoint y: 339, endPoint x: 432, endPoint y: 388, distance: 61.2
click at [432, 388] on div "© Mapbox © OpenStreetMap Improve this map © Maxar" at bounding box center [394, 385] width 270 height 176
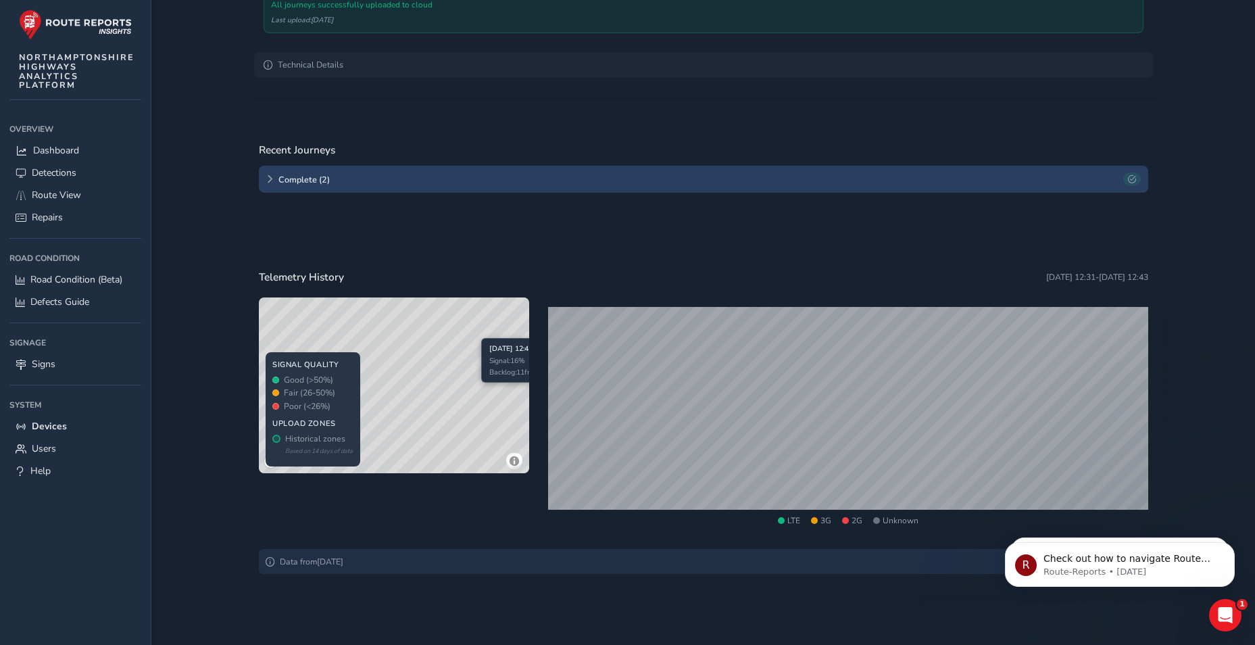
click at [474, 345] on div "© Mapbox © OpenStreetMap Improve this map © Maxar" at bounding box center [394, 385] width 270 height 176
drag, startPoint x: 474, startPoint y: 339, endPoint x: 364, endPoint y: 410, distance: 130.5
click at [367, 407] on div "© Mapbox © OpenStreetMap Improve this map © Maxar" at bounding box center [394, 385] width 270 height 176
click at [441, 341] on div "© Mapbox © OpenStreetMap Improve this map © Maxar" at bounding box center [394, 385] width 270 height 176
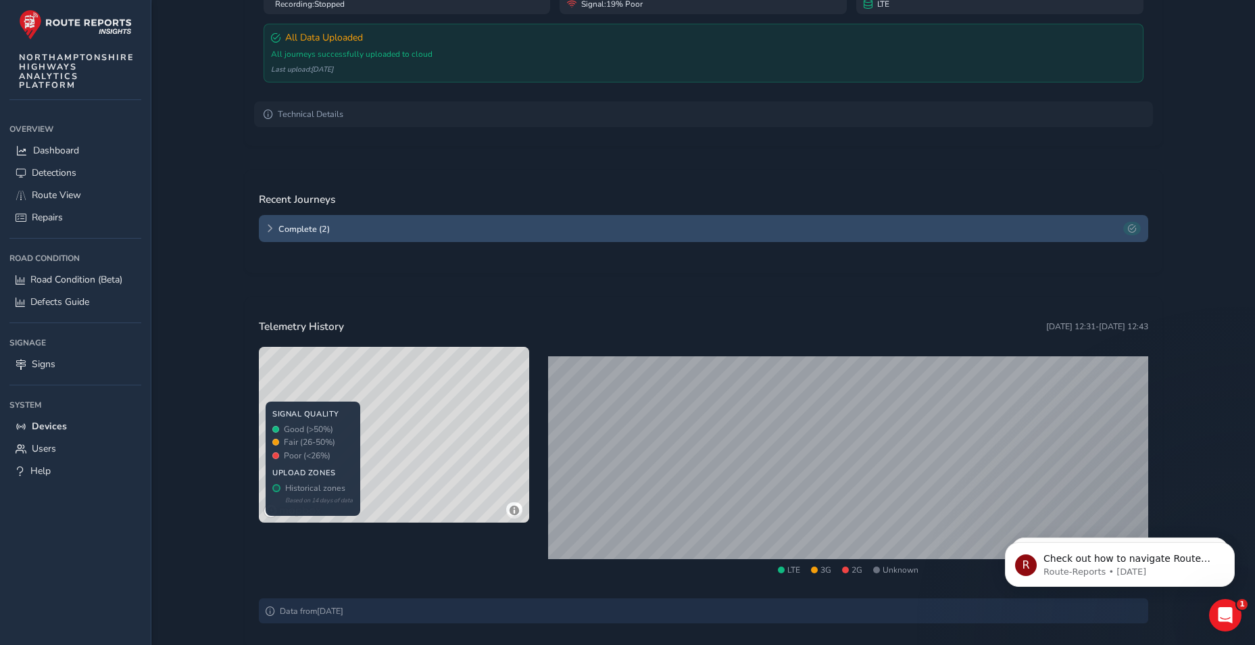
scroll to position [84, 0]
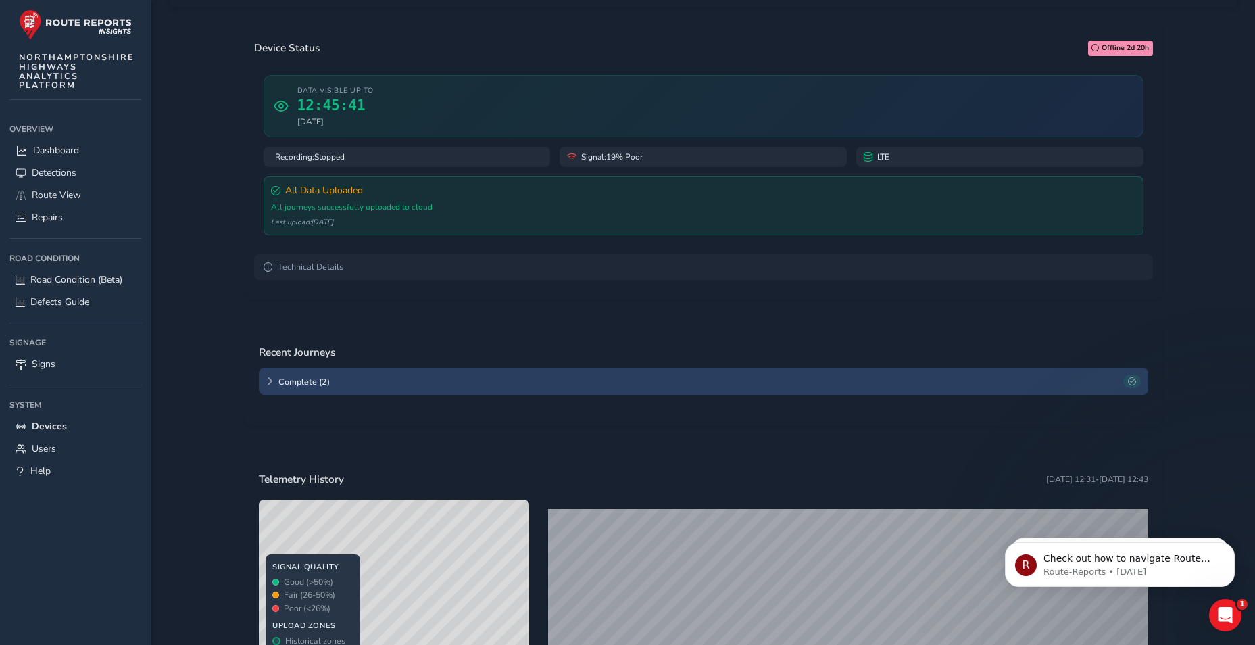
drag, startPoint x: 664, startPoint y: 150, endPoint x: 726, endPoint y: 180, distance: 69.2
click at [668, 151] on div "Signal: 19% Poor" at bounding box center [703, 157] width 287 height 20
click at [712, 281] on div "Device Status Offline 2d 20h Data visible up to 12:45:41 19 Sep 2025 Recording:…" at bounding box center [703, 160] width 899 height 258
click at [706, 254] on summary "Technical Details" at bounding box center [703, 267] width 899 height 26
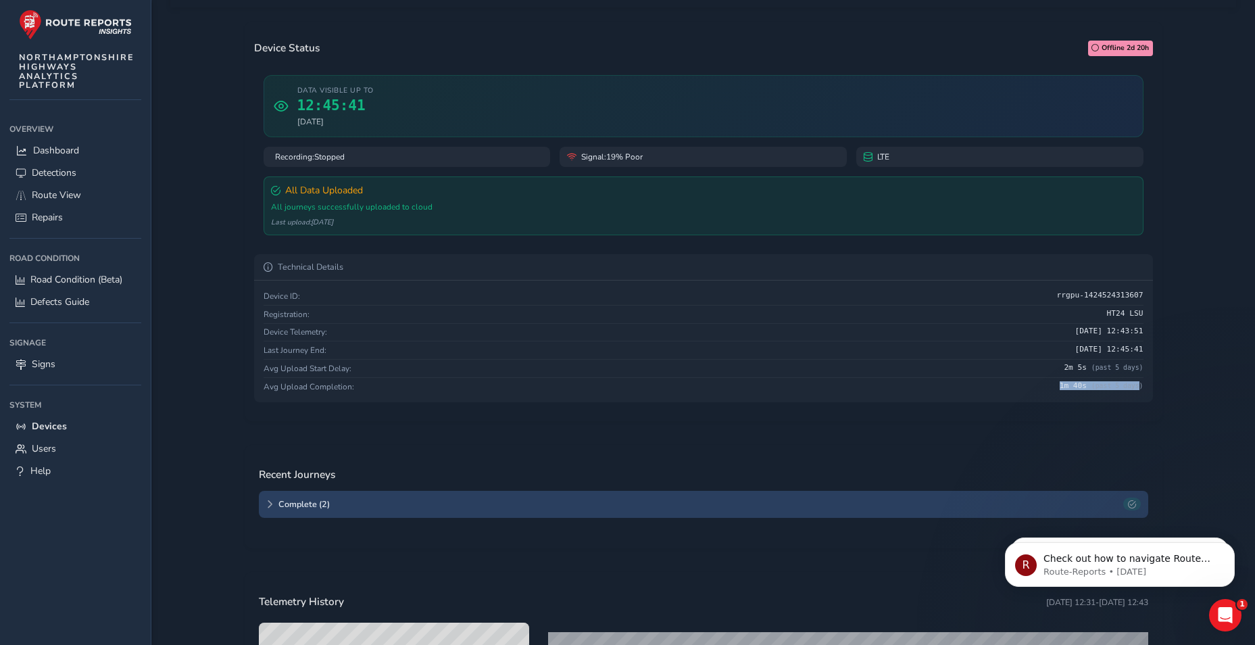
drag, startPoint x: 1141, startPoint y: 386, endPoint x: 1028, endPoint y: 398, distance: 113.5
click at [1028, 398] on div "Device ID: rrgpu-1424524313607 Registration: HT24 LSU Device Telemetry: 19 Sep …" at bounding box center [703, 341] width 899 height 123
drag, startPoint x: 1028, startPoint y: 398, endPoint x: 879, endPoint y: 370, distance: 151.9
click at [881, 374] on div "Avg Upload Start Delay: 2m 5s (past 5 days)" at bounding box center [704, 369] width 880 height 18
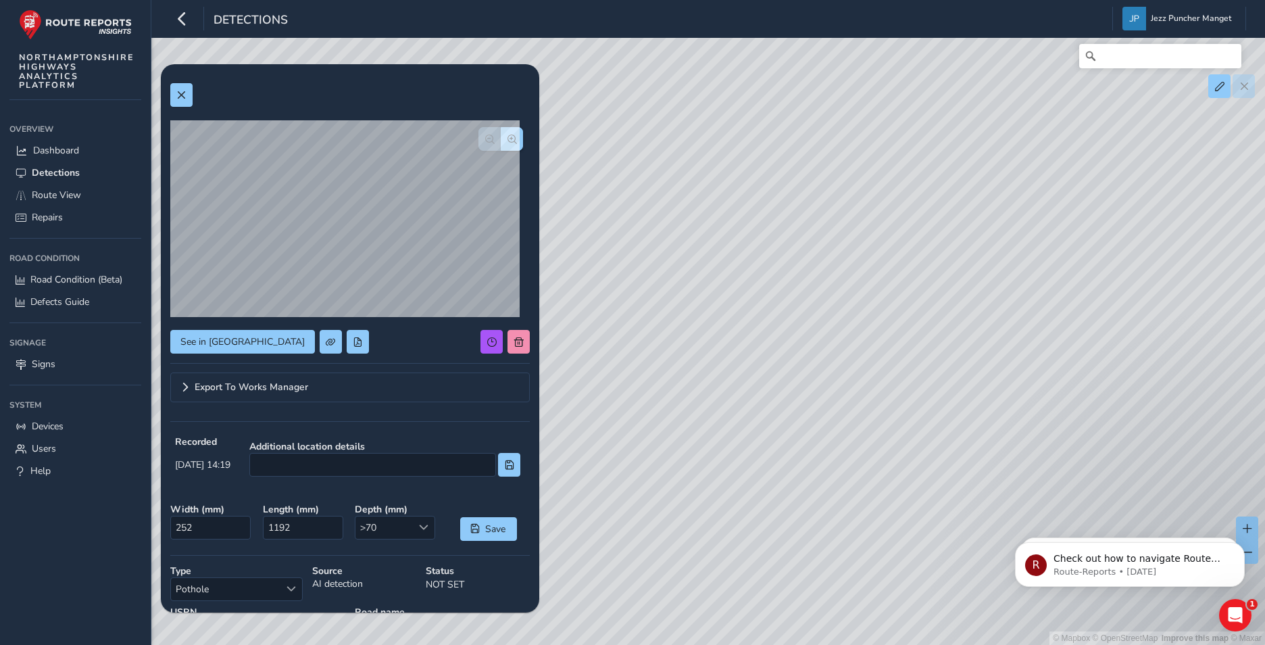
drag, startPoint x: 933, startPoint y: 274, endPoint x: 905, endPoint y: 322, distance: 54.8
click at [912, 323] on div "© Mapbox © OpenStreetMap Improve this map © Maxar" at bounding box center [632, 322] width 1265 height 645
drag, startPoint x: 798, startPoint y: 341, endPoint x: 754, endPoint y: 364, distance: 49.0
click at [755, 364] on div "© Mapbox © OpenStreetMap Improve this map © Maxar" at bounding box center [632, 322] width 1265 height 645
drag, startPoint x: 914, startPoint y: 289, endPoint x: 795, endPoint y: 342, distance: 129.5
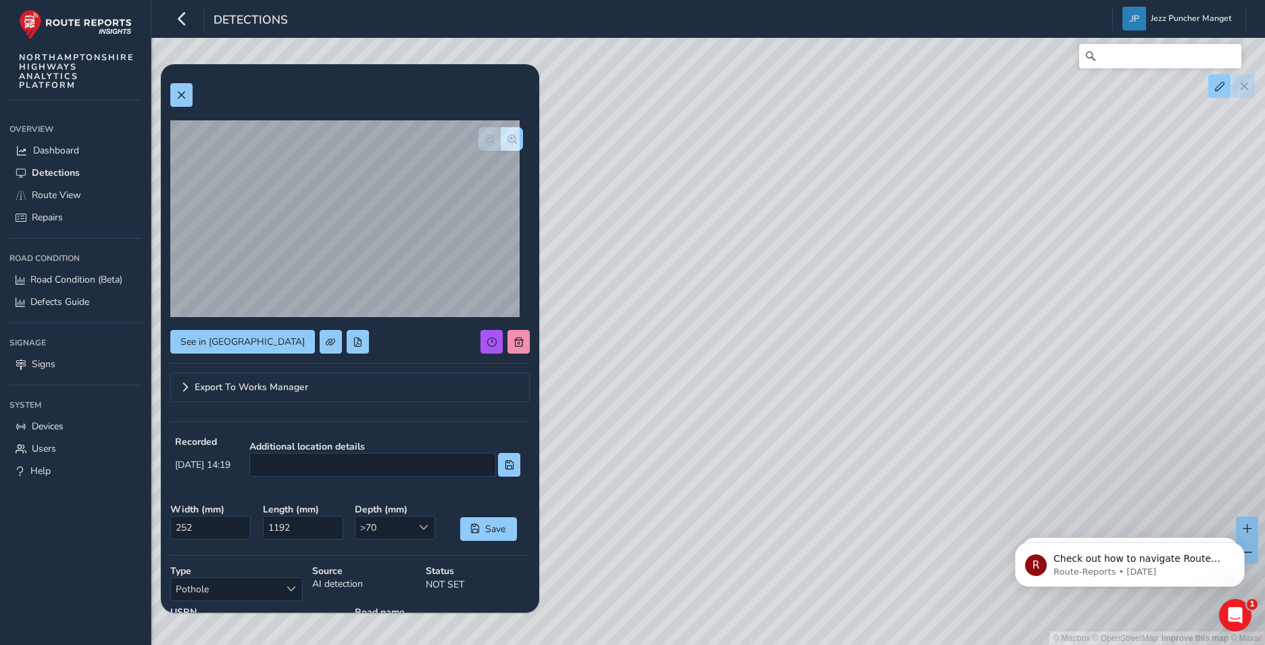
click at [797, 342] on div "© Mapbox © OpenStreetMap Improve this map © Maxar" at bounding box center [632, 322] width 1265 height 645
